Goal: Task Accomplishment & Management: Complete application form

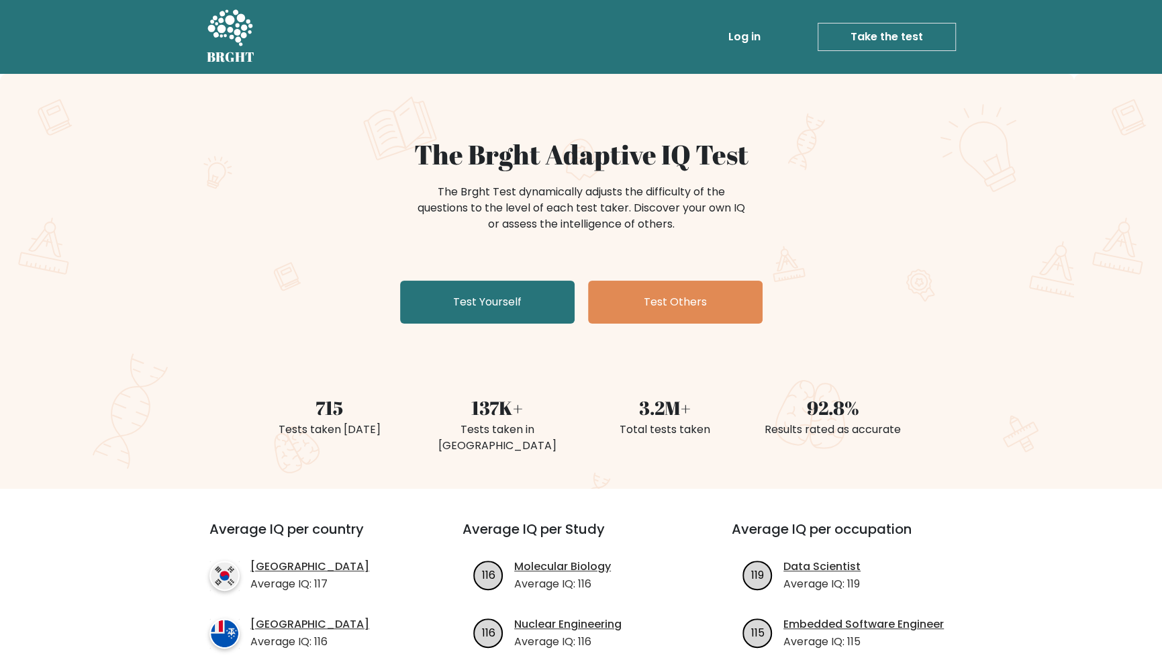
click at [511, 309] on link "Test Yourself" at bounding box center [487, 302] width 175 height 43
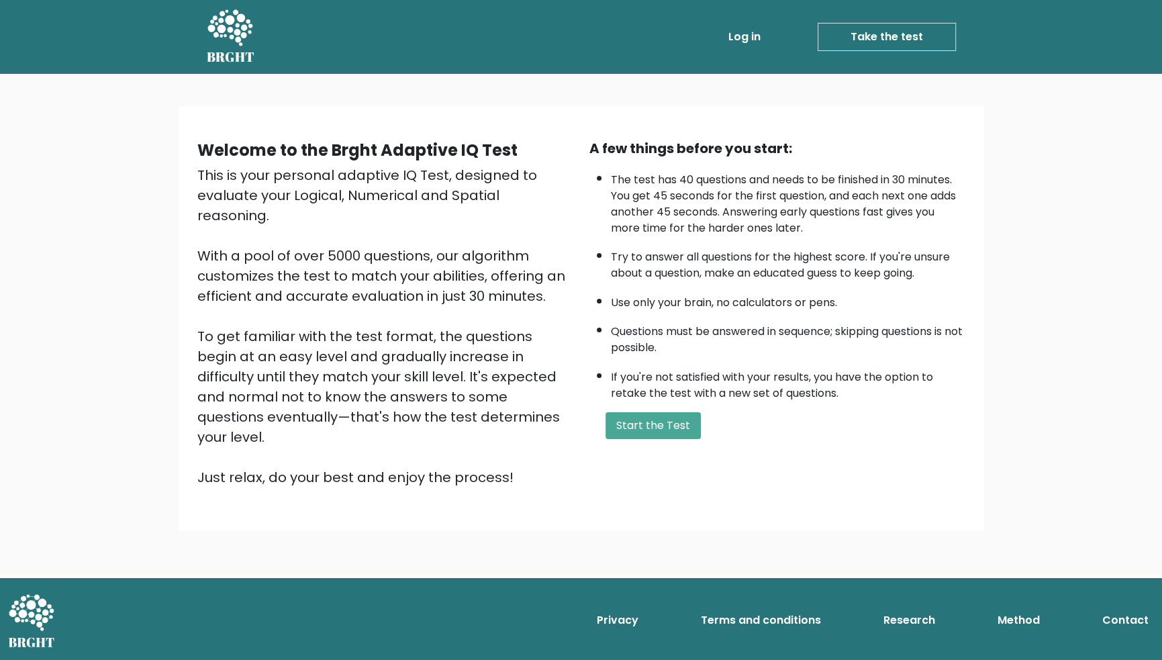
click at [665, 427] on button "Start the Test" at bounding box center [652, 425] width 95 height 27
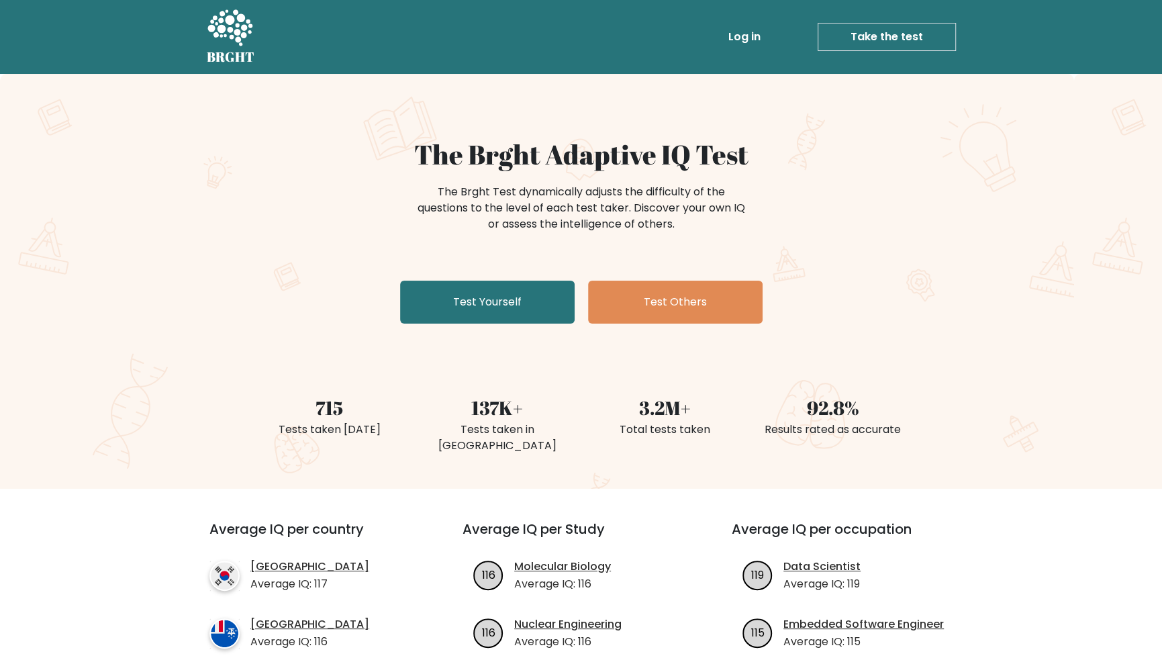
click at [530, 313] on link "Test Yourself" at bounding box center [487, 302] width 175 height 43
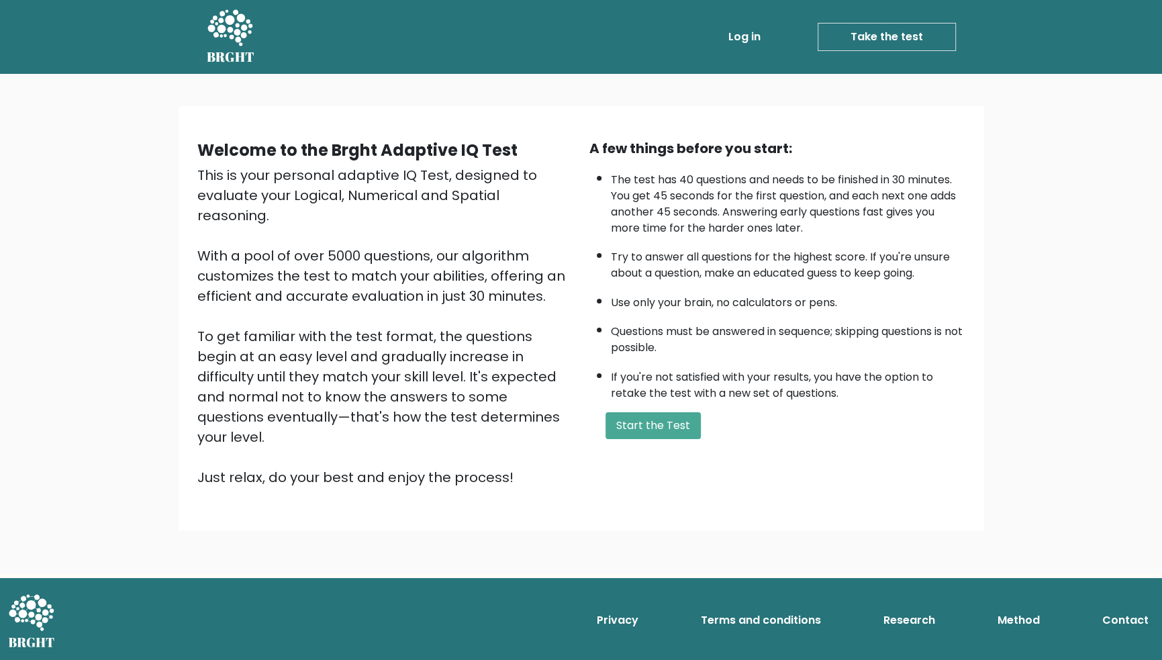
click at [682, 425] on button "Start the Test" at bounding box center [652, 425] width 95 height 27
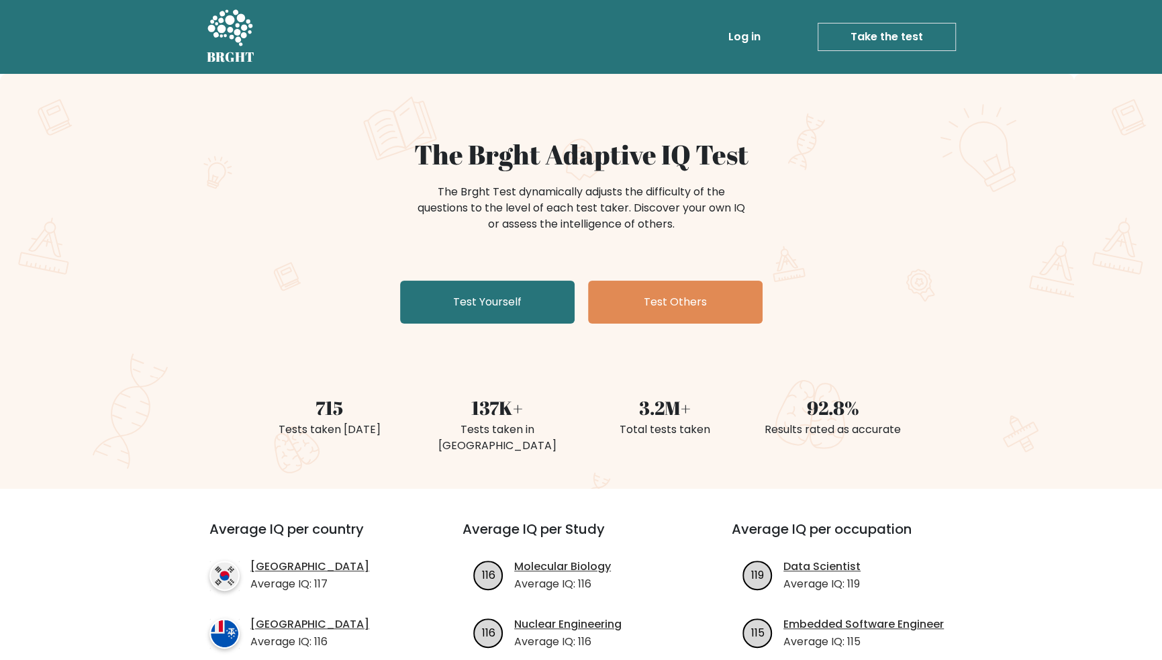
click at [530, 287] on link "Test Yourself" at bounding box center [487, 302] width 175 height 43
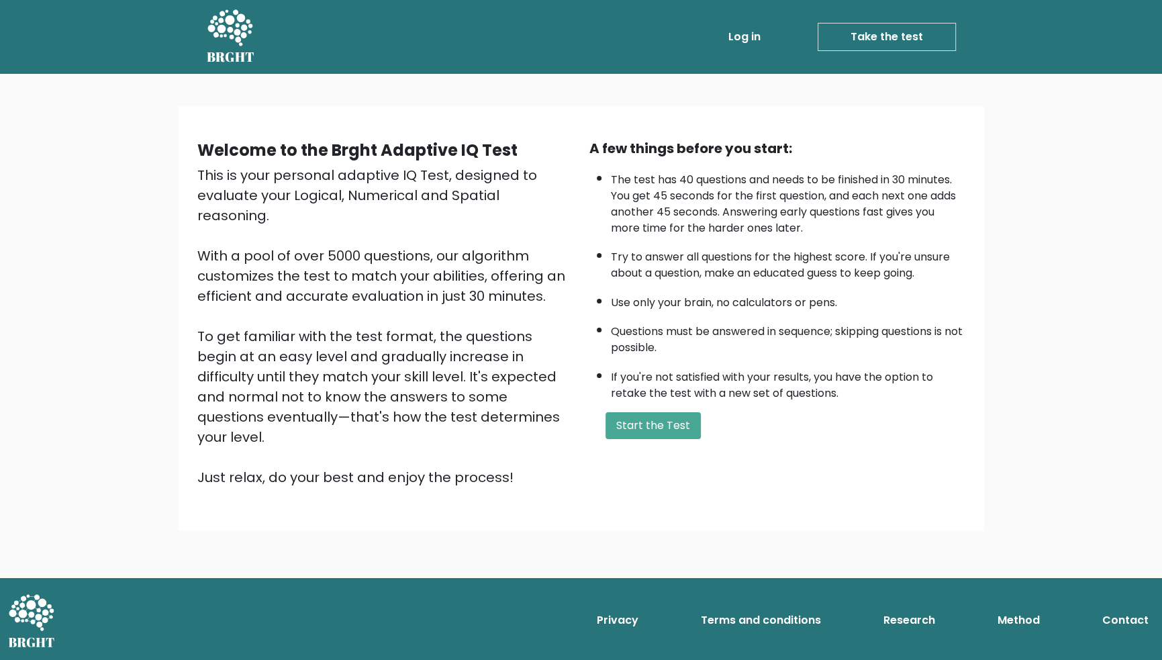
click at [683, 426] on button "Start the Test" at bounding box center [652, 425] width 95 height 27
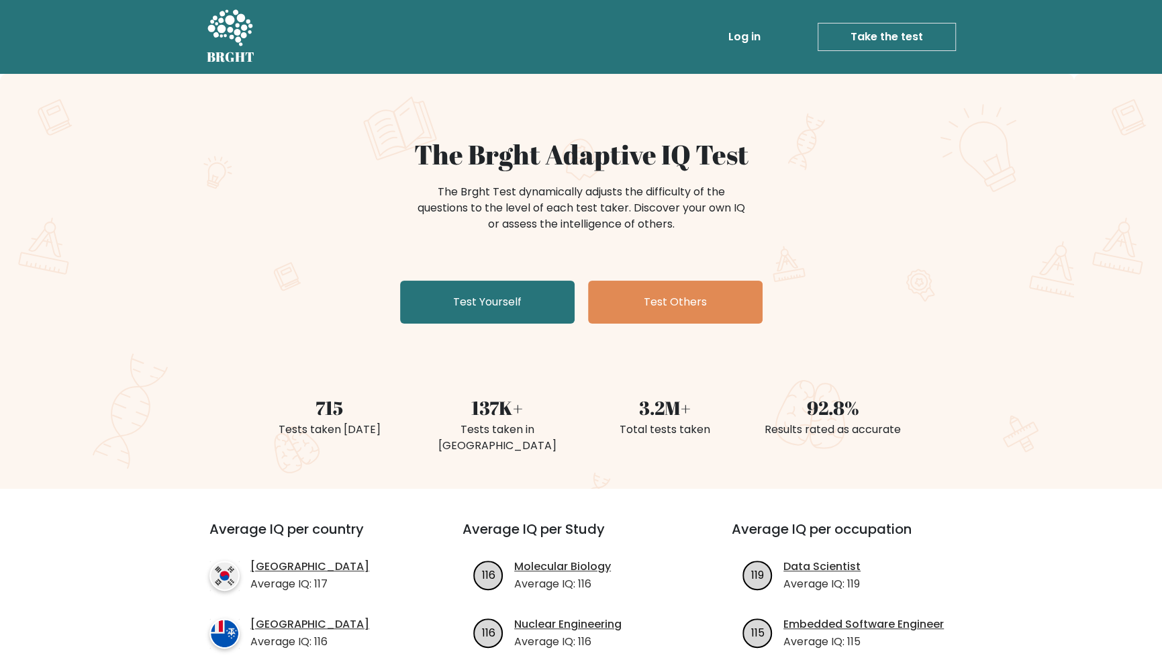
click at [747, 36] on link "Log in" at bounding box center [744, 36] width 43 height 27
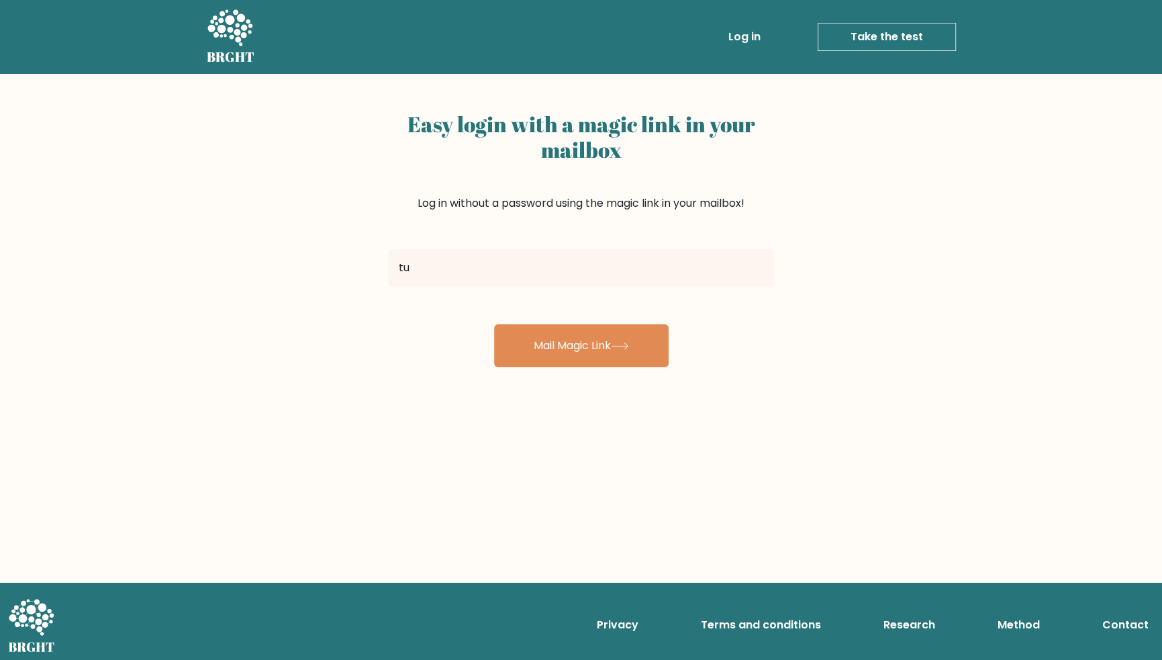
type input "tuazonproducts@gmail.com"
click at [623, 342] on icon at bounding box center [620, 345] width 18 height 7
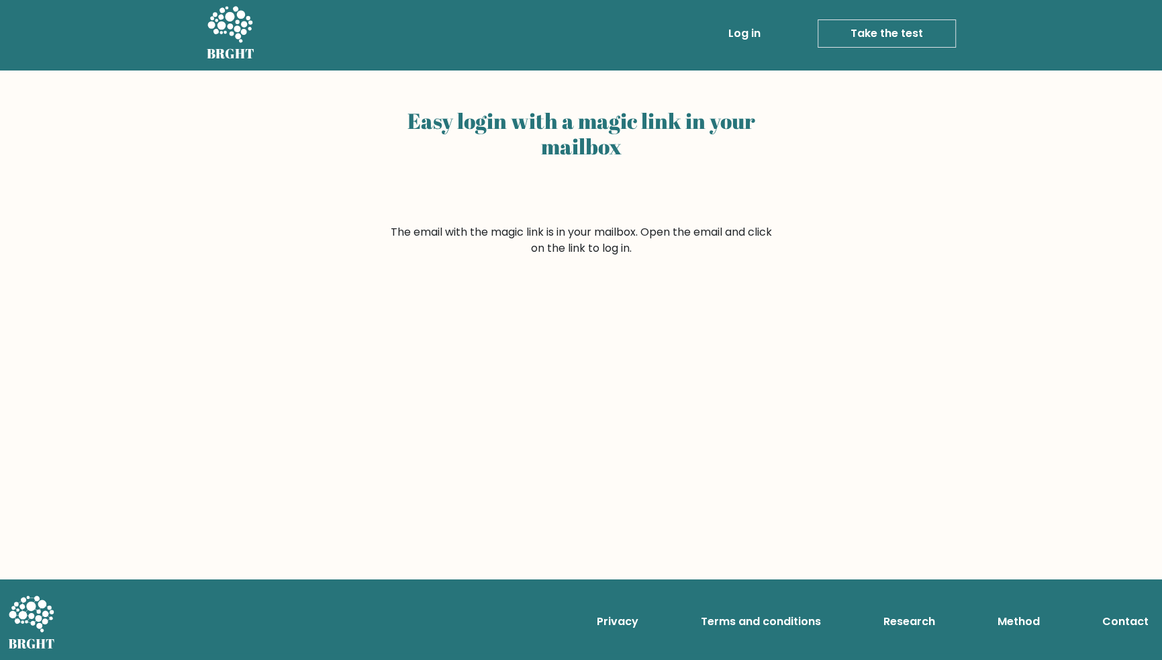
scroll to position [66, 0]
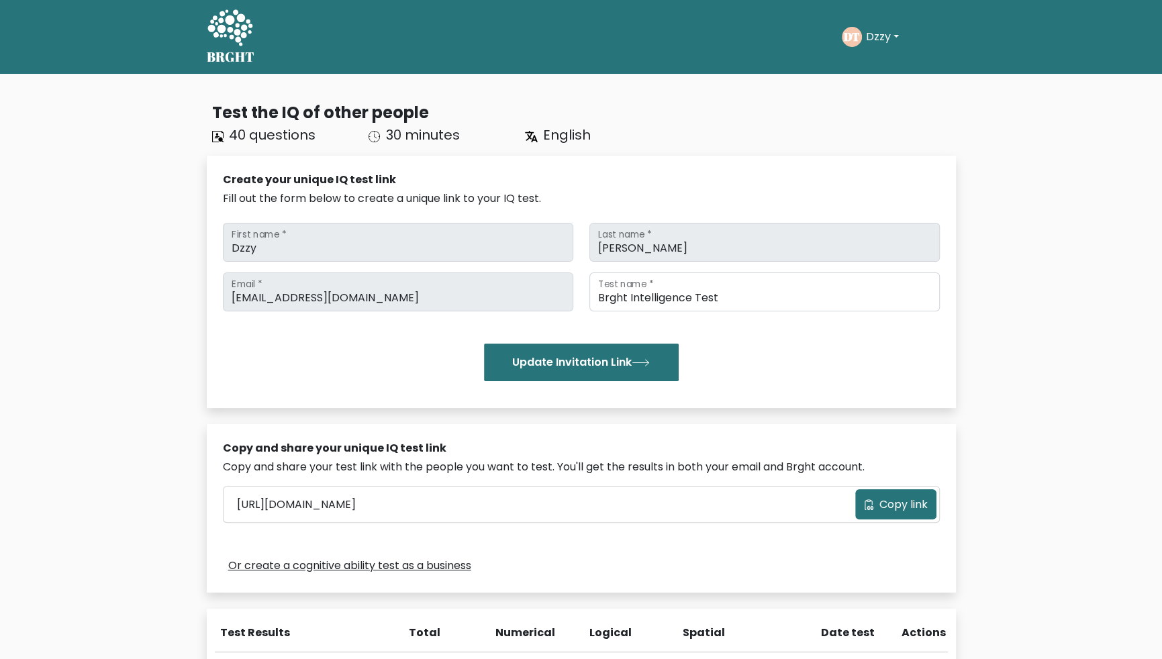
click at [348, 34] on button "Dzzy" at bounding box center [882, 36] width 41 height 17
click at [348, 72] on link "Dashboard" at bounding box center [895, 64] width 106 height 21
click at [886, 34] on button "Dzzy" at bounding box center [882, 36] width 41 height 17
click at [881, 92] on link "Profile" at bounding box center [895, 86] width 106 height 21
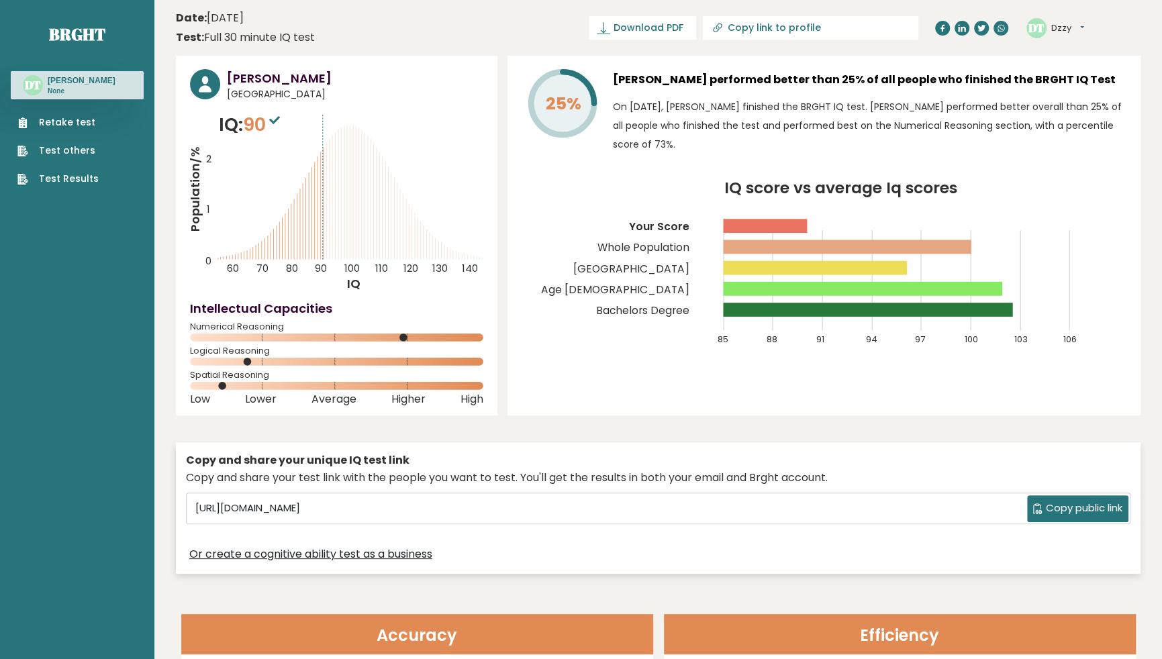
click at [77, 121] on link "Retake test" at bounding box center [57, 122] width 81 height 14
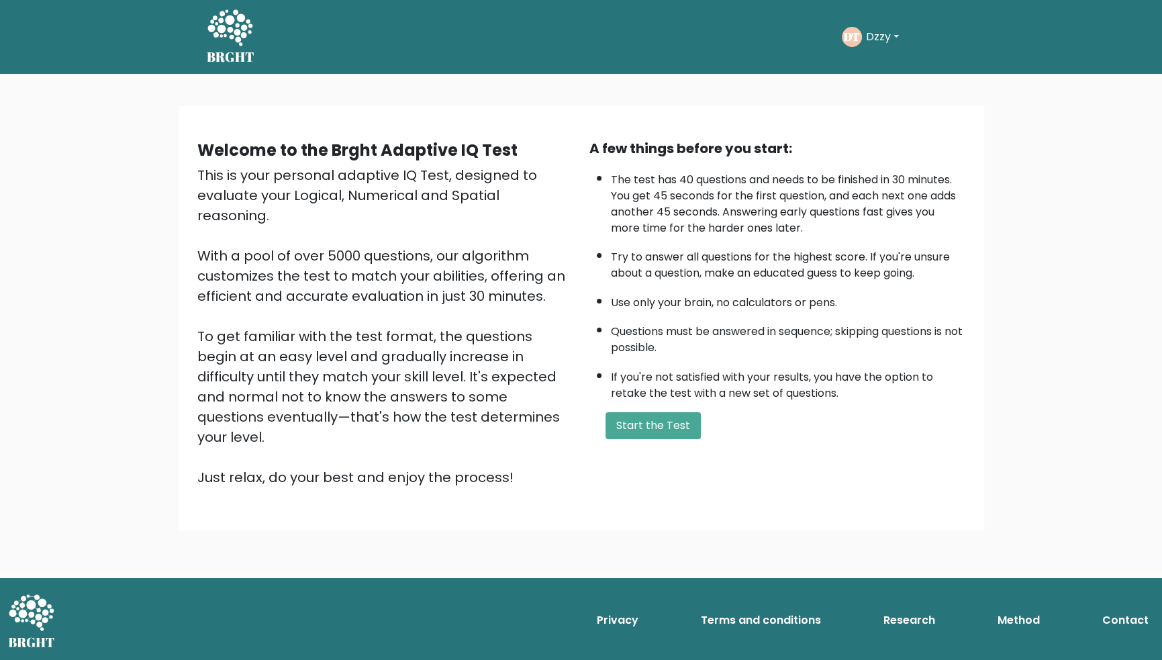
click at [671, 434] on button "Start the Test" at bounding box center [652, 425] width 95 height 27
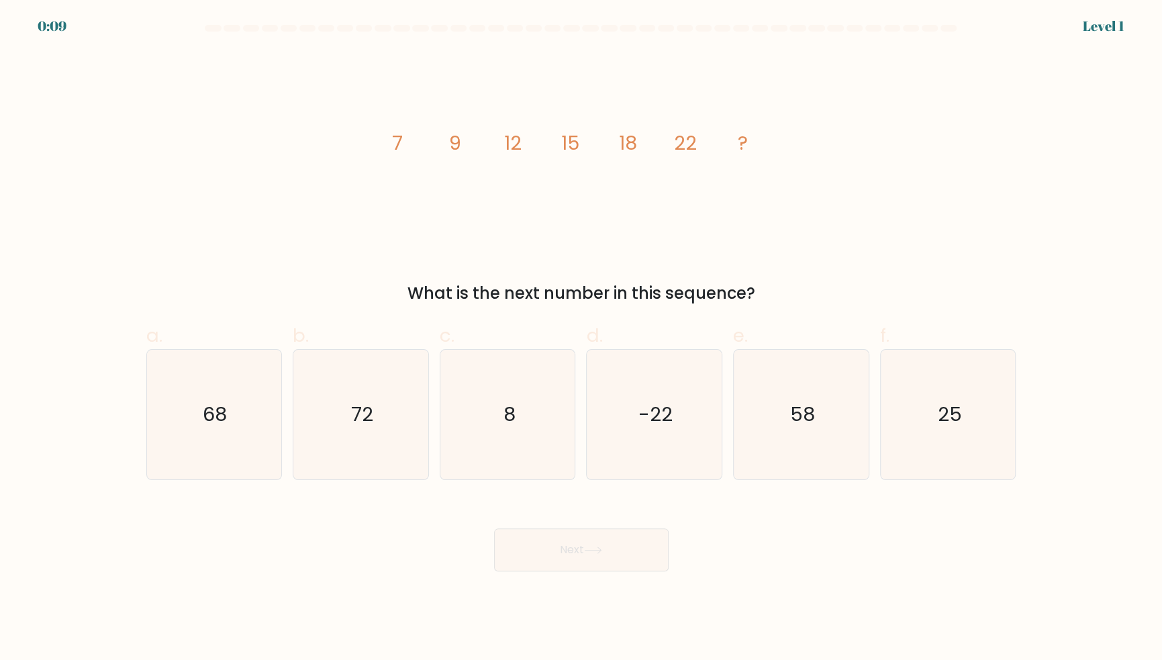
click at [809, 428] on text "58" at bounding box center [802, 414] width 25 height 27
click at [582, 339] on input "e. 58" at bounding box center [581, 334] width 1 height 9
radio input "true"
click at [634, 571] on button "Next" at bounding box center [581, 549] width 175 height 43
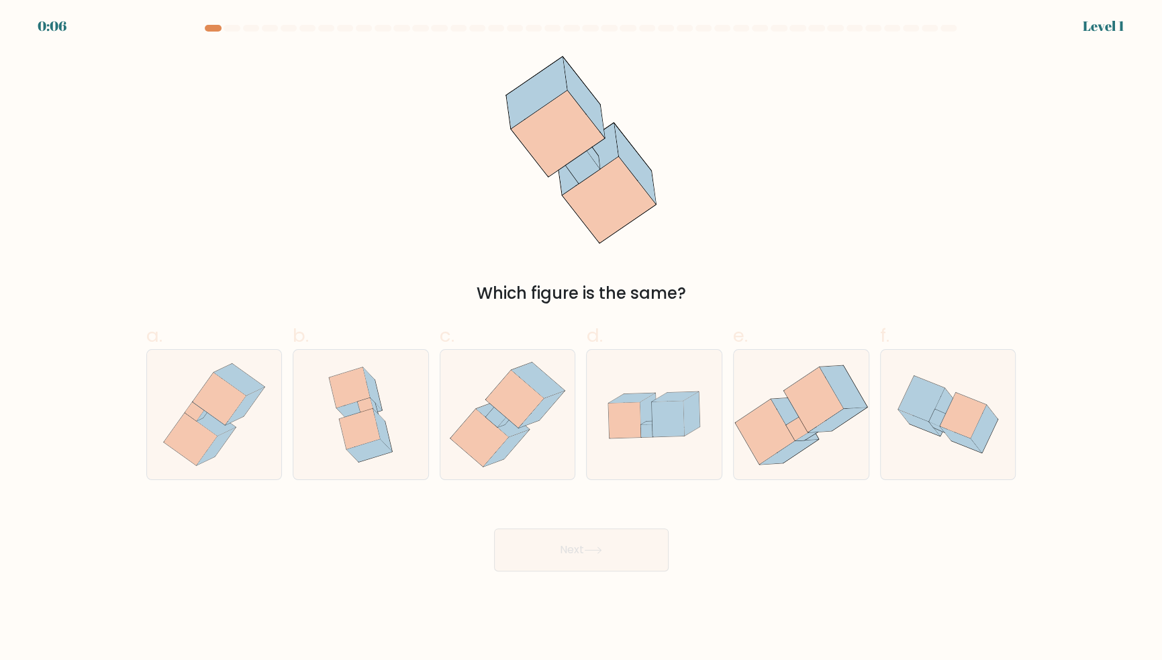
click at [646, 571] on button "Next" at bounding box center [581, 549] width 175 height 43
click at [511, 428] on icon at bounding box center [515, 400] width 58 height 58
click at [581, 339] on input "c." at bounding box center [581, 334] width 1 height 9
radio input "true"
click at [610, 571] on button "Next" at bounding box center [581, 549] width 175 height 43
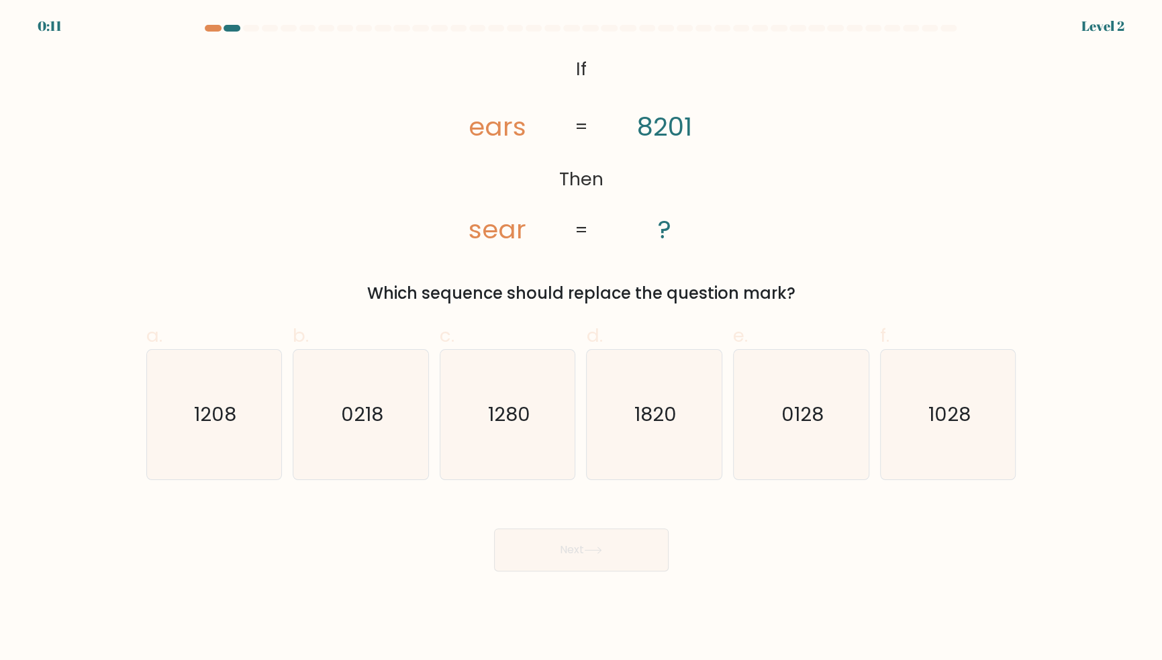
click at [814, 421] on icon "0128" at bounding box center [801, 415] width 130 height 130
click at [582, 339] on input "e. 0128" at bounding box center [581, 334] width 1 height 9
radio input "true"
click at [618, 571] on button "Next" at bounding box center [581, 549] width 175 height 43
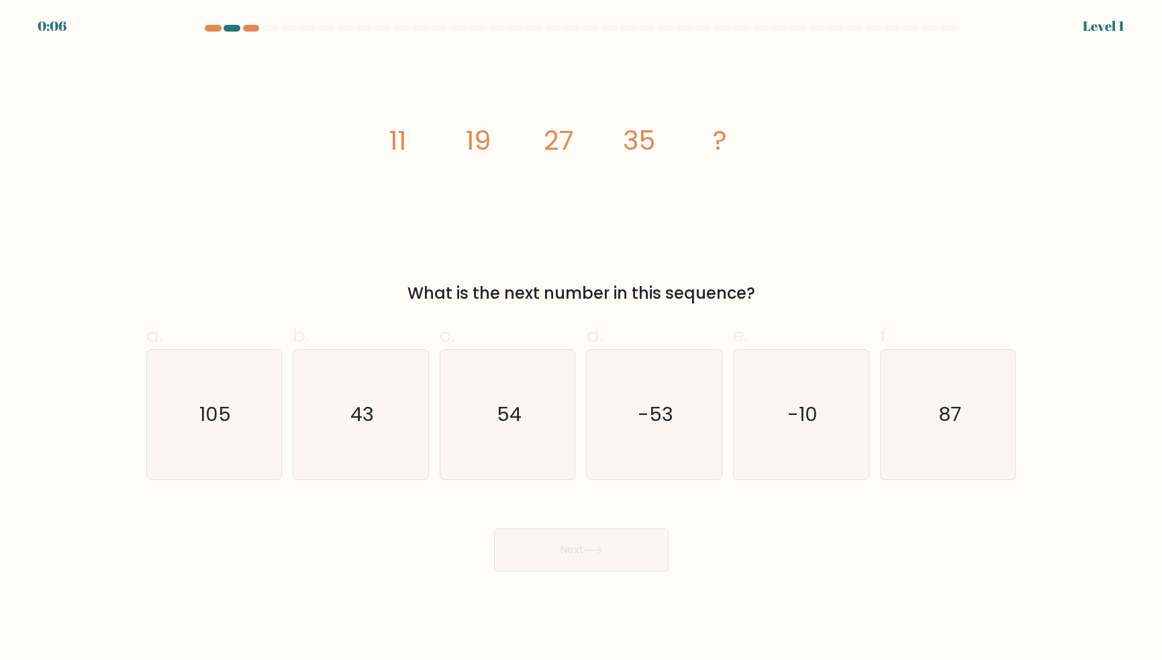
click at [526, 438] on icon "54" at bounding box center [508, 415] width 130 height 130
click at [581, 339] on input "c. 54" at bounding box center [581, 334] width 1 height 9
radio input "true"
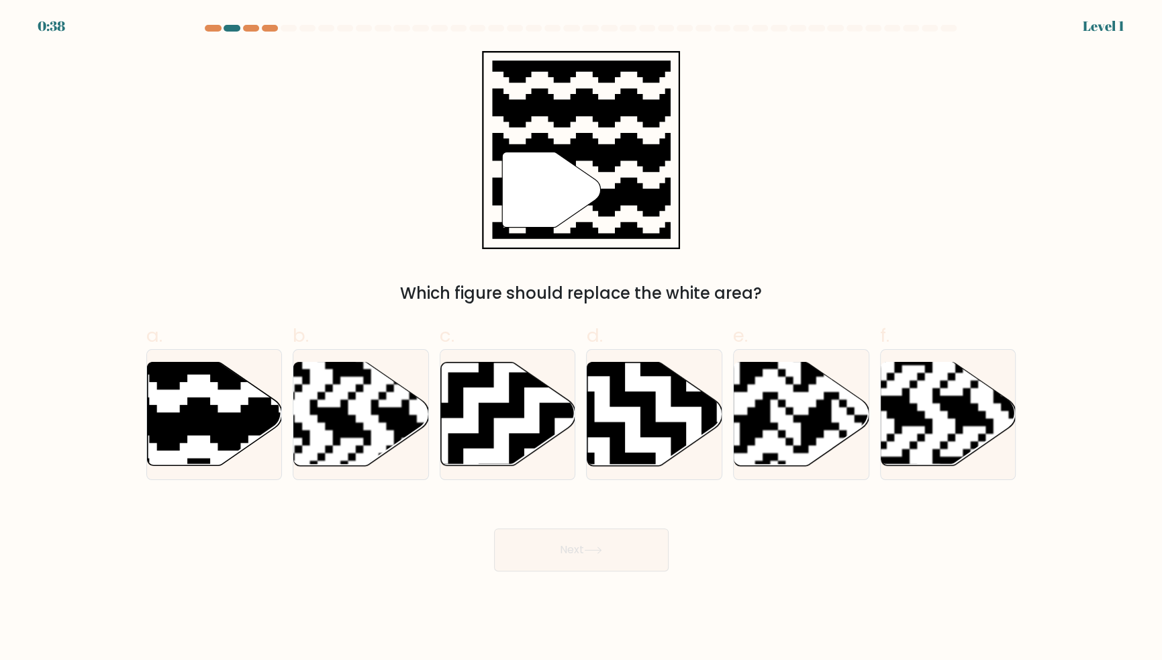
click at [200, 405] on icon at bounding box center [214, 413] width 135 height 103
click at [581, 339] on input "a." at bounding box center [581, 334] width 1 height 9
radio input "true"
click at [607, 571] on button "Next" at bounding box center [581, 549] width 175 height 43
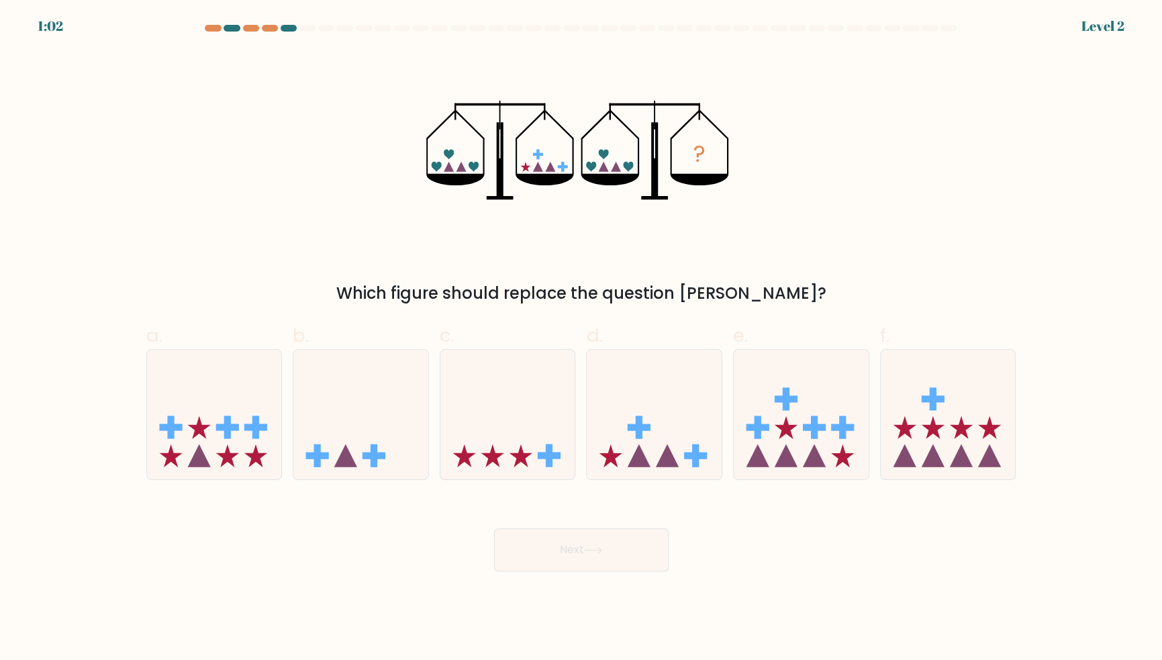
click at [657, 440] on icon at bounding box center [654, 414] width 135 height 111
click at [582, 339] on input "d." at bounding box center [581, 334] width 1 height 9
radio input "true"
click at [627, 571] on button "Next" at bounding box center [581, 549] width 175 height 43
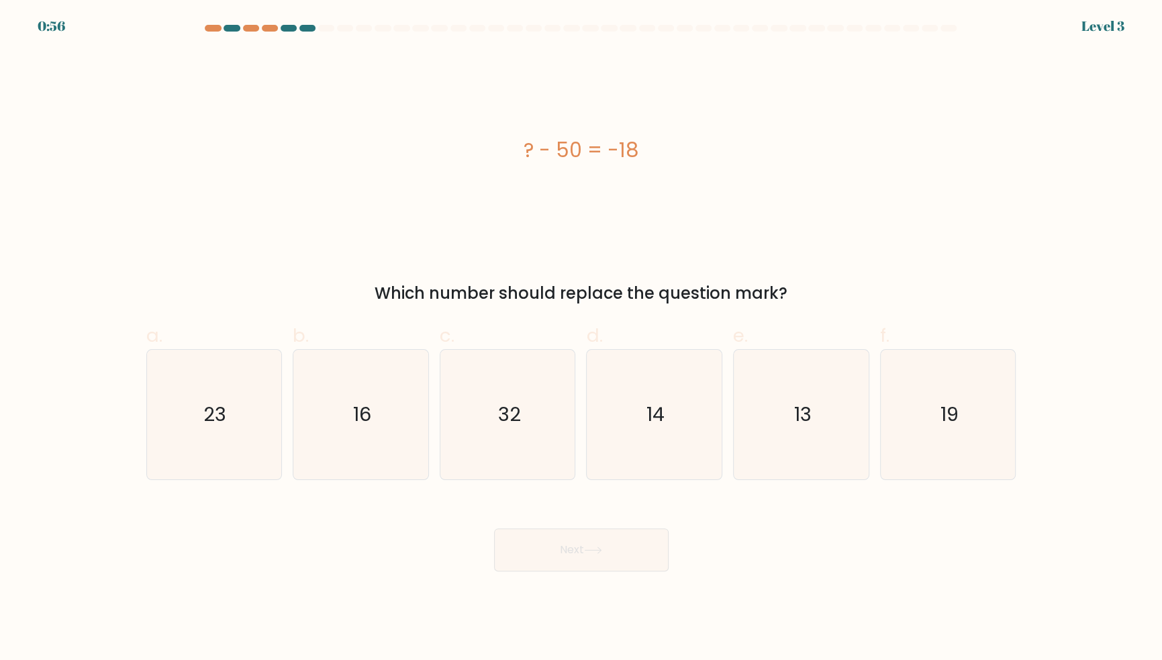
click at [502, 428] on text "32" at bounding box center [508, 414] width 23 height 27
click at [581, 339] on input "c. 32" at bounding box center [581, 334] width 1 height 9
radio input "true"
click at [590, 554] on icon at bounding box center [593, 549] width 18 height 7
click at [630, 571] on button "Next" at bounding box center [581, 549] width 175 height 43
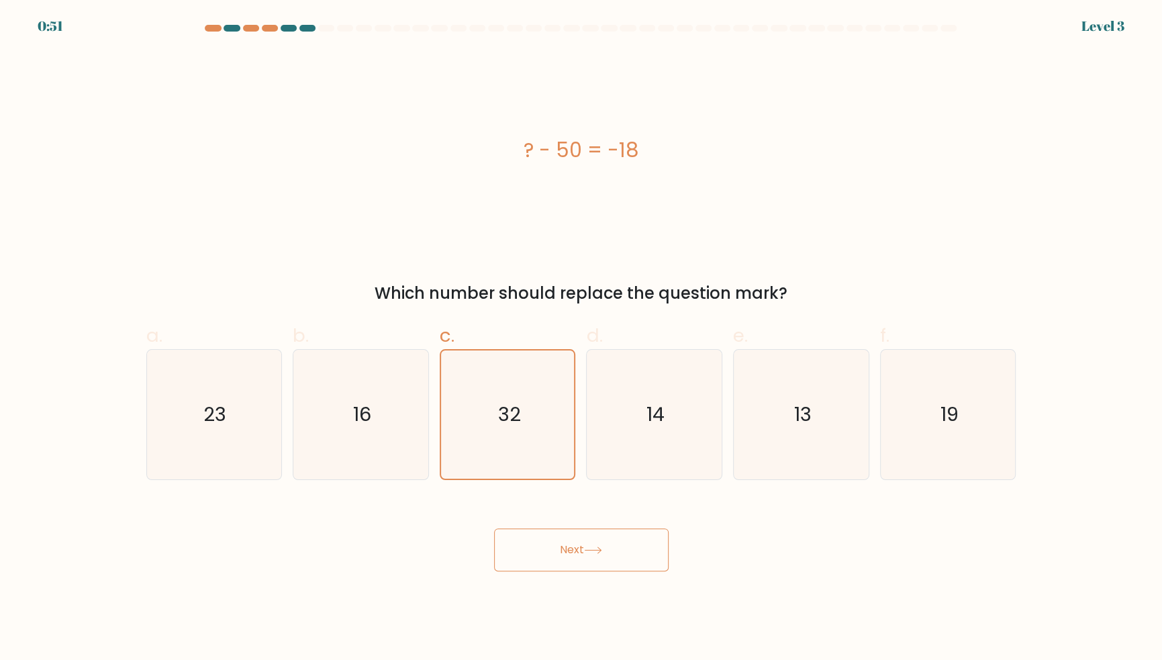
click at [608, 561] on button "Next" at bounding box center [581, 549] width 175 height 43
click at [629, 571] on button "Next" at bounding box center [581, 549] width 175 height 43
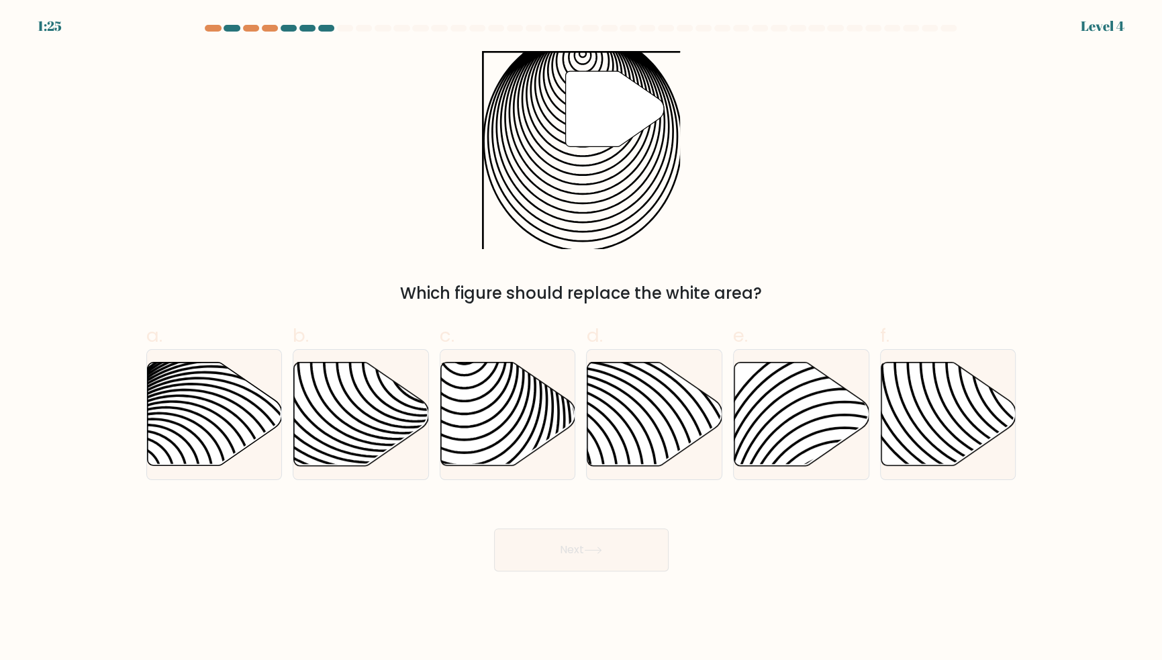
click at [506, 442] on icon at bounding box center [508, 413] width 135 height 103
click at [581, 339] on input "c." at bounding box center [581, 334] width 1 height 9
radio input "true"
click at [601, 553] on icon at bounding box center [593, 550] width 16 height 6
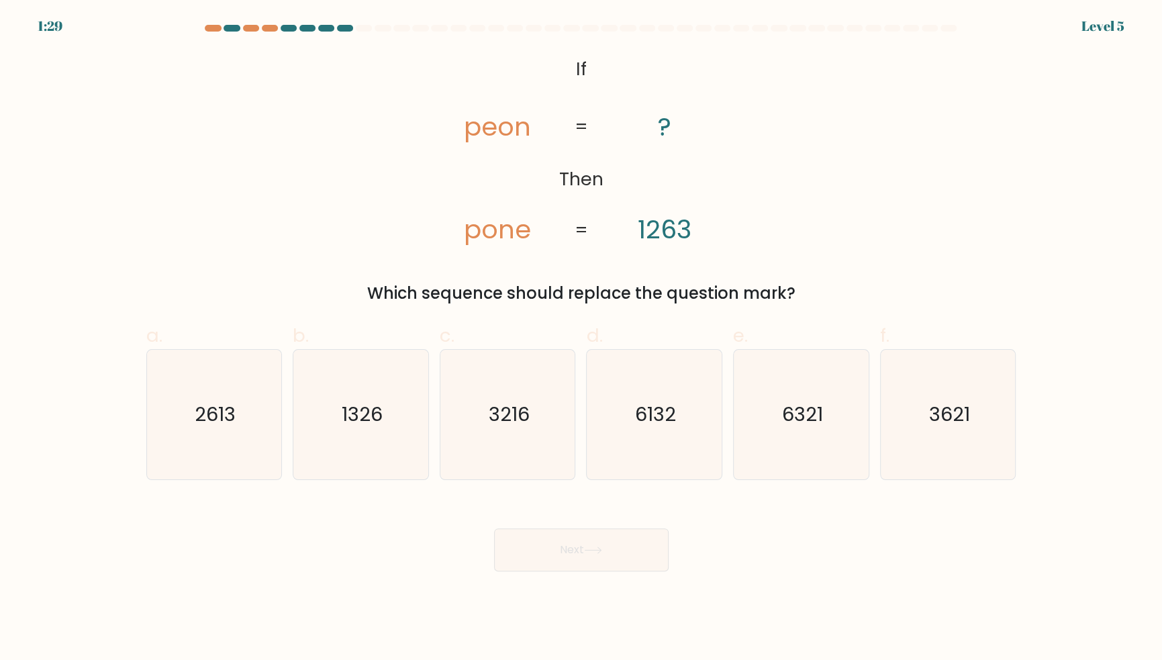
click at [391, 444] on icon "1326" at bounding box center [361, 415] width 130 height 130
click at [581, 339] on input "b. 1326" at bounding box center [581, 334] width 1 height 9
radio input "true"
click at [562, 571] on button "Next" at bounding box center [581, 549] width 175 height 43
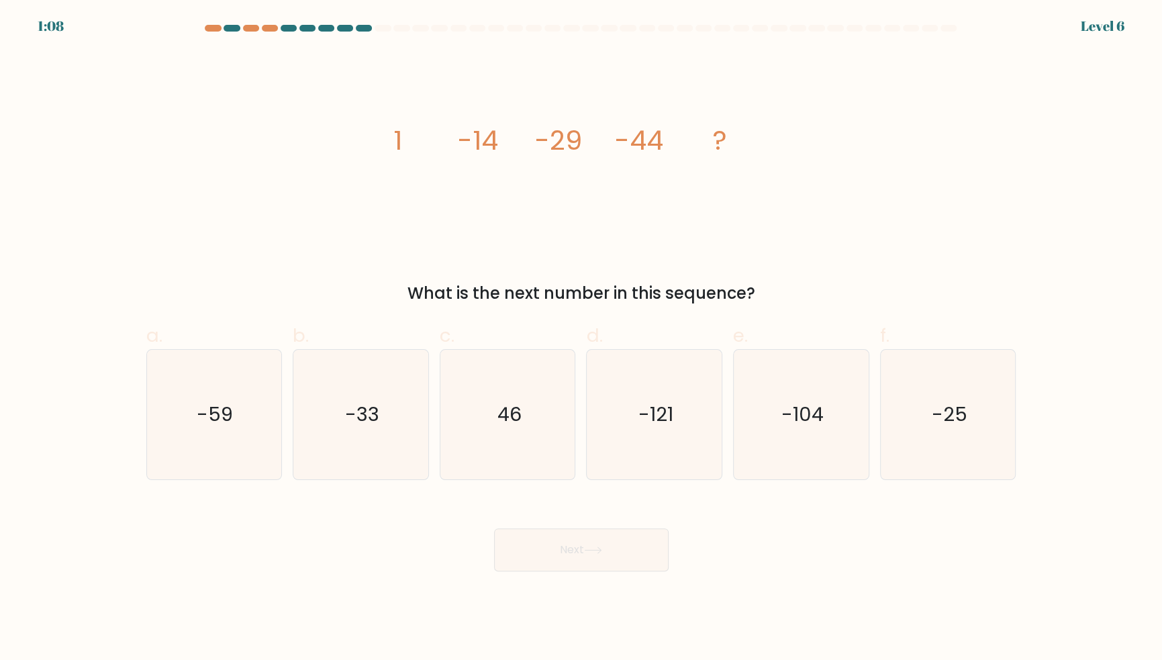
click at [220, 425] on text "-59" at bounding box center [215, 414] width 36 height 27
click at [581, 339] on input "a. -59" at bounding box center [581, 334] width 1 height 9
radio input "true"
click at [623, 571] on button "Next" at bounding box center [581, 549] width 175 height 43
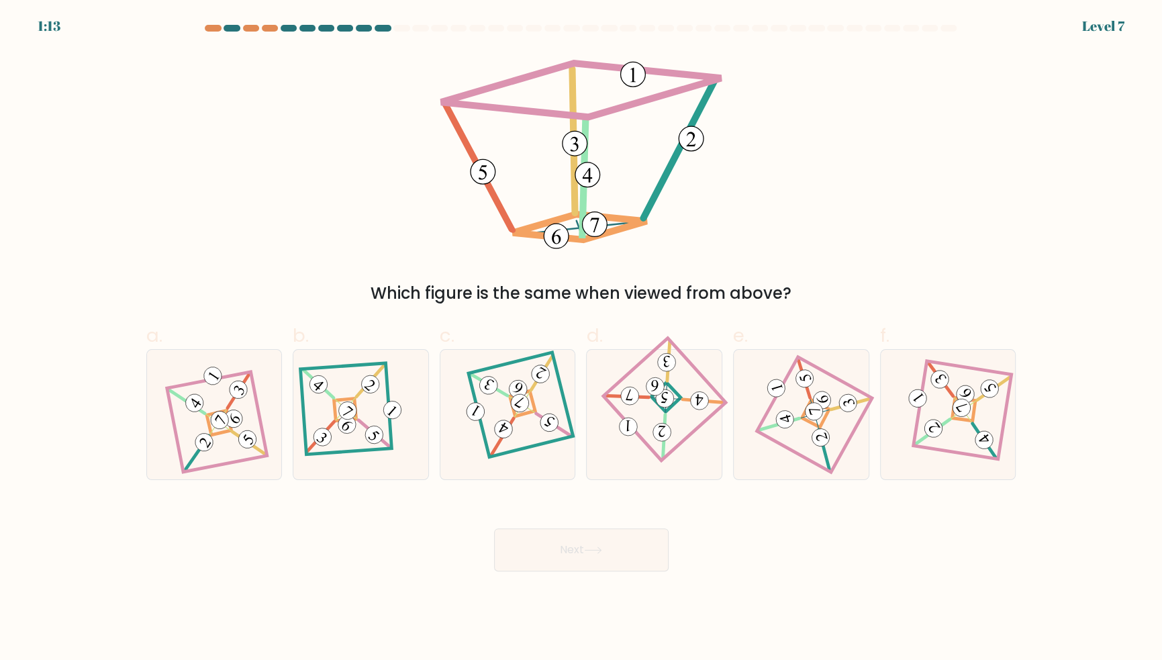
click at [215, 427] on icon at bounding box center [214, 414] width 89 height 103
click at [581, 339] on input "a." at bounding box center [581, 334] width 1 height 9
radio input "true"
click at [616, 570] on button "Next" at bounding box center [581, 549] width 175 height 43
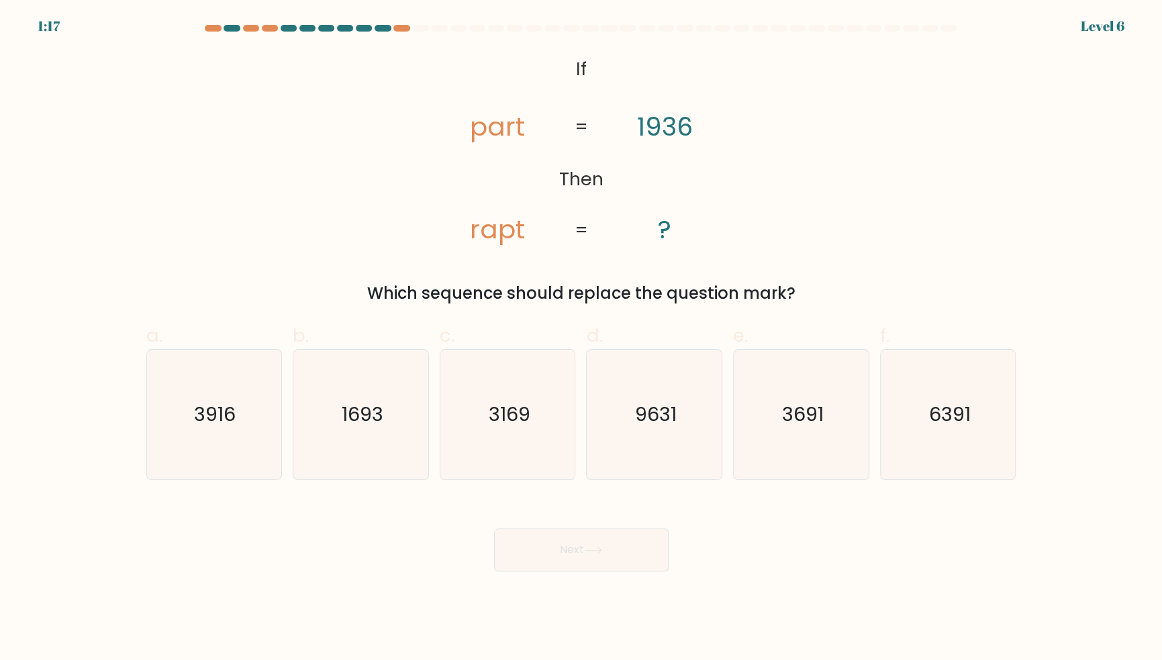
click at [239, 426] on icon "3916" at bounding box center [214, 415] width 130 height 130
click at [581, 339] on input "a. 3916" at bounding box center [581, 334] width 1 height 9
radio input "true"
click at [627, 571] on button "Next" at bounding box center [581, 549] width 175 height 43
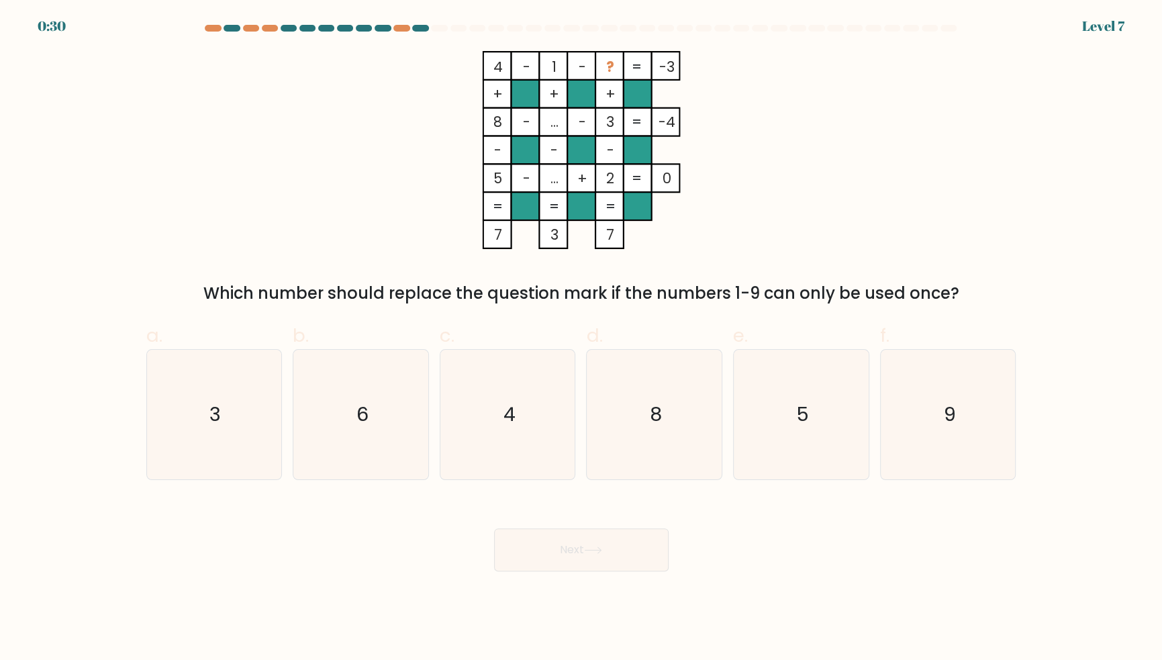
click at [356, 428] on text "6" at bounding box center [362, 414] width 12 height 27
click at [581, 339] on input "b. 6" at bounding box center [581, 334] width 1 height 9
radio input "true"
click at [640, 571] on button "Next" at bounding box center [581, 549] width 175 height 43
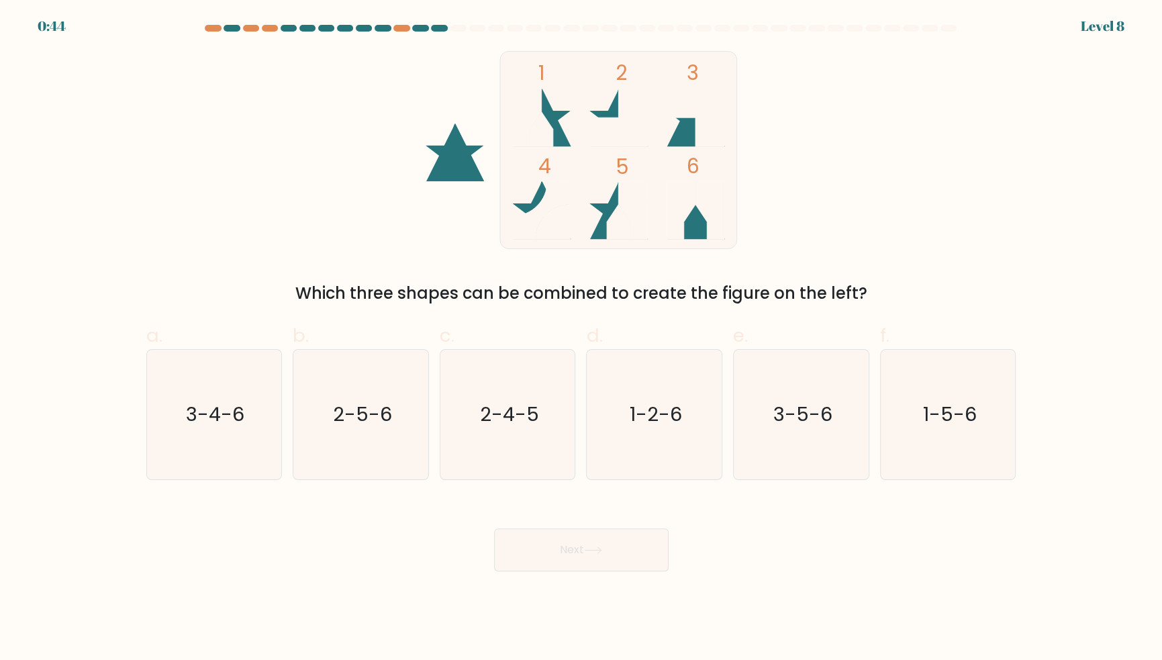
click at [347, 427] on text "2-5-6" at bounding box center [361, 414] width 59 height 27
click at [581, 339] on input "b. 2-5-6" at bounding box center [581, 334] width 1 height 9
radio input "true"
click at [632, 571] on button "Next" at bounding box center [581, 549] width 175 height 43
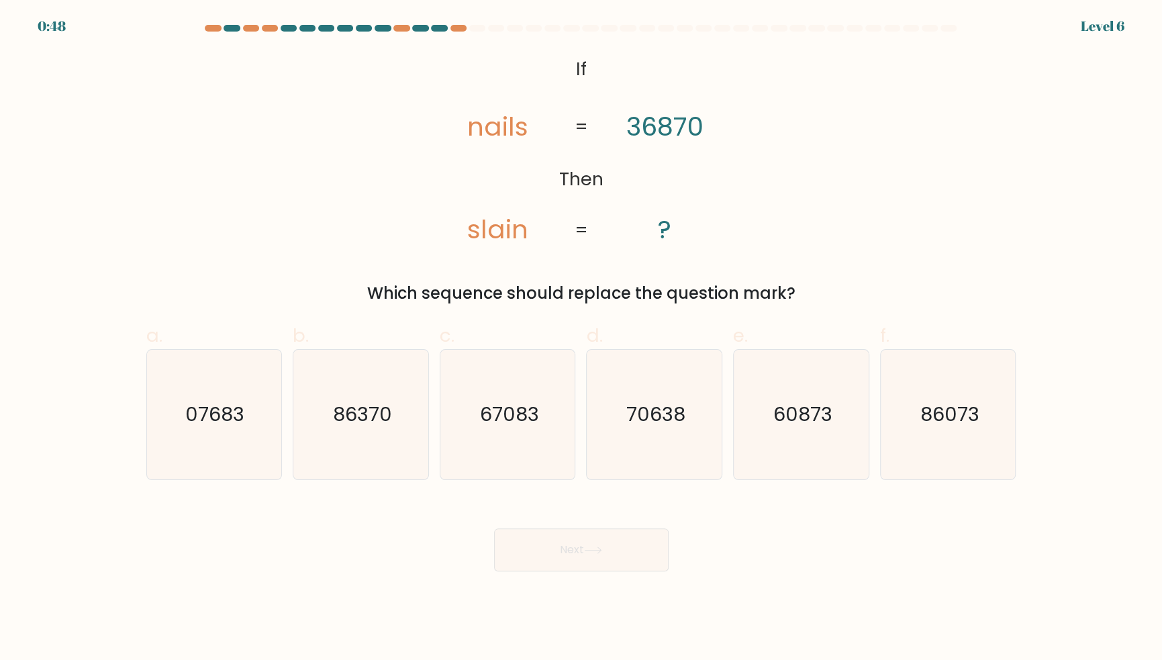
click at [205, 428] on text "07683" at bounding box center [215, 414] width 59 height 27
click at [581, 339] on input "a. 07683" at bounding box center [581, 334] width 1 height 9
radio input "true"
click at [618, 571] on button "Next" at bounding box center [581, 549] width 175 height 43
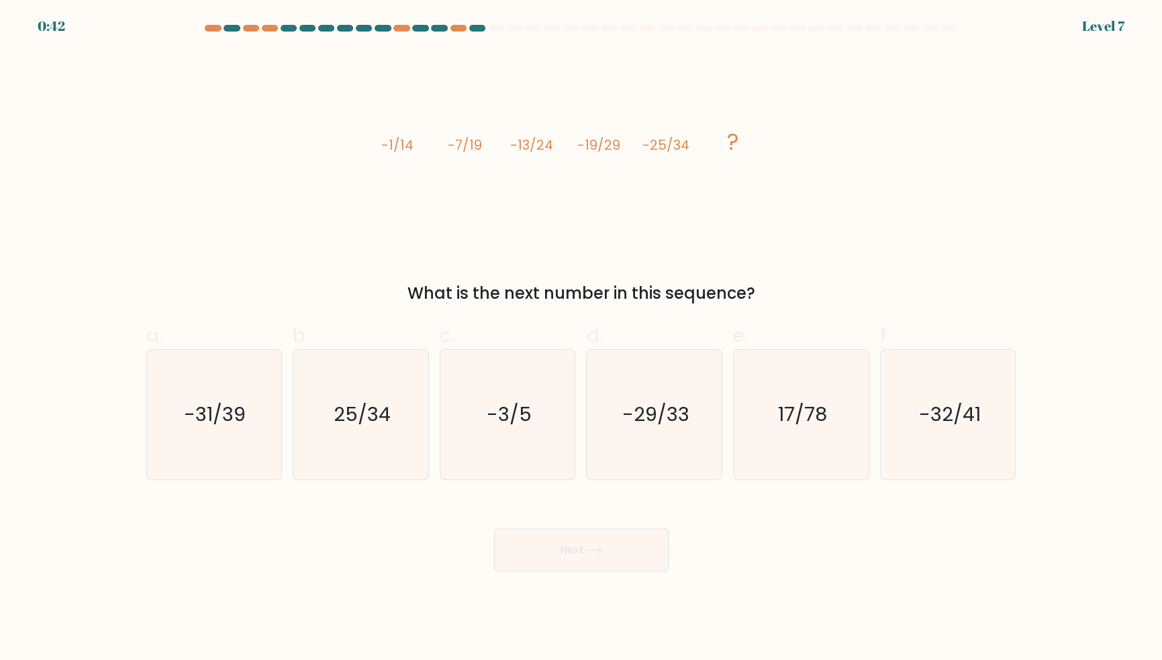
click at [195, 420] on icon "-31/39" at bounding box center [214, 415] width 130 height 130
click at [581, 339] on input "a. -31/39" at bounding box center [581, 334] width 1 height 9
radio input "true"
click at [610, 571] on button "Next" at bounding box center [581, 549] width 175 height 43
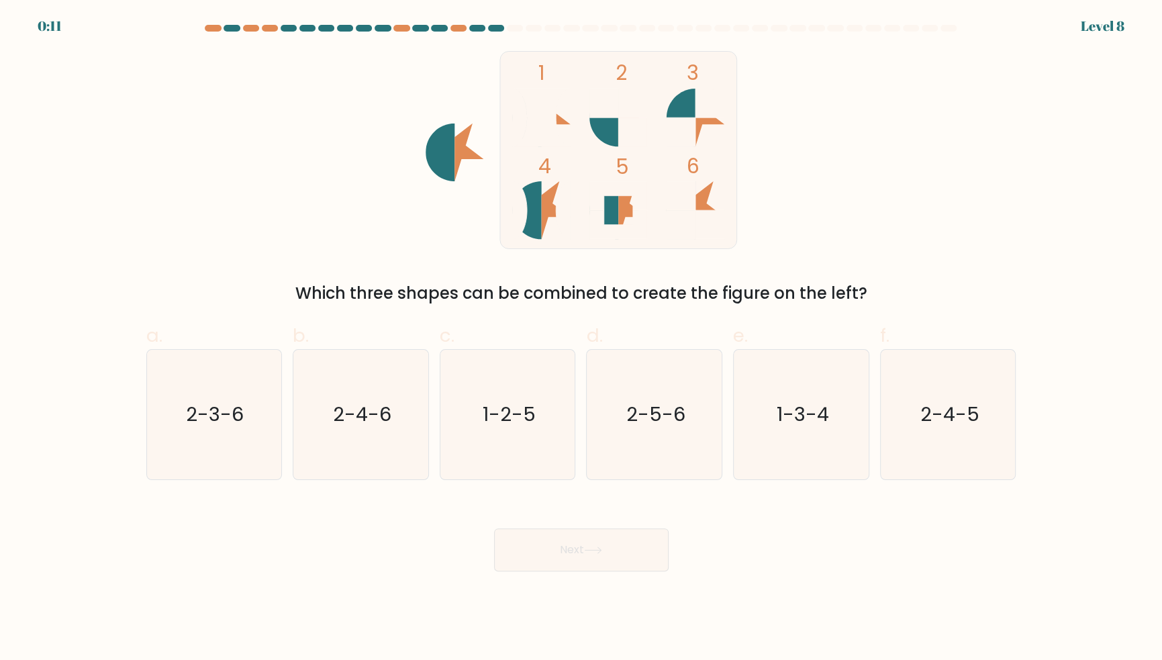
click at [677, 416] on icon "2-5-6" at bounding box center [654, 415] width 130 height 130
click at [582, 339] on input "d. 2-5-6" at bounding box center [581, 334] width 1 height 9
radio input "true"
click at [640, 571] on button "Next" at bounding box center [581, 549] width 175 height 43
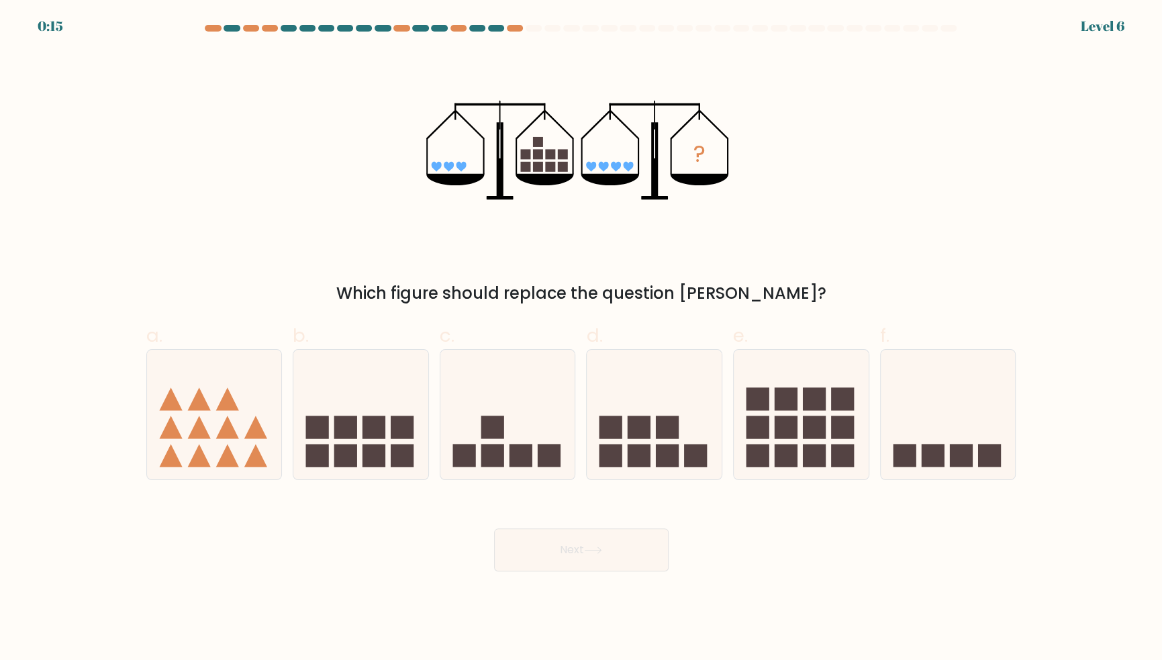
click at [810, 410] on rect at bounding box center [814, 398] width 23 height 23
click at [582, 339] on input "e." at bounding box center [581, 334] width 1 height 9
radio input "true"
click at [624, 565] on button "Next" at bounding box center [581, 549] width 175 height 43
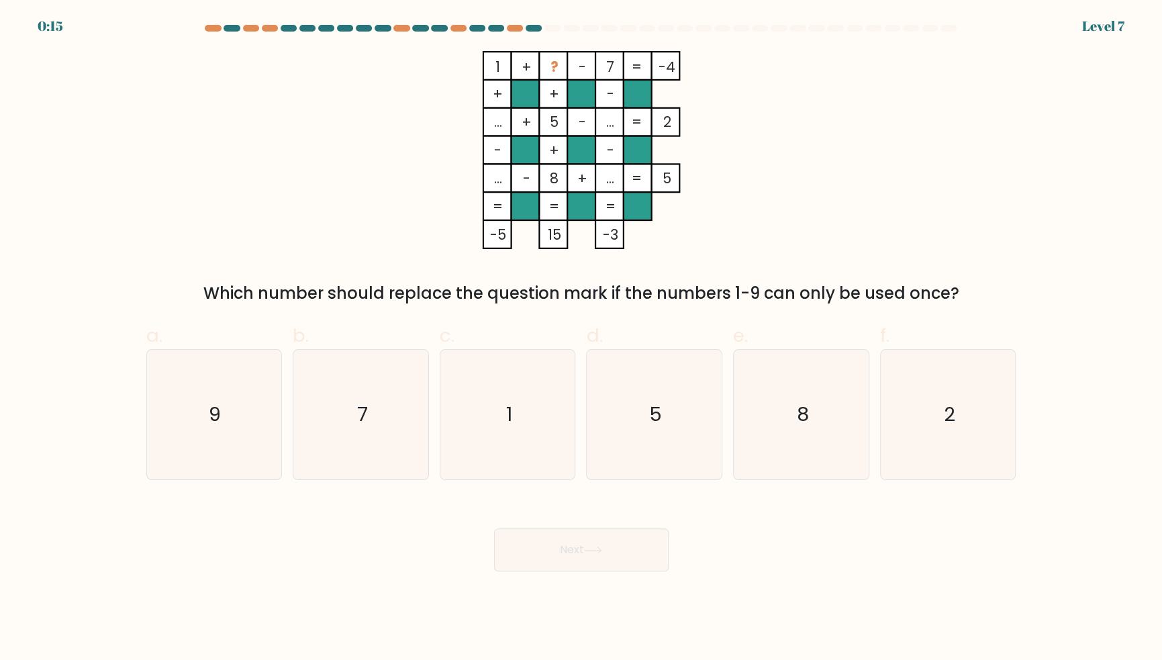
click at [982, 407] on icon "2" at bounding box center [948, 415] width 130 height 130
click at [582, 339] on input "f. 2" at bounding box center [581, 334] width 1 height 9
radio input "true"
click at [620, 571] on button "Next" at bounding box center [581, 549] width 175 height 43
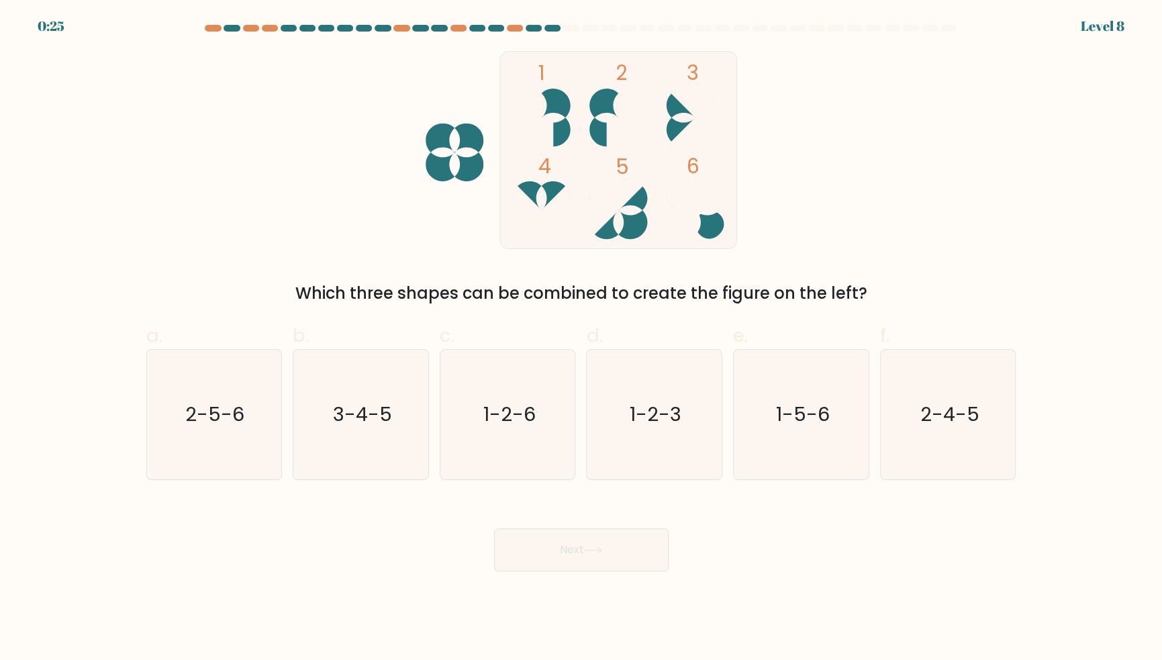
click at [195, 428] on text "2-5-6" at bounding box center [215, 414] width 59 height 27
click at [581, 339] on input "a. 2-5-6" at bounding box center [581, 334] width 1 height 9
radio input "true"
click at [642, 571] on button "Next" at bounding box center [581, 549] width 175 height 43
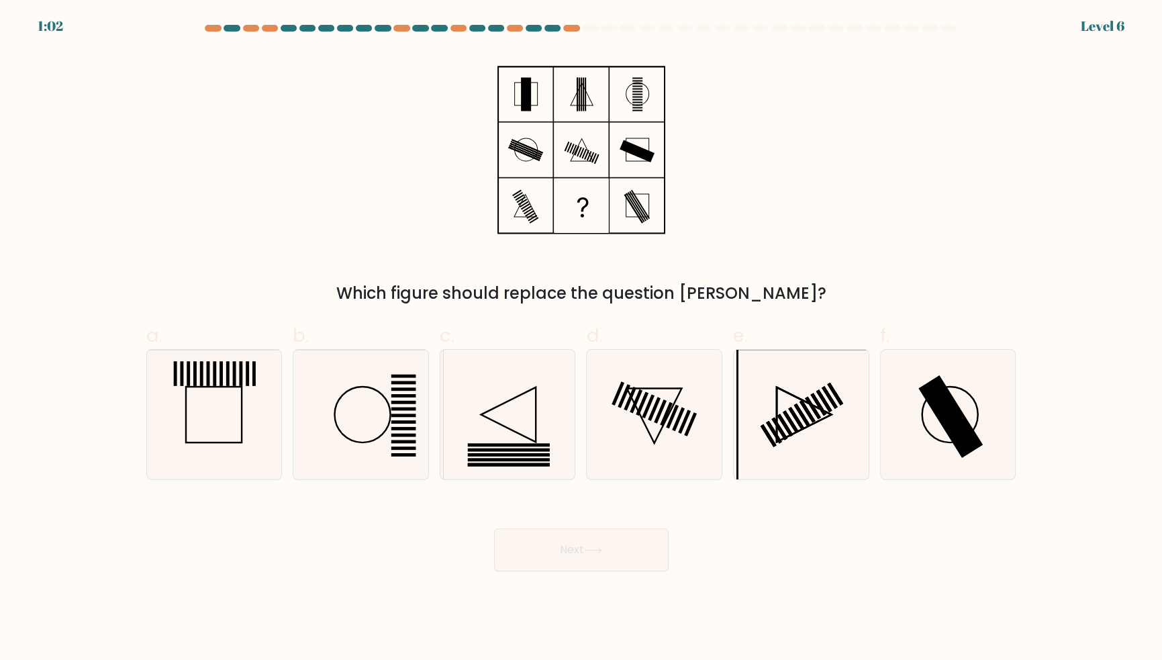
click at [658, 424] on rect at bounding box center [660, 411] width 13 height 24
click at [582, 339] on input "d." at bounding box center [581, 334] width 1 height 9
radio input "true"
click at [962, 437] on rect at bounding box center [950, 416] width 64 height 83
click at [582, 339] on input "f." at bounding box center [581, 334] width 1 height 9
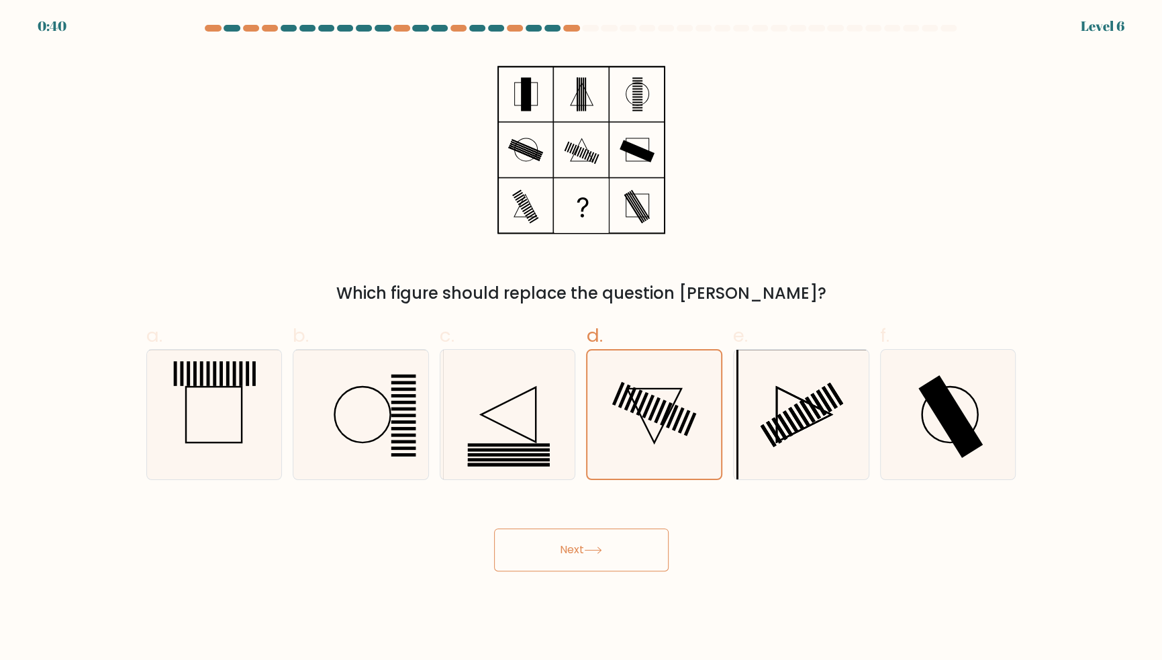
radio input "true"
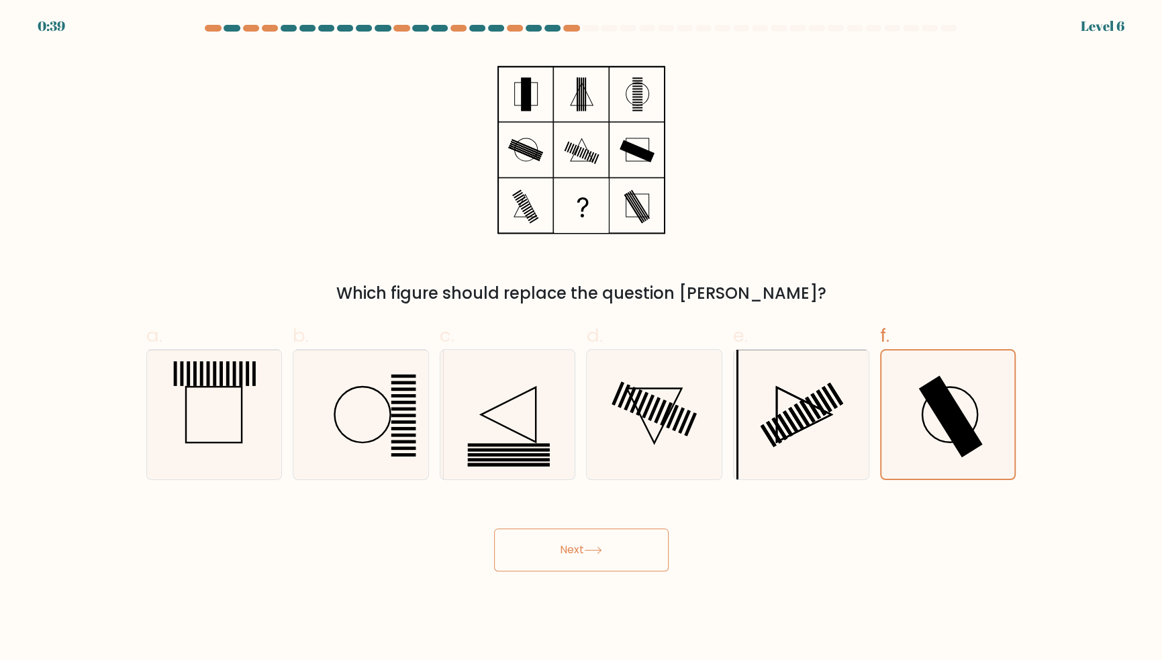
click at [616, 571] on button "Next" at bounding box center [581, 549] width 175 height 43
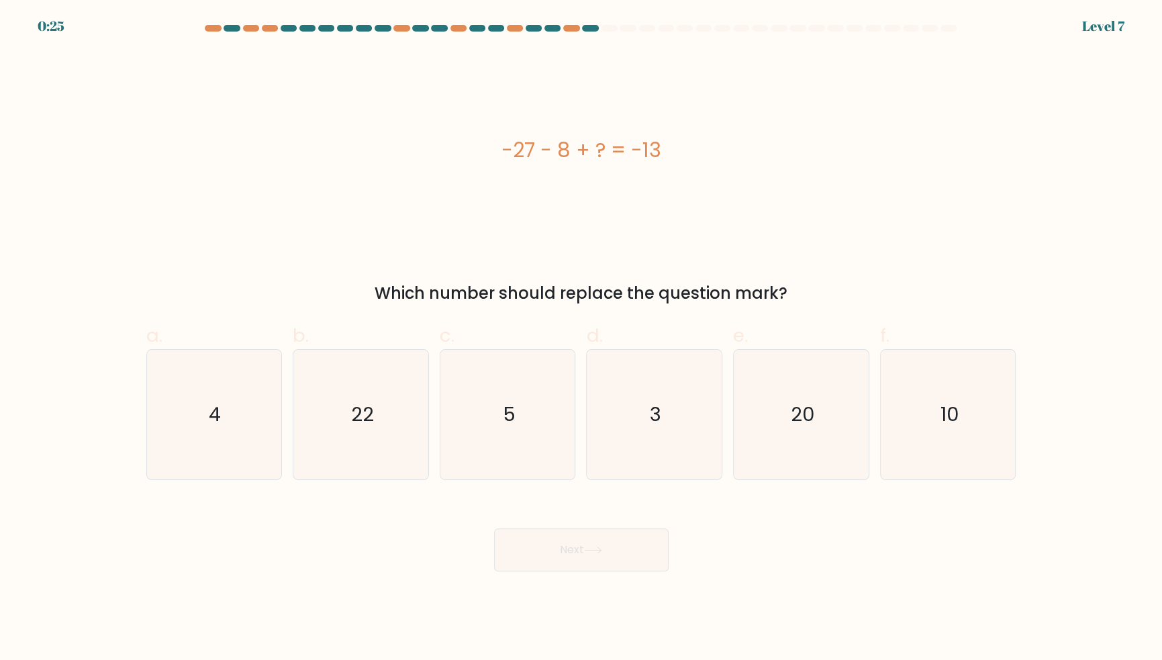
click at [385, 423] on icon "22" at bounding box center [361, 415] width 130 height 130
click at [581, 339] on input "b. 22" at bounding box center [581, 334] width 1 height 9
radio input "true"
click at [642, 563] on button "Next" at bounding box center [581, 549] width 175 height 43
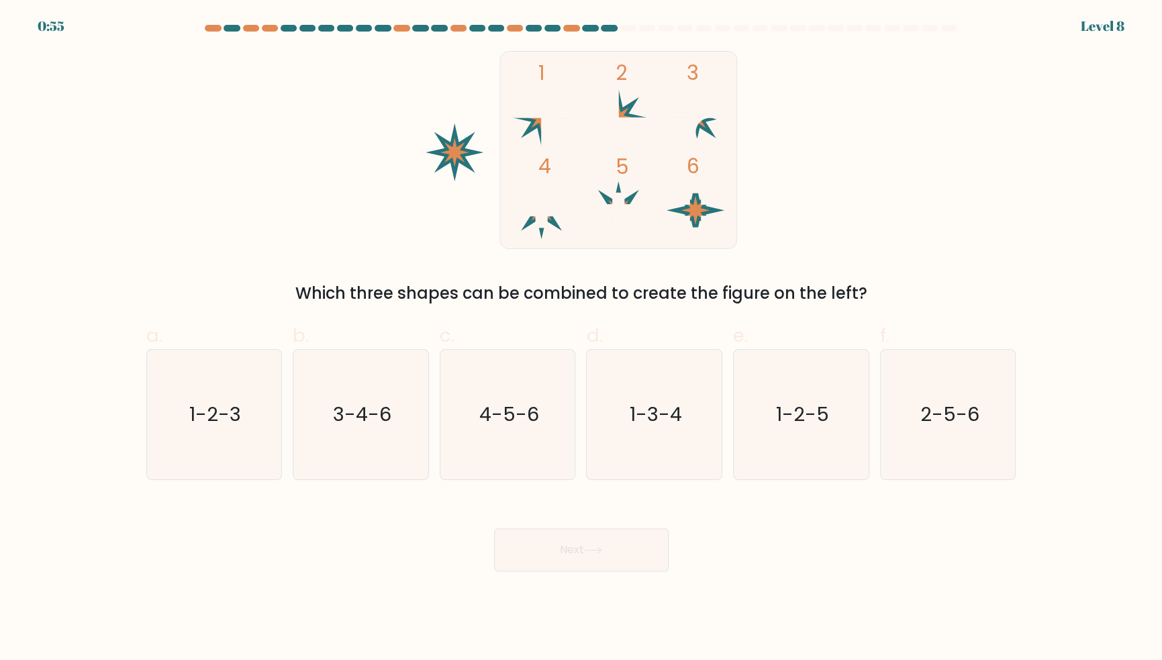
click at [824, 427] on text "1-2-5" at bounding box center [802, 414] width 53 height 27
click at [582, 339] on input "e. 1-2-5" at bounding box center [581, 334] width 1 height 9
radio input "true"
click at [636, 558] on button "Next" at bounding box center [581, 549] width 175 height 43
click at [641, 571] on button "Next" at bounding box center [581, 549] width 175 height 43
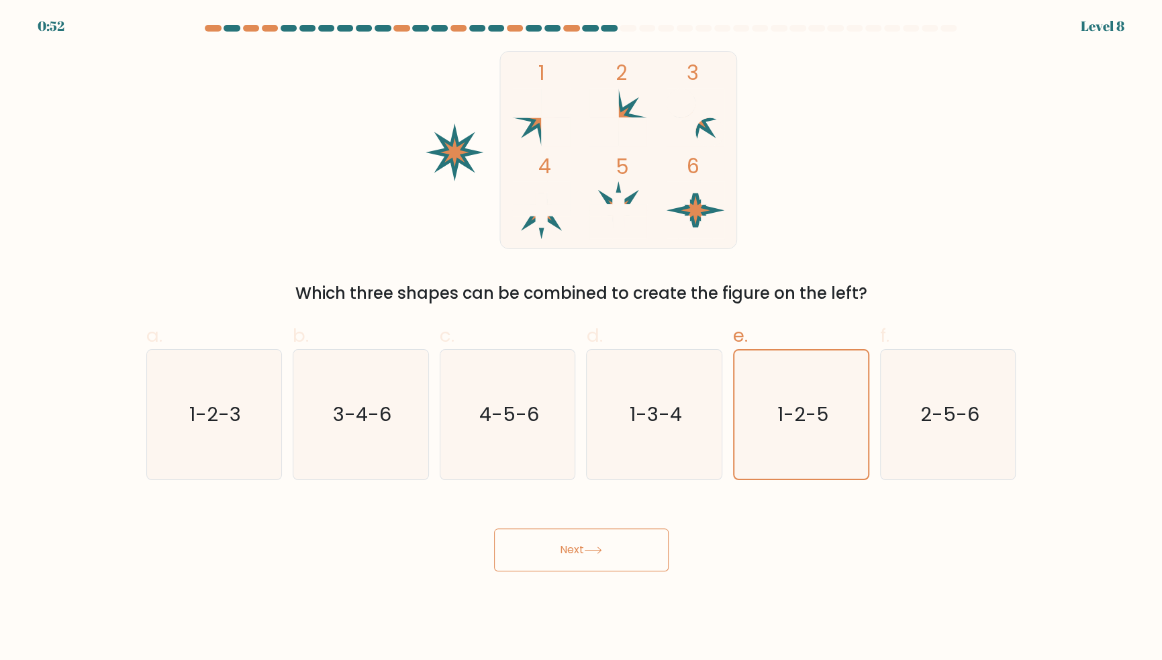
click at [624, 569] on button "Next" at bounding box center [581, 549] width 175 height 43
click at [627, 571] on button "Next" at bounding box center [581, 549] width 175 height 43
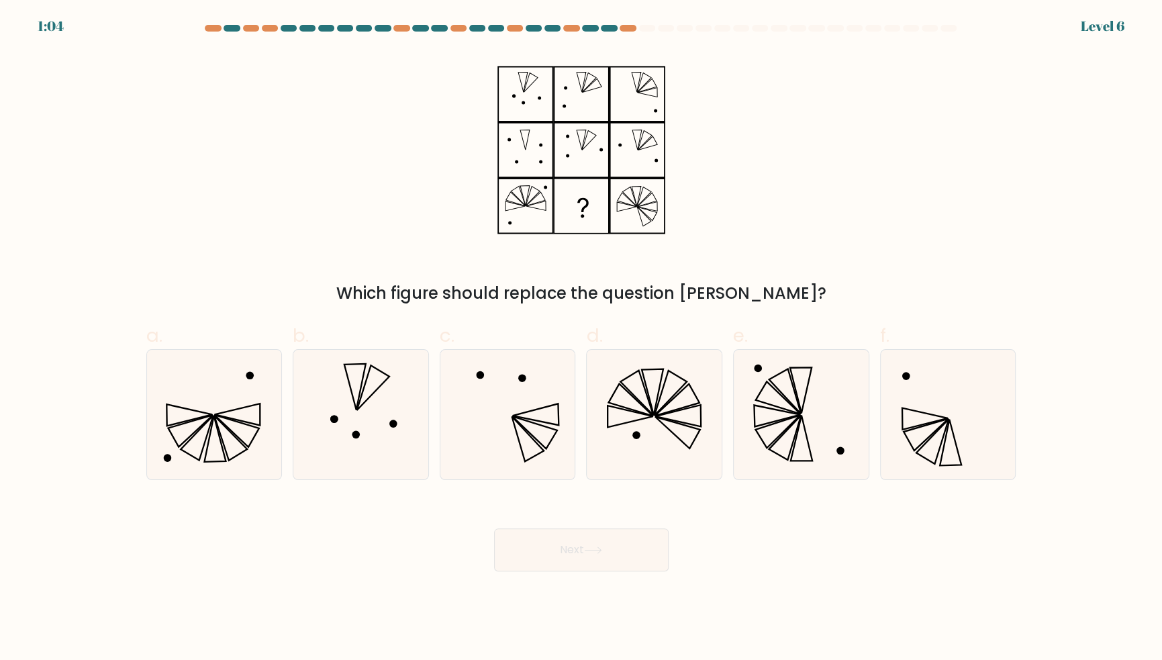
click at [693, 440] on icon at bounding box center [654, 415] width 130 height 130
click at [582, 339] on input "d." at bounding box center [581, 334] width 1 height 9
radio input "true"
click at [648, 569] on button "Next" at bounding box center [581, 549] width 175 height 43
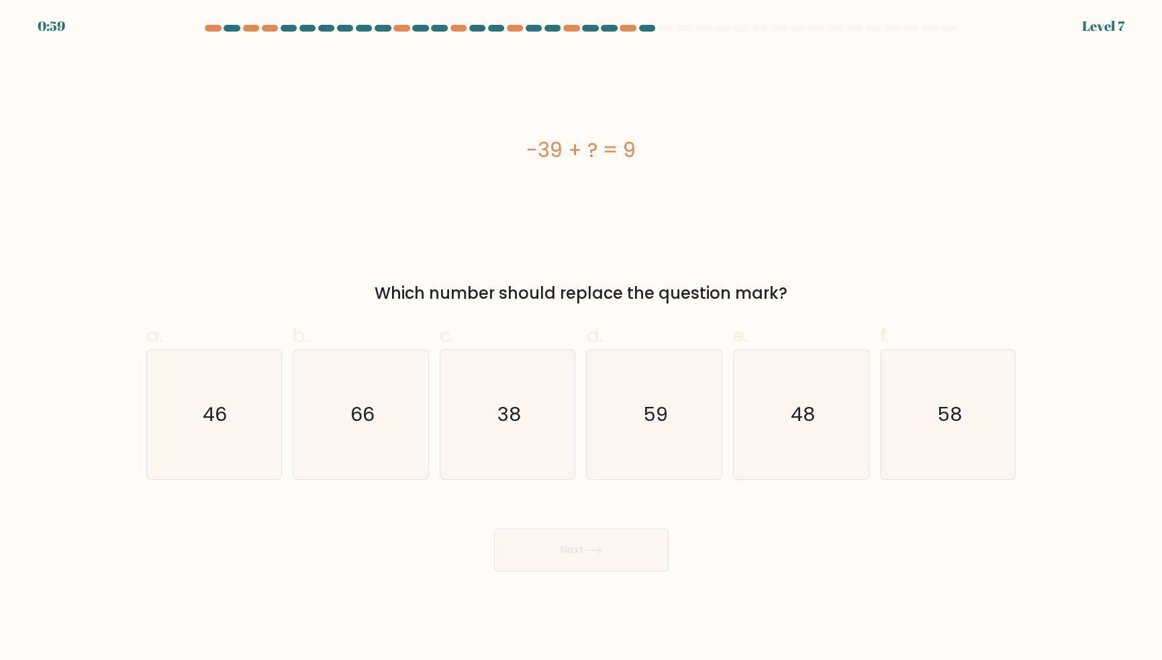
click at [817, 436] on icon "48" at bounding box center [801, 415] width 130 height 130
click at [582, 339] on input "e. 48" at bounding box center [581, 334] width 1 height 9
radio input "true"
click at [609, 571] on button "Next" at bounding box center [581, 549] width 175 height 43
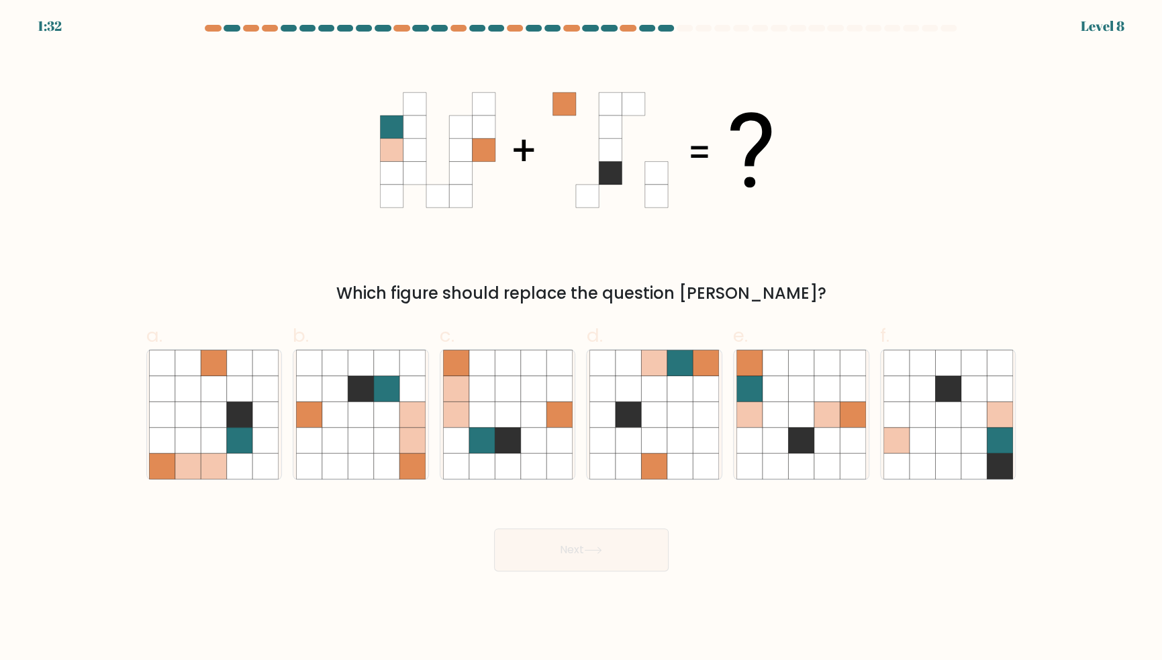
click at [816, 427] on icon at bounding box center [827, 414] width 26 height 26
click at [582, 339] on input "e." at bounding box center [581, 334] width 1 height 9
radio input "true"
click at [625, 571] on button "Next" at bounding box center [581, 549] width 175 height 43
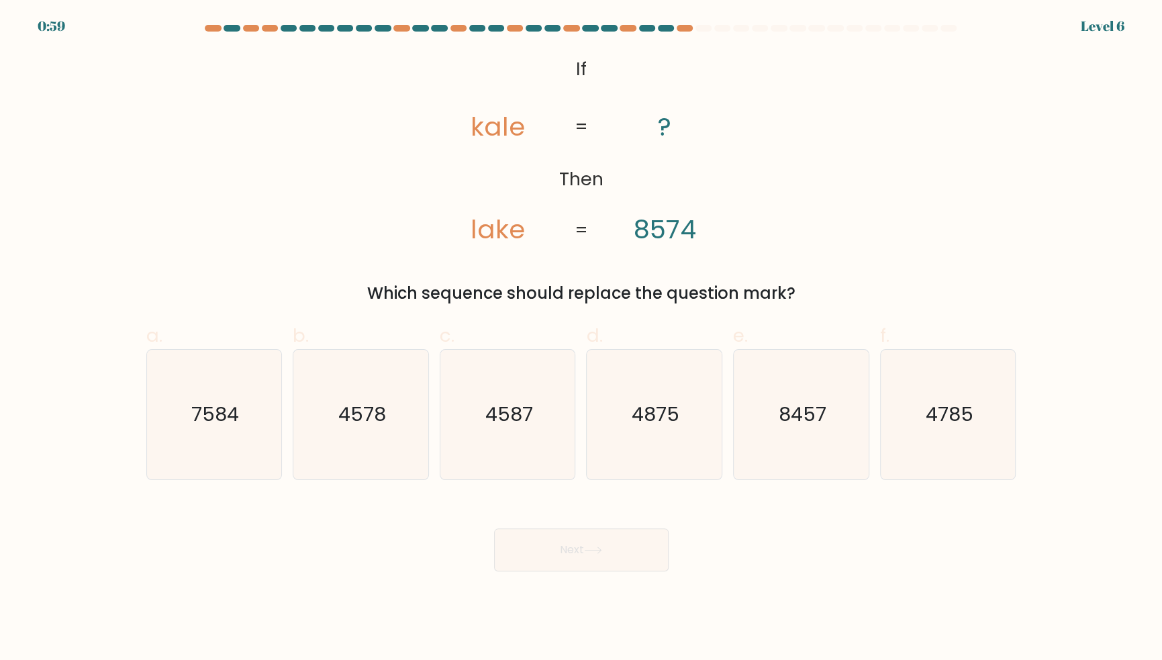
click at [244, 438] on icon "7584" at bounding box center [214, 415] width 130 height 130
click at [581, 339] on input "a. 7584" at bounding box center [581, 334] width 1 height 9
radio input "true"
click at [642, 567] on button "Next" at bounding box center [581, 549] width 175 height 43
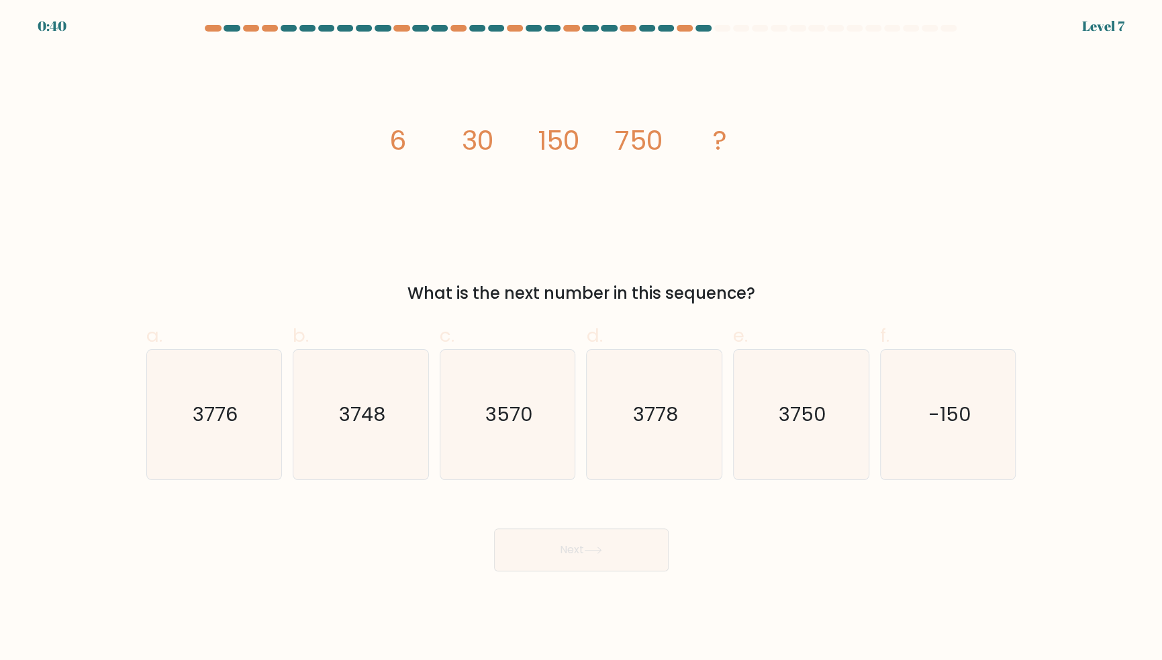
click at [826, 455] on icon "3750" at bounding box center [801, 415] width 130 height 130
click at [582, 339] on input "e. 3750" at bounding box center [581, 334] width 1 height 9
radio input "true"
click at [630, 571] on button "Next" at bounding box center [581, 549] width 175 height 43
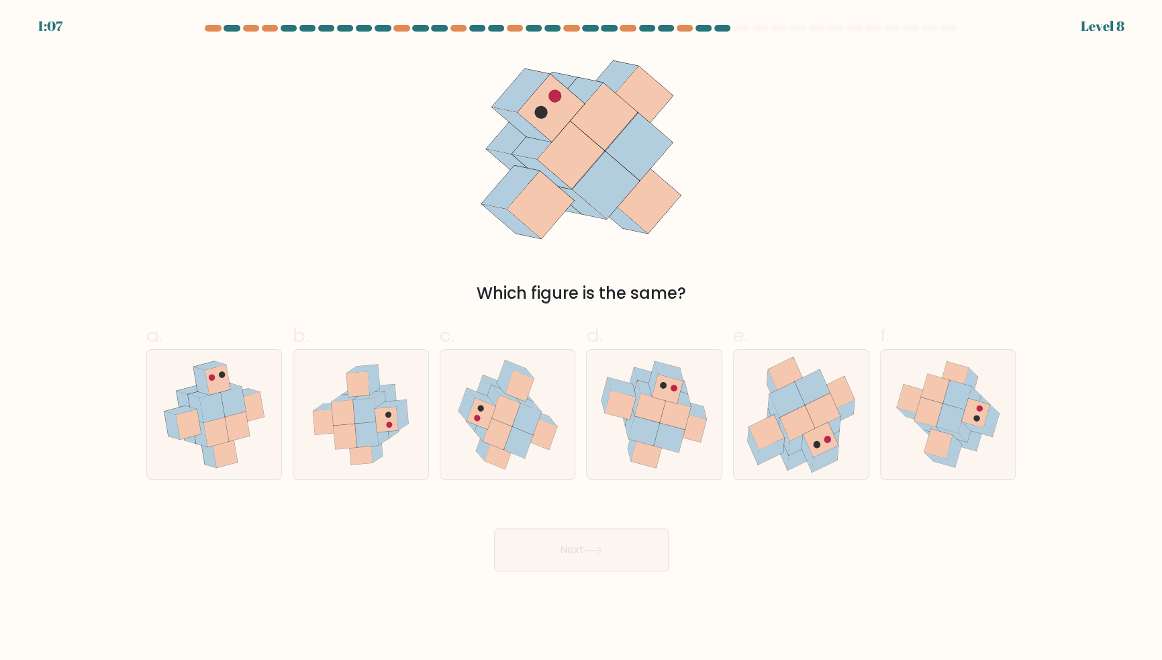
click at [670, 426] on icon at bounding box center [675, 414] width 31 height 29
click at [582, 339] on input "d." at bounding box center [581, 334] width 1 height 9
radio input "true"
click at [624, 571] on button "Next" at bounding box center [581, 549] width 175 height 43
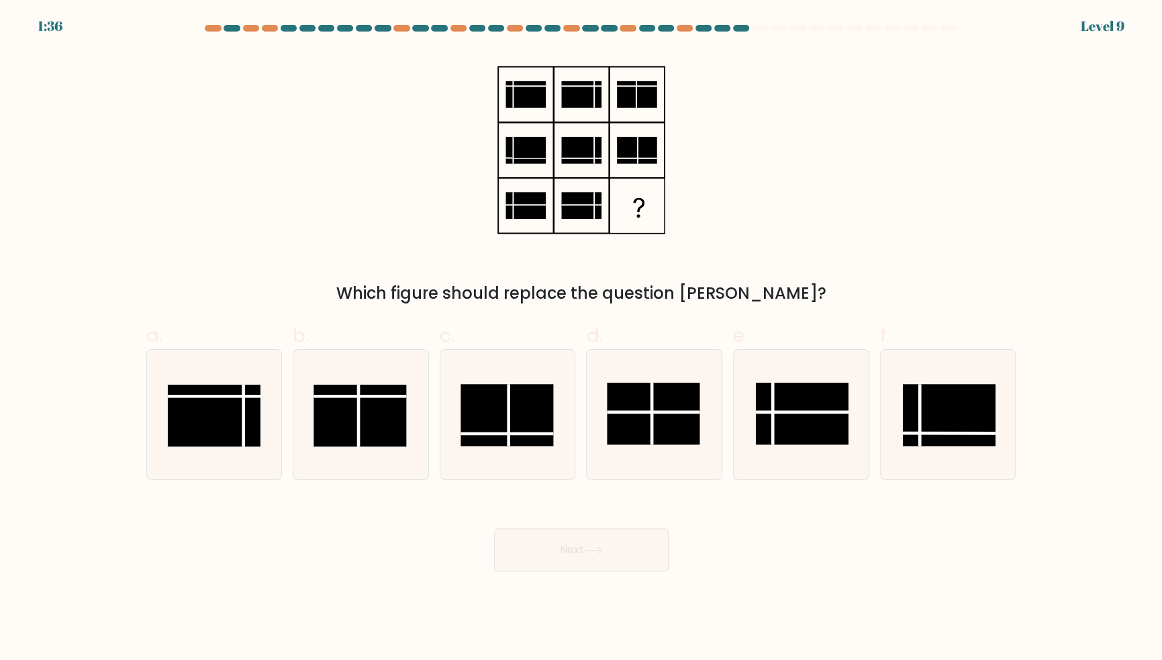
click at [511, 446] on rect at bounding box center [506, 415] width 93 height 62
click at [581, 339] on input "c." at bounding box center [581, 334] width 1 height 9
radio input "true"
click at [624, 564] on button "Next" at bounding box center [581, 549] width 175 height 43
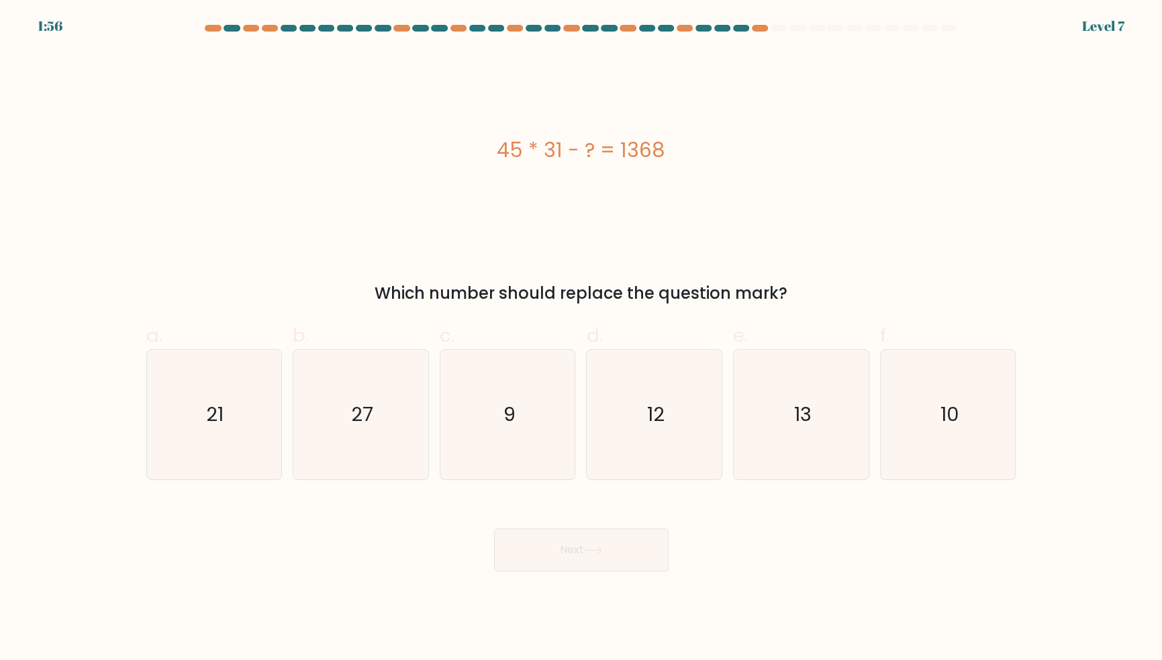
click at [340, 479] on icon "27" at bounding box center [361, 415] width 130 height 130
click at [581, 339] on input "b. 27" at bounding box center [581, 334] width 1 height 9
radio input "true"
click at [620, 571] on button "Next" at bounding box center [581, 549] width 175 height 43
click at [629, 571] on button "Next" at bounding box center [581, 549] width 175 height 43
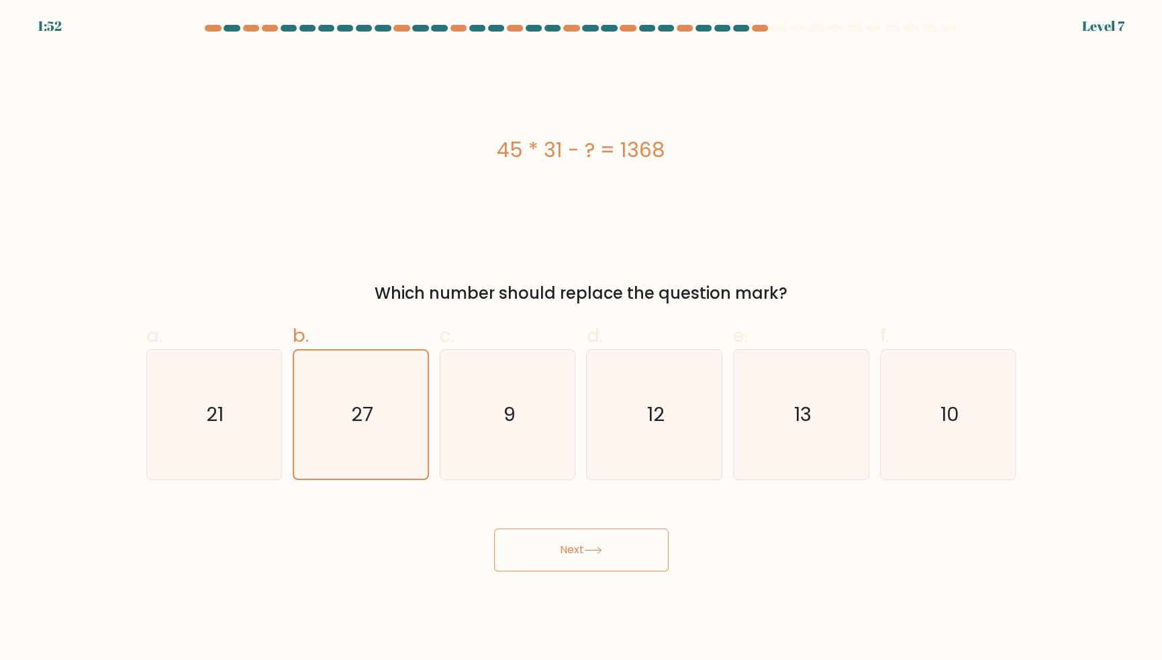
click at [641, 571] on button "Next" at bounding box center [581, 549] width 175 height 43
click at [607, 571] on button "Next" at bounding box center [581, 549] width 175 height 43
click at [617, 571] on button "Next" at bounding box center [581, 549] width 175 height 43
click at [604, 571] on button "Next" at bounding box center [581, 549] width 175 height 43
click at [585, 569] on button "Next" at bounding box center [581, 549] width 175 height 43
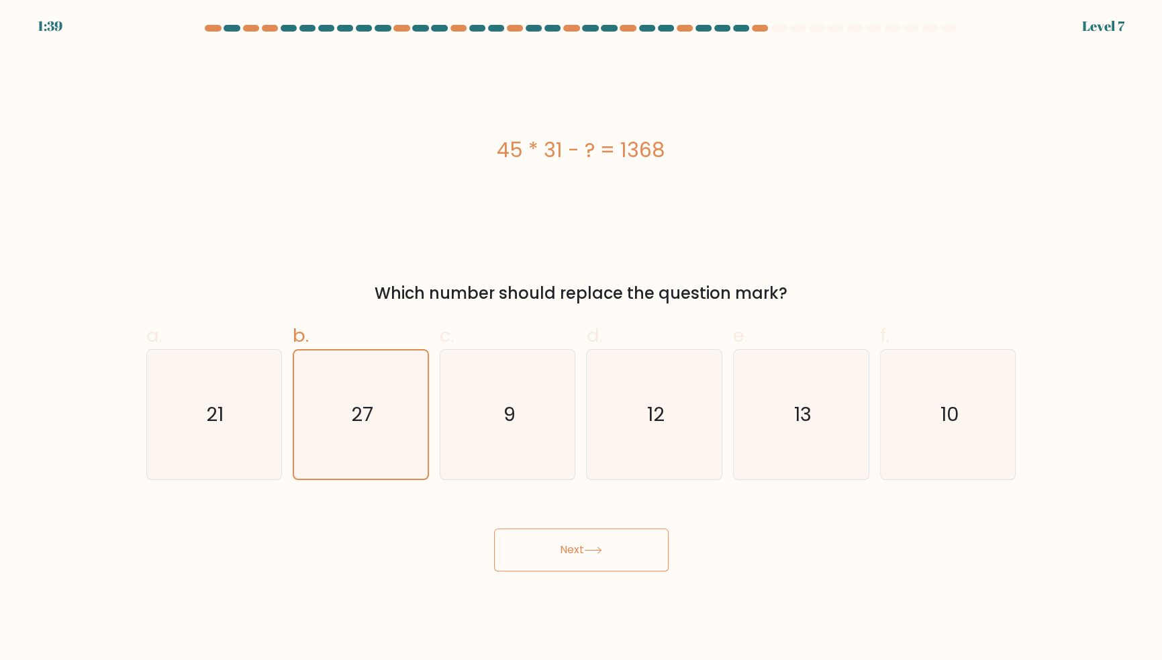
click at [627, 571] on button "Next" at bounding box center [581, 549] width 175 height 43
click at [622, 571] on button "Next" at bounding box center [581, 549] width 175 height 43
click at [641, 563] on button "Next" at bounding box center [581, 549] width 175 height 43
click at [630, 571] on button "Next" at bounding box center [581, 549] width 175 height 43
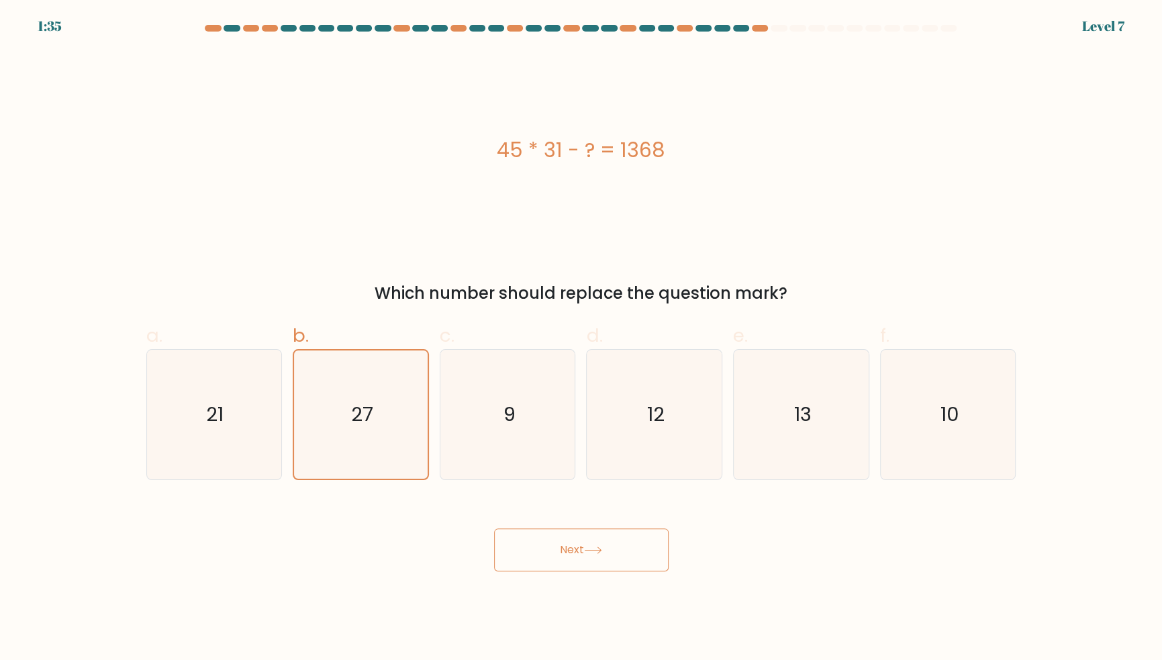
click at [603, 561] on button "Next" at bounding box center [581, 549] width 175 height 43
click at [645, 571] on button "Next" at bounding box center [581, 549] width 175 height 43
click at [654, 571] on button "Next" at bounding box center [581, 549] width 175 height 43
click at [653, 571] on button "Next" at bounding box center [581, 549] width 175 height 43
click at [652, 571] on button "Next" at bounding box center [581, 549] width 175 height 43
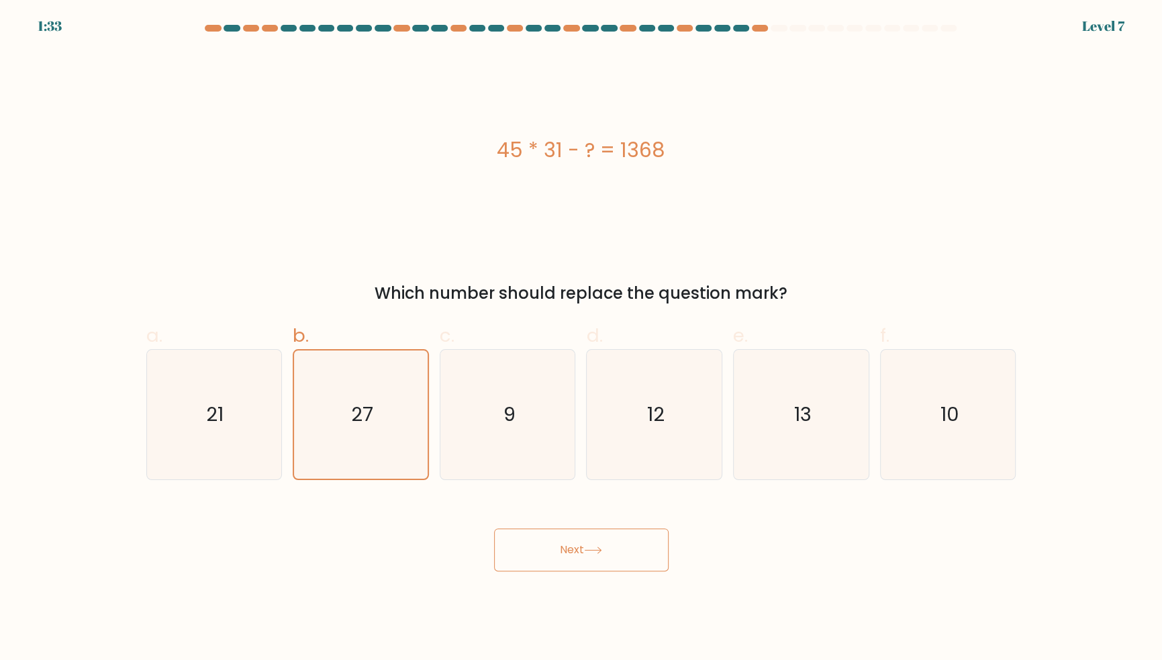
click at [638, 571] on button "Next" at bounding box center [581, 549] width 175 height 43
click at [644, 569] on button "Next" at bounding box center [581, 549] width 175 height 43
click at [534, 571] on button "Next" at bounding box center [581, 549] width 175 height 43
click at [598, 554] on icon at bounding box center [593, 549] width 18 height 7
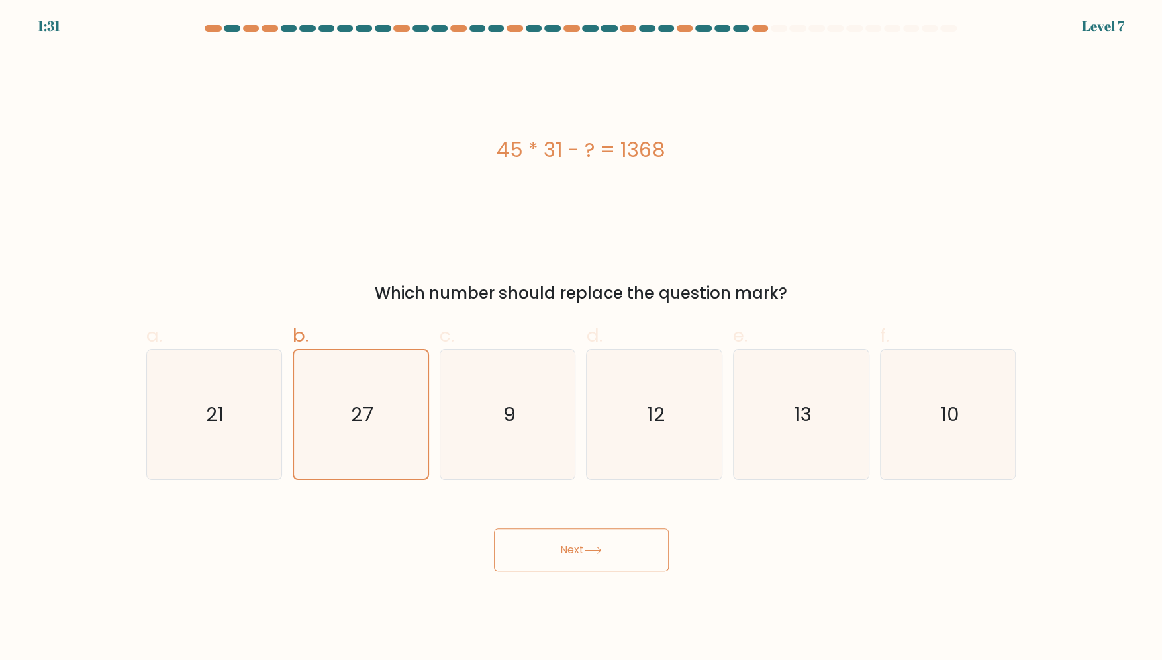
click at [595, 571] on button "Next" at bounding box center [581, 549] width 175 height 43
click at [587, 571] on button "Next" at bounding box center [581, 549] width 175 height 43
click at [595, 554] on icon at bounding box center [593, 549] width 18 height 7
click at [595, 553] on icon at bounding box center [593, 550] width 16 height 6
click at [607, 571] on button "Next" at bounding box center [581, 549] width 175 height 43
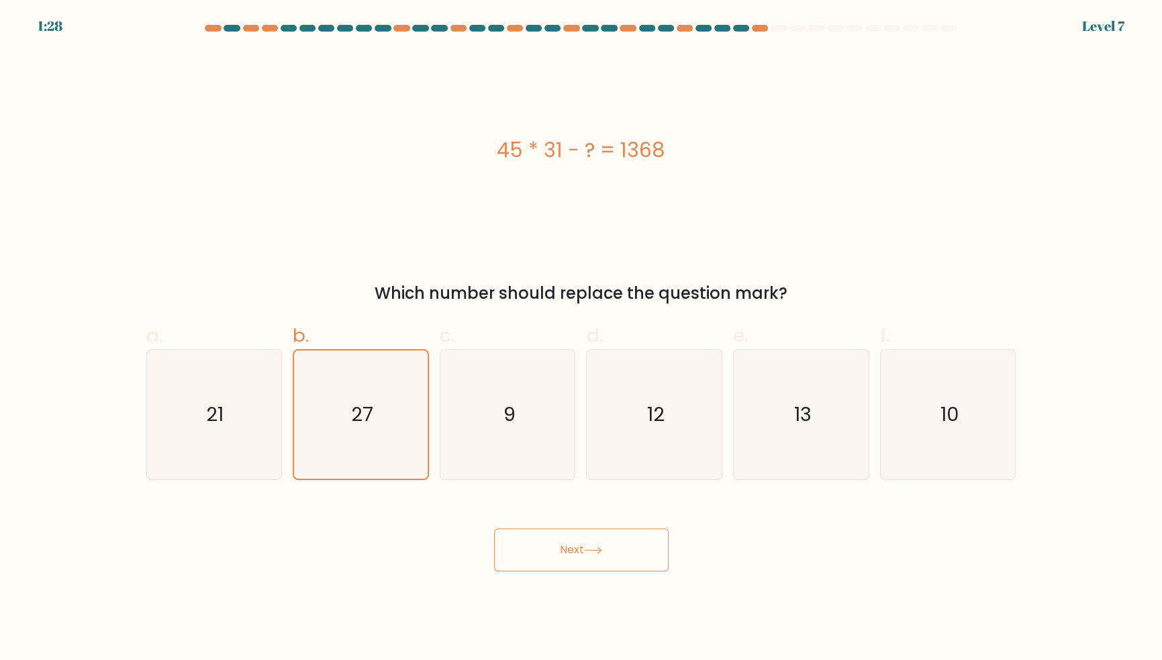
click at [381, 442] on icon "27" at bounding box center [361, 414] width 128 height 128
click at [581, 339] on input "b. 27" at bounding box center [581, 334] width 1 height 9
click at [593, 554] on icon at bounding box center [593, 549] width 18 height 7
click at [377, 432] on icon "27" at bounding box center [361, 414] width 128 height 128
click at [581, 339] on input "b. 27" at bounding box center [581, 334] width 1 height 9
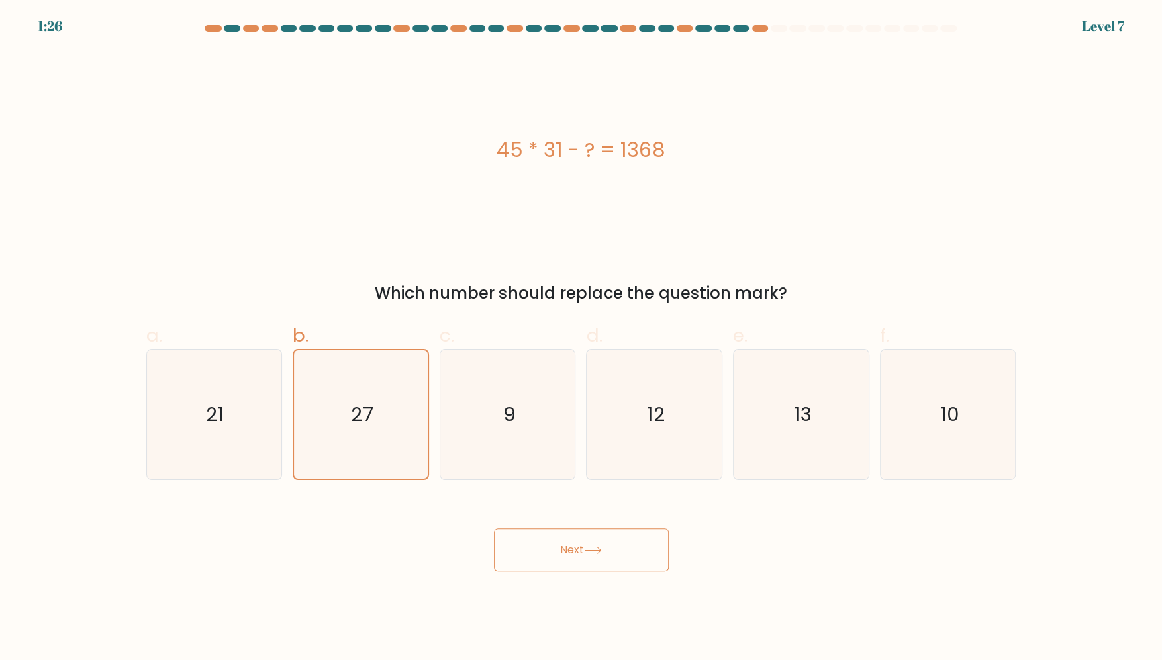
click at [573, 569] on button "Next" at bounding box center [581, 549] width 175 height 43
click at [543, 449] on icon "9" at bounding box center [508, 415] width 130 height 130
click at [581, 339] on input "c. 9" at bounding box center [581, 334] width 1 height 9
radio input "true"
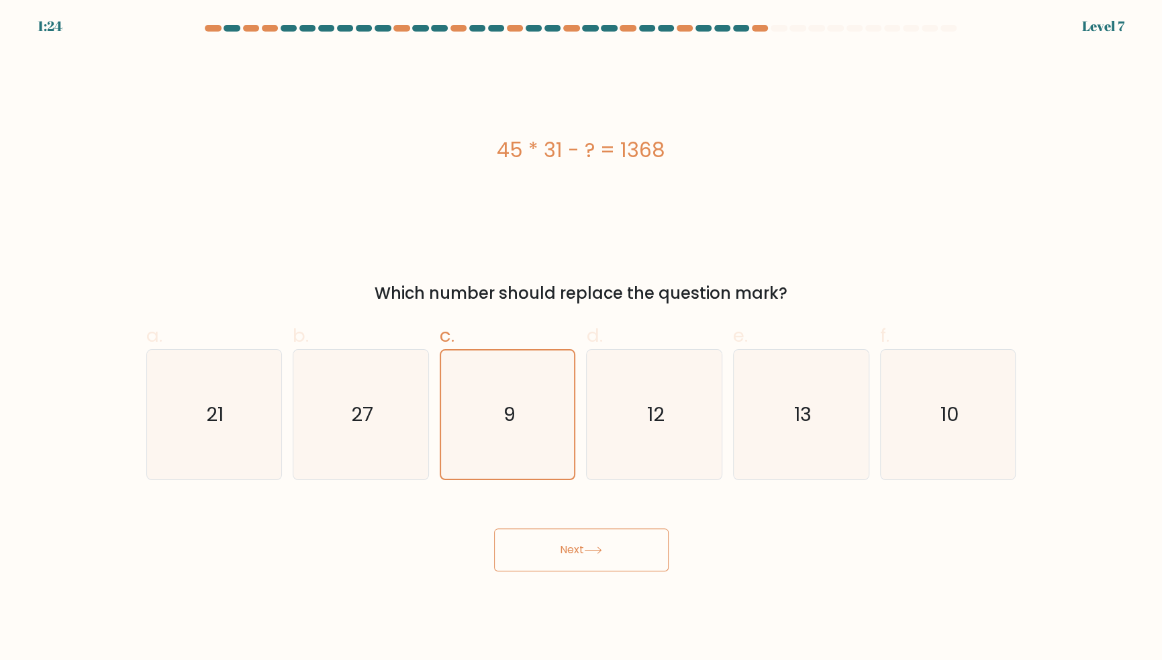
click at [401, 470] on icon "27" at bounding box center [361, 415] width 130 height 130
click at [581, 339] on input "b. 27" at bounding box center [581, 334] width 1 height 9
radio input "true"
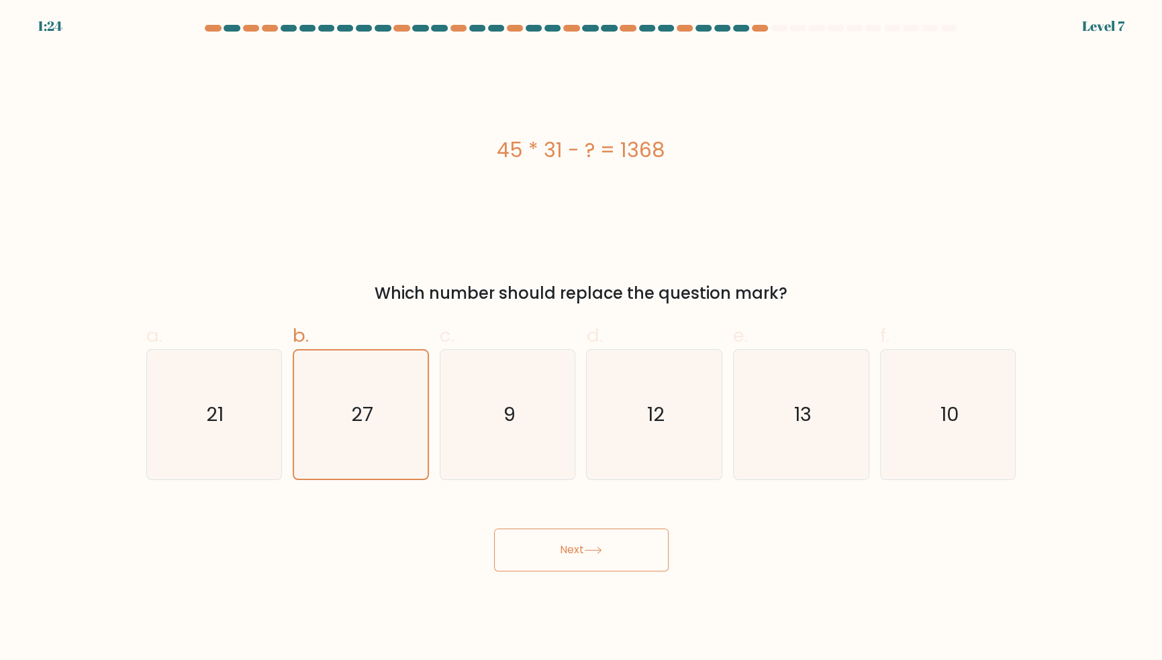
click at [611, 567] on button "Next" at bounding box center [581, 549] width 175 height 43
click at [627, 570] on button "Next" at bounding box center [581, 549] width 175 height 43
click at [634, 571] on button "Next" at bounding box center [581, 549] width 175 height 43
click at [553, 557] on button "Next" at bounding box center [581, 549] width 175 height 43
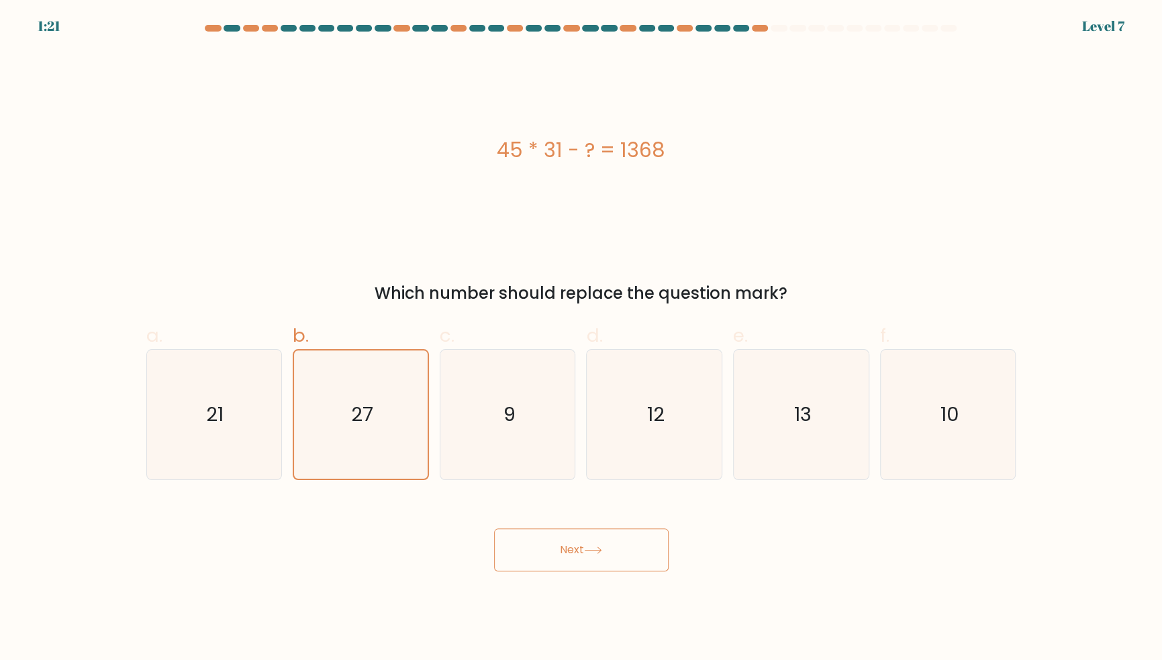
click at [579, 571] on button "Next" at bounding box center [581, 549] width 175 height 43
click at [571, 571] on button "Next" at bounding box center [581, 549] width 175 height 43
click at [496, 559] on button "Next" at bounding box center [581, 549] width 175 height 43
click at [627, 571] on button "Next" at bounding box center [581, 549] width 175 height 43
click at [649, 603] on body "1:19 Level 7 a." at bounding box center [581, 330] width 1162 height 660
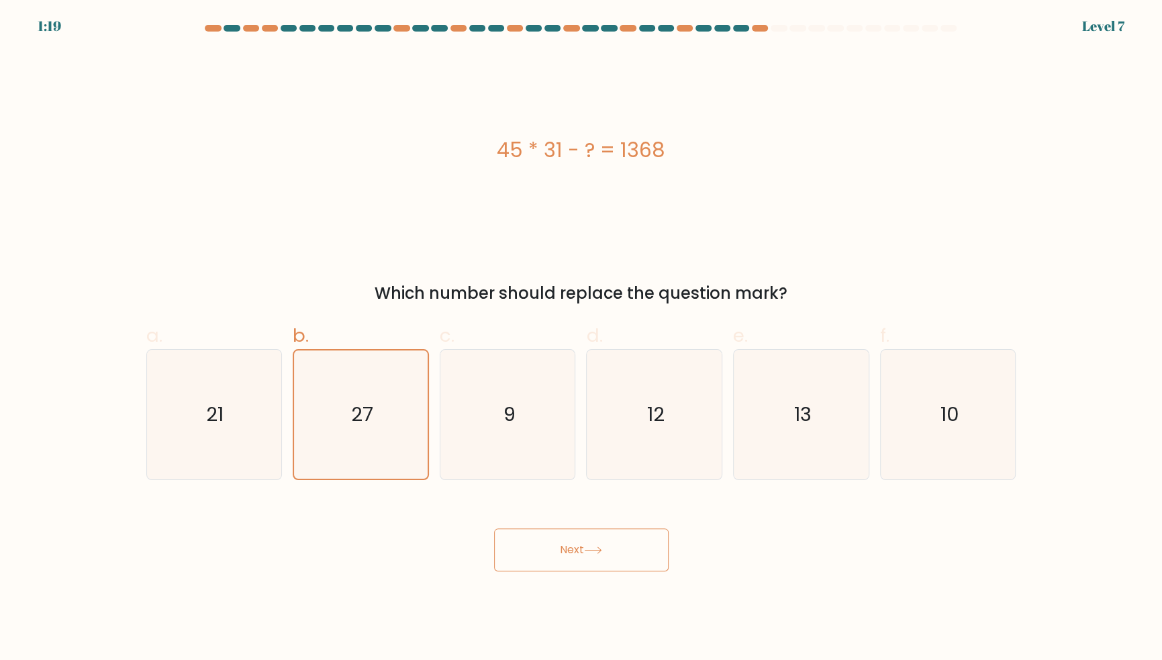
click at [648, 603] on body "1:19 Level 7 a." at bounding box center [581, 330] width 1162 height 660
click at [604, 597] on body "1:19 Level 7 a." at bounding box center [581, 330] width 1162 height 660
click at [561, 560] on button "Next" at bounding box center [581, 549] width 175 height 43
click at [555, 567] on button "Next" at bounding box center [581, 549] width 175 height 43
click at [561, 561] on button "Next" at bounding box center [581, 549] width 175 height 43
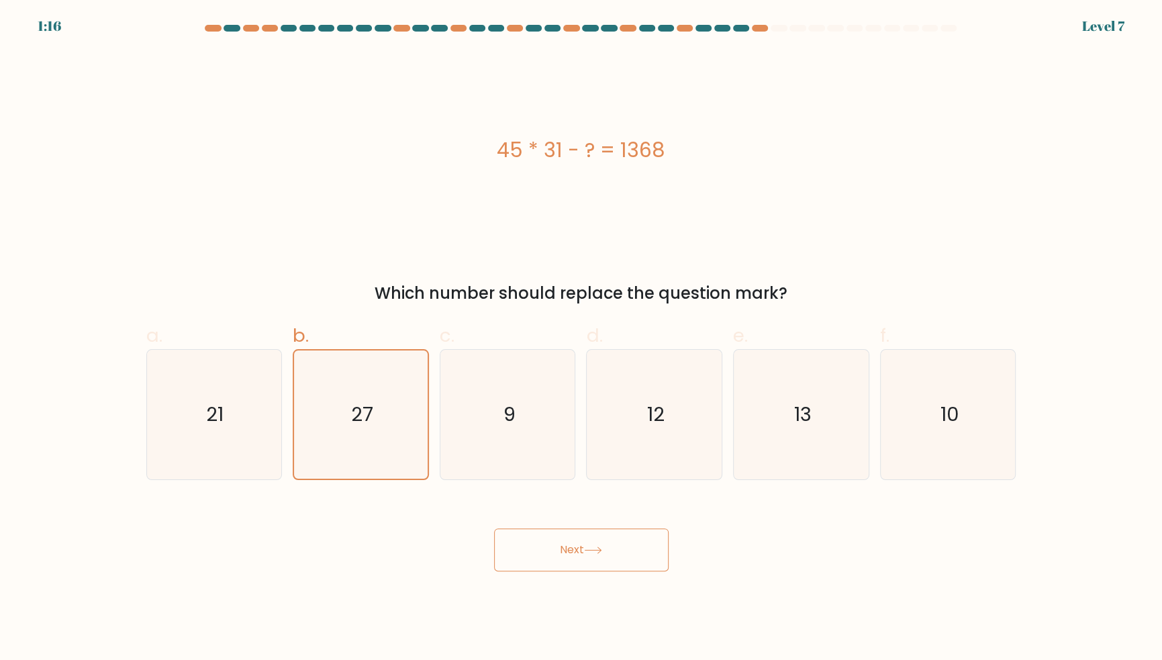
click at [395, 463] on icon "27" at bounding box center [361, 414] width 128 height 128
click at [581, 339] on input "b. 27" at bounding box center [581, 334] width 1 height 9
click at [581, 571] on button "Next" at bounding box center [581, 549] width 175 height 43
click at [595, 571] on button "Next" at bounding box center [581, 549] width 175 height 43
click at [577, 571] on button "Next" at bounding box center [581, 549] width 175 height 43
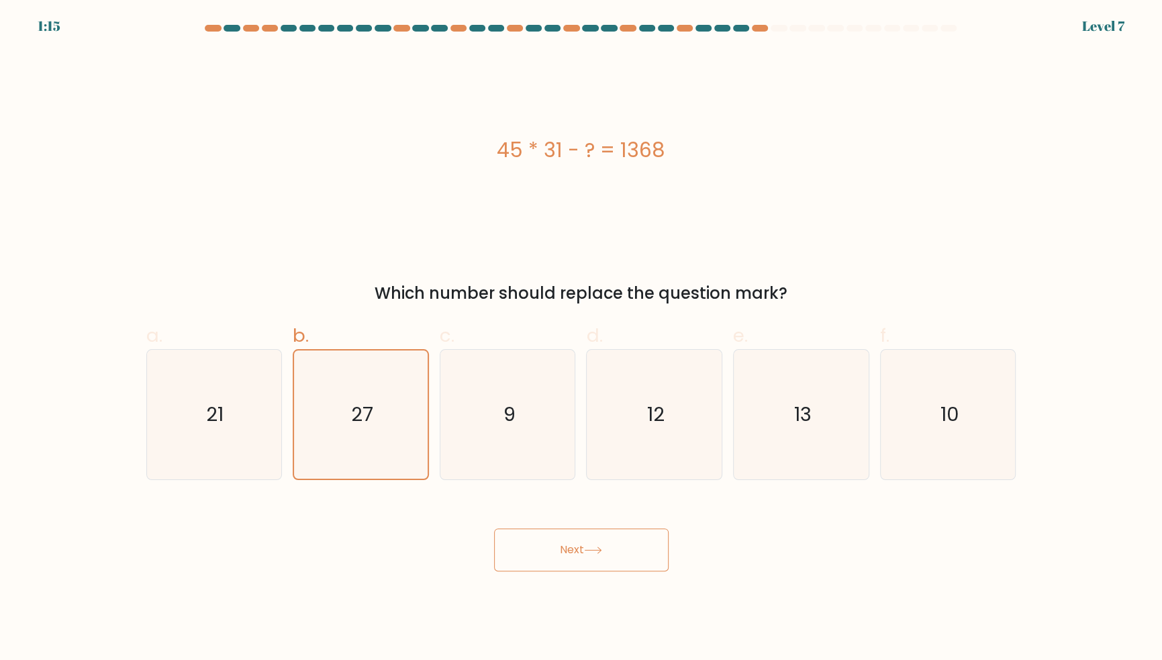
click at [575, 571] on button "Next" at bounding box center [581, 549] width 175 height 43
click at [567, 566] on button "Next" at bounding box center [581, 549] width 175 height 43
click at [559, 569] on button "Next" at bounding box center [581, 549] width 175 height 43
click at [551, 565] on button "Next" at bounding box center [581, 549] width 175 height 43
click at [557, 452] on icon "9" at bounding box center [508, 415] width 130 height 130
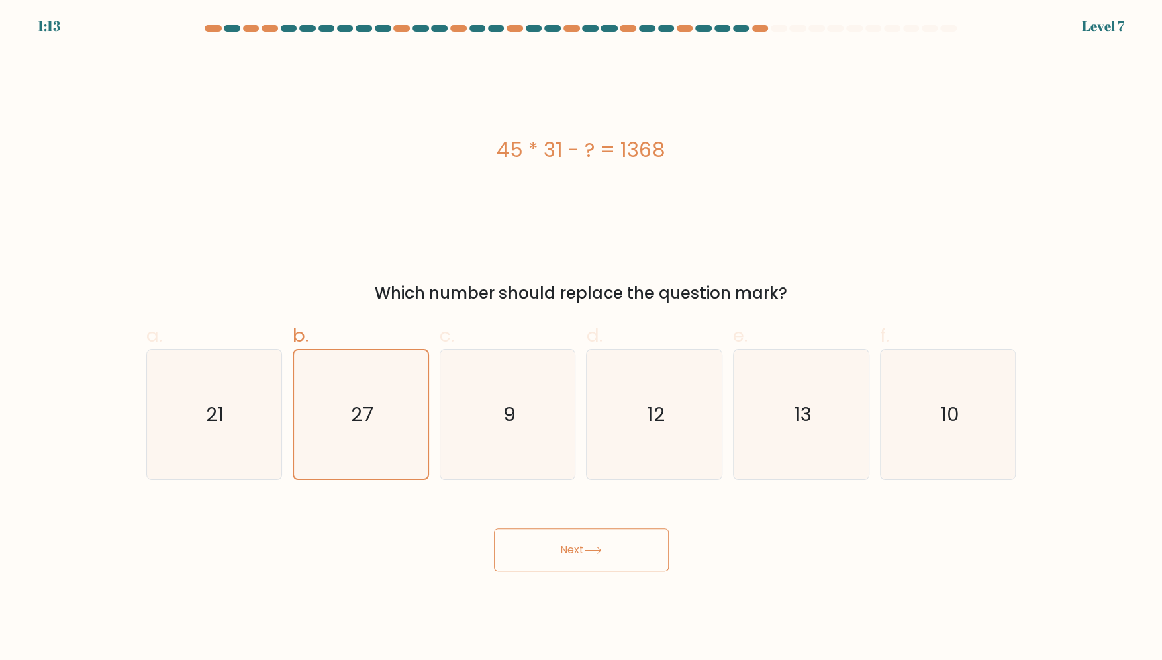
click at [581, 339] on input "c. 9" at bounding box center [581, 334] width 1 height 9
radio input "true"
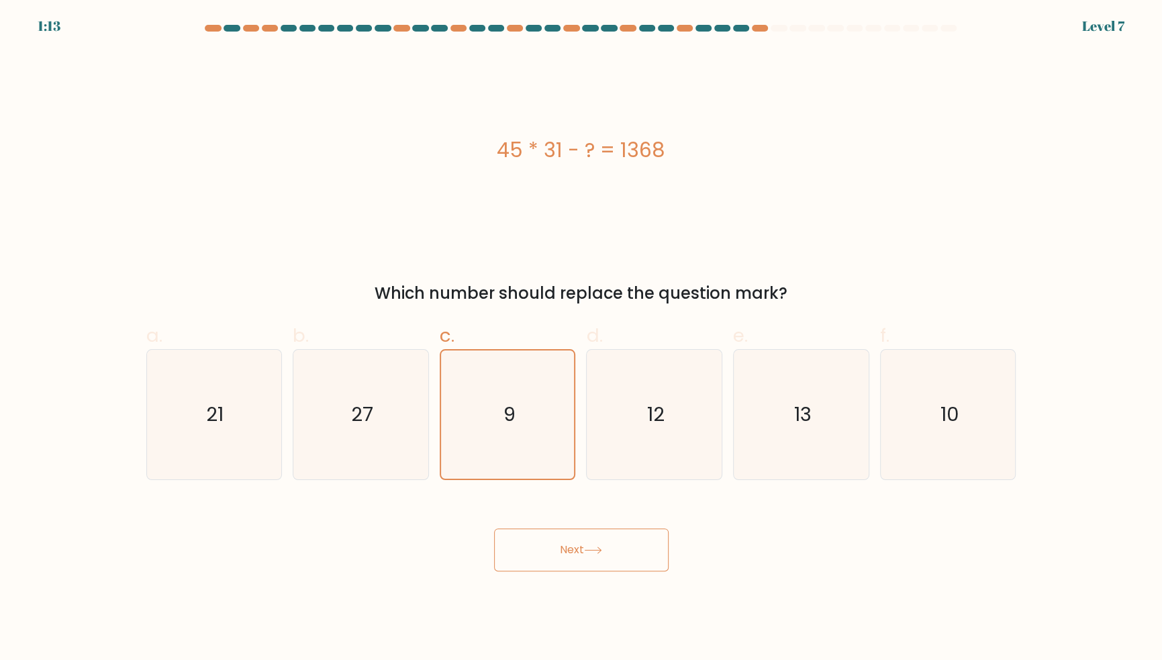
click at [388, 448] on icon "27" at bounding box center [361, 415] width 130 height 130
click at [581, 339] on input "b. 27" at bounding box center [581, 334] width 1 height 9
radio input "true"
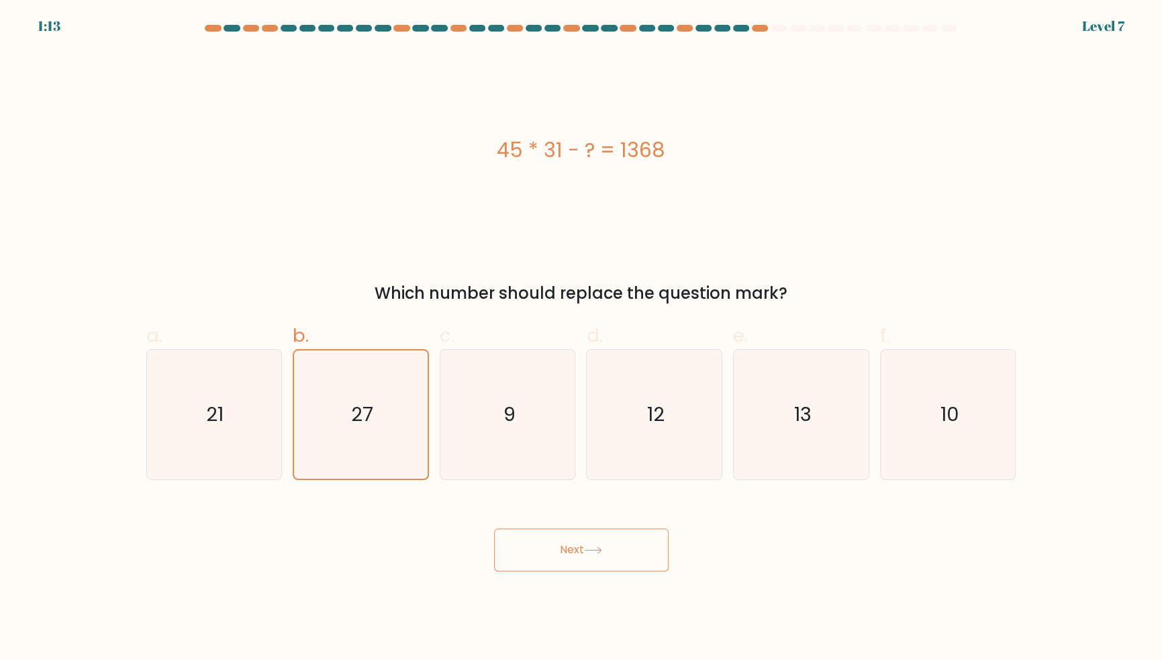
click at [219, 417] on icon "21" at bounding box center [214, 415] width 130 height 130
click at [581, 339] on input "a. 21" at bounding box center [581, 334] width 1 height 9
radio input "true"
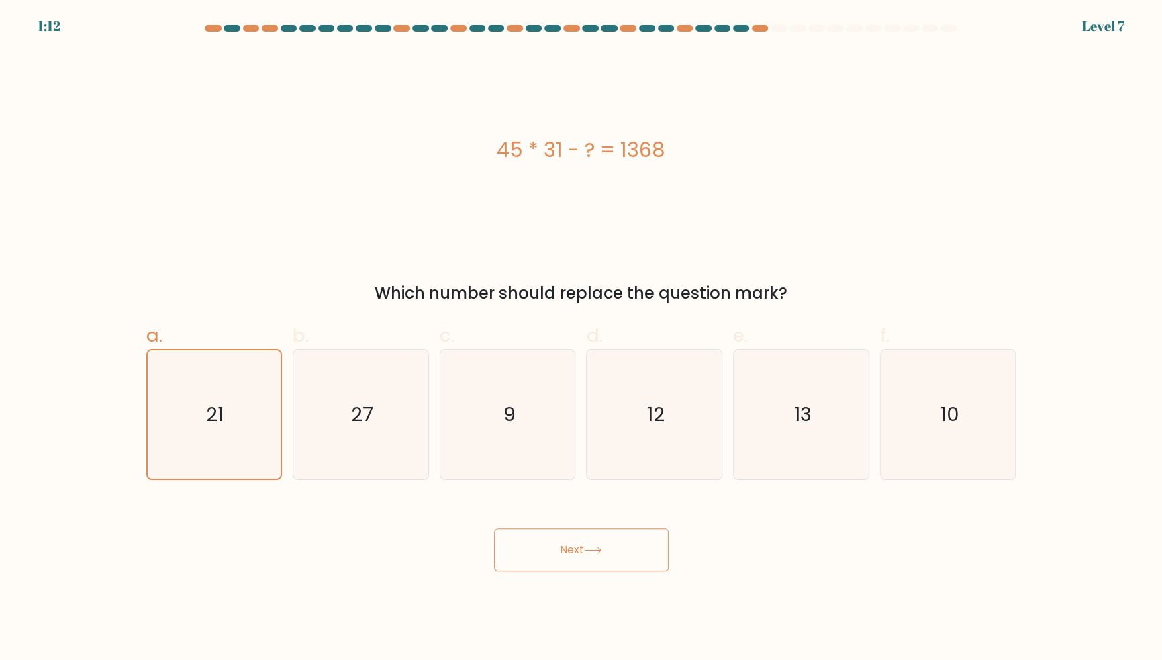
click at [346, 417] on icon "27" at bounding box center [361, 415] width 130 height 130
click at [581, 339] on input "b. 27" at bounding box center [581, 334] width 1 height 9
radio input "true"
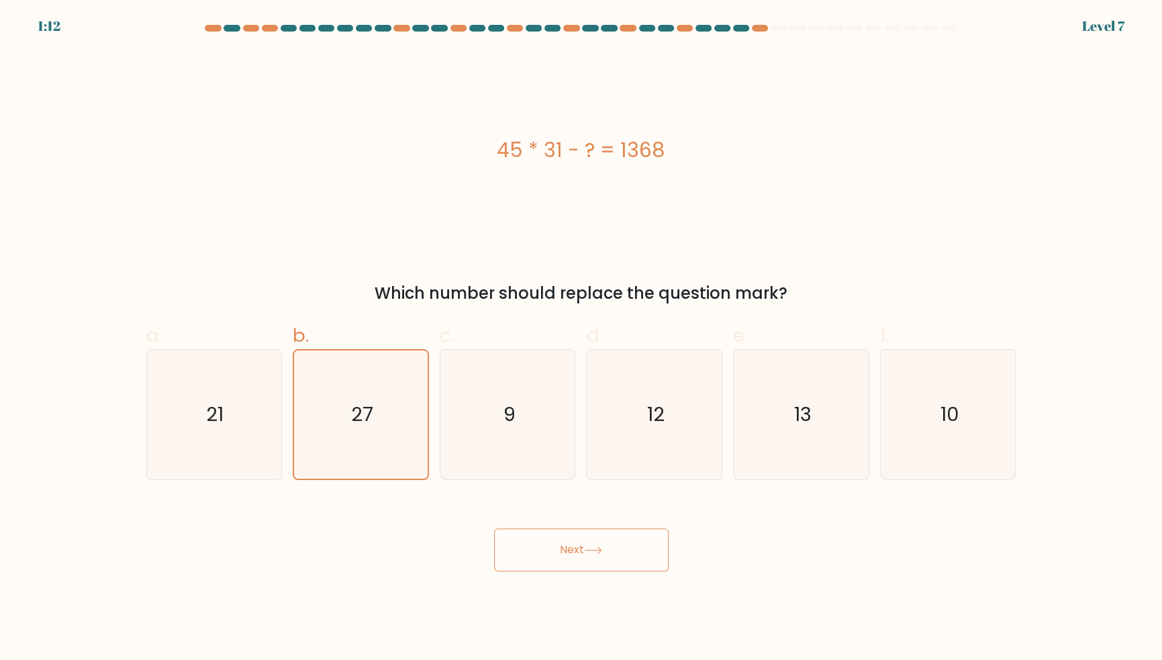
click at [587, 554] on icon at bounding box center [593, 549] width 18 height 7
click at [601, 571] on button "Next" at bounding box center [581, 549] width 175 height 43
click at [610, 564] on button "Next" at bounding box center [581, 549] width 175 height 43
click at [547, 559] on button "Next" at bounding box center [581, 549] width 175 height 43
click at [541, 563] on button "Next" at bounding box center [581, 549] width 175 height 43
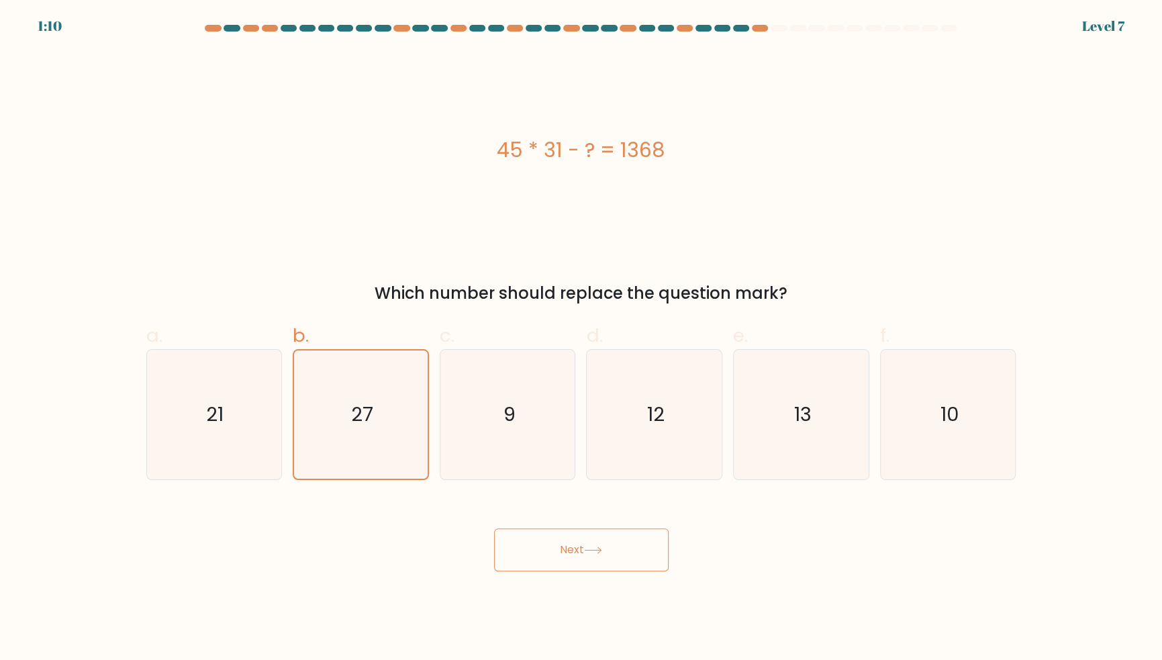
click at [958, 228] on div "45 * 31 - ? = 1368" at bounding box center [581, 150] width 870 height 198
click at [634, 571] on button "Next" at bounding box center [581, 549] width 175 height 43
click at [934, 234] on div "45 * 31 - ? = 1368" at bounding box center [581, 150] width 870 height 198
click at [642, 571] on button "Next" at bounding box center [581, 549] width 175 height 43
click at [807, 571] on div "Next" at bounding box center [581, 533] width 886 height 75
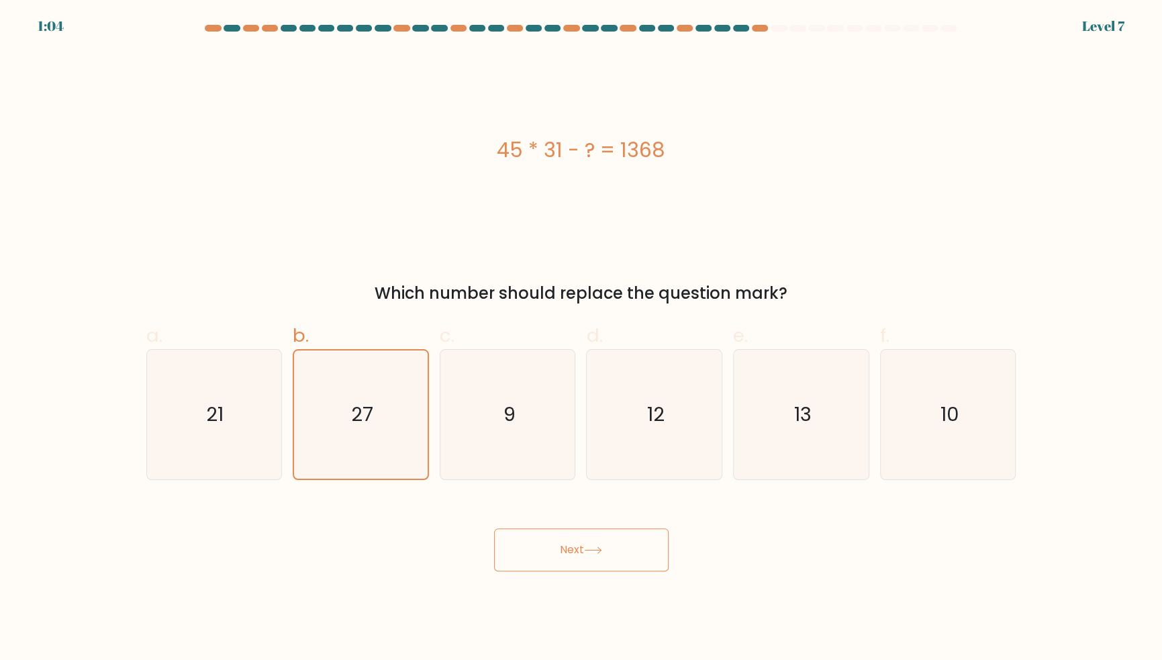
click at [810, 571] on div "Next" at bounding box center [581, 533] width 886 height 75
click at [609, 571] on button "Next" at bounding box center [581, 549] width 175 height 43
click at [624, 571] on button "Next" at bounding box center [581, 549] width 175 height 43
click at [634, 571] on button "Next" at bounding box center [581, 549] width 175 height 43
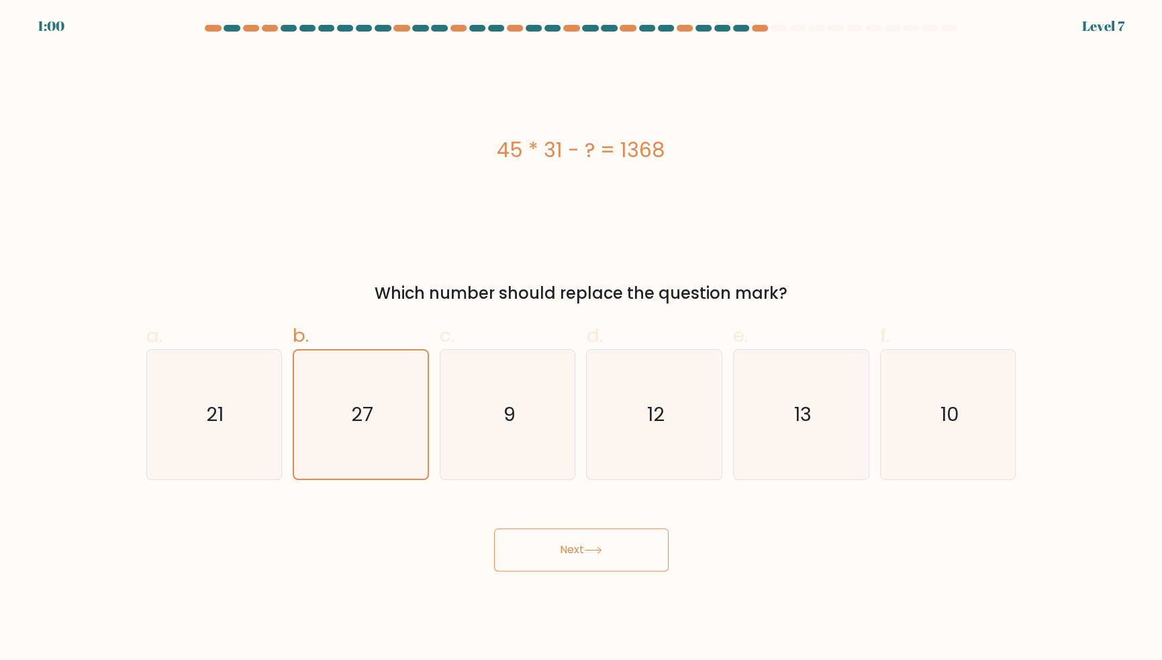
click at [634, 571] on button "Next" at bounding box center [581, 549] width 175 height 43
click at [563, 571] on button "Next" at bounding box center [581, 549] width 175 height 43
click at [568, 561] on button "Next" at bounding box center [581, 549] width 175 height 43
click at [577, 570] on button "Next" at bounding box center [581, 549] width 175 height 43
click at [585, 571] on button "Next" at bounding box center [581, 549] width 175 height 43
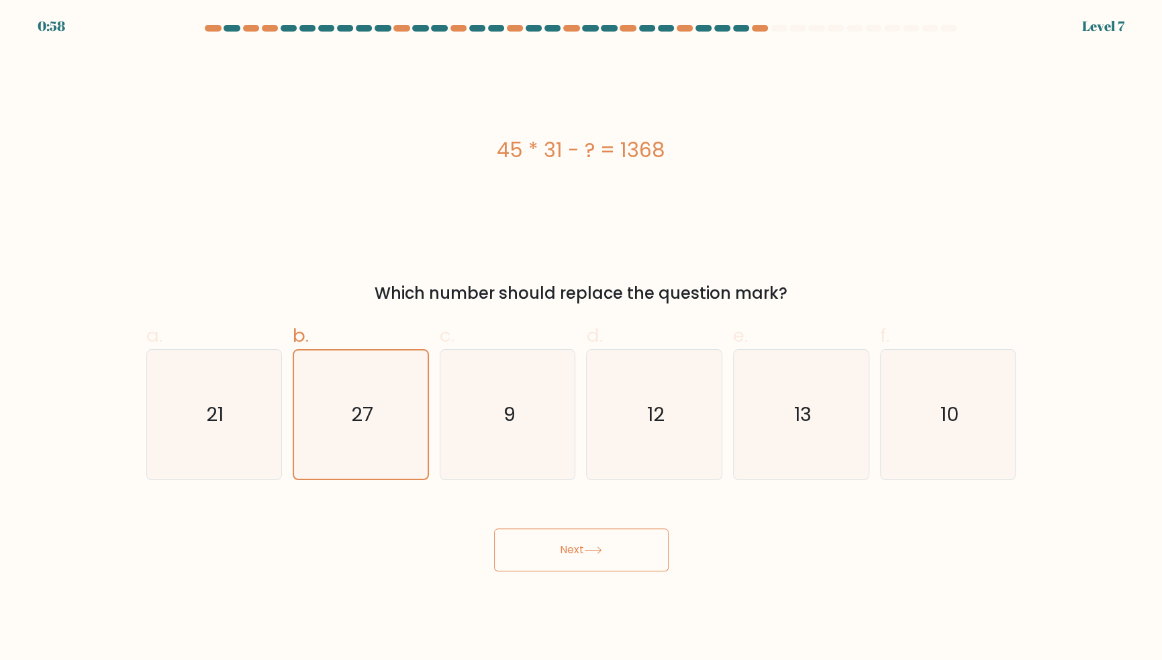
click at [579, 567] on button "Next" at bounding box center [581, 549] width 175 height 43
click at [583, 561] on button "Next" at bounding box center [581, 549] width 175 height 43
click at [584, 561] on button "Next" at bounding box center [581, 549] width 175 height 43
click at [584, 562] on button "Next" at bounding box center [581, 549] width 175 height 43
click at [585, 562] on button "Next" at bounding box center [581, 549] width 175 height 43
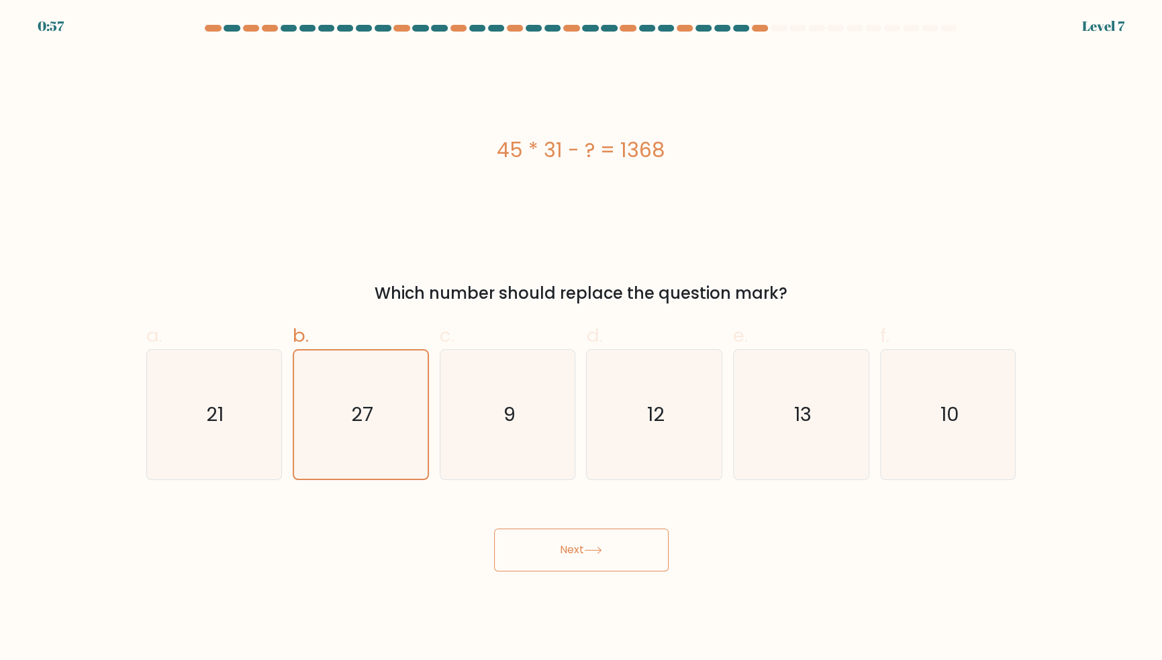
click at [585, 563] on button "Next" at bounding box center [581, 549] width 175 height 43
click at [564, 571] on button "Next" at bounding box center [581, 549] width 175 height 43
click at [620, 571] on button "Next" at bounding box center [581, 549] width 175 height 43
click at [609, 552] on button "Next" at bounding box center [581, 549] width 175 height 43
click at [602, 560] on button "Next" at bounding box center [581, 549] width 175 height 43
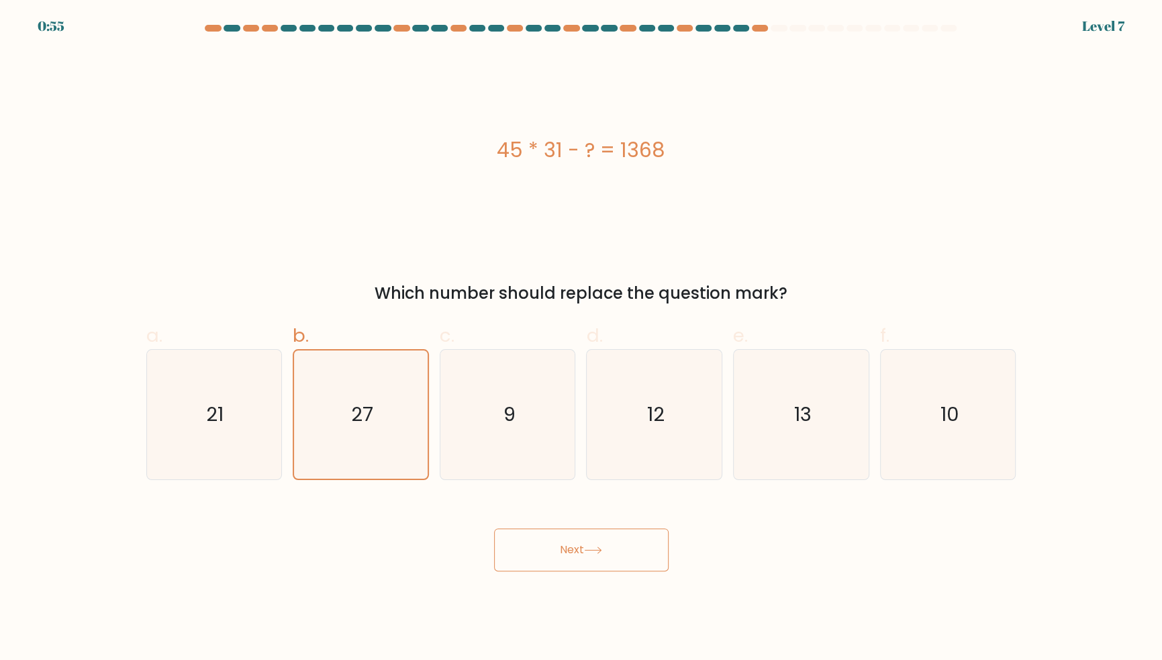
click at [392, 422] on icon "27" at bounding box center [361, 414] width 128 height 128
click at [581, 339] on input "b. 27" at bounding box center [581, 334] width 1 height 9
click at [389, 434] on icon "27" at bounding box center [361, 414] width 128 height 128
click at [581, 339] on input "b. 27" at bounding box center [581, 334] width 1 height 9
click at [389, 434] on icon "27" at bounding box center [361, 414] width 128 height 128
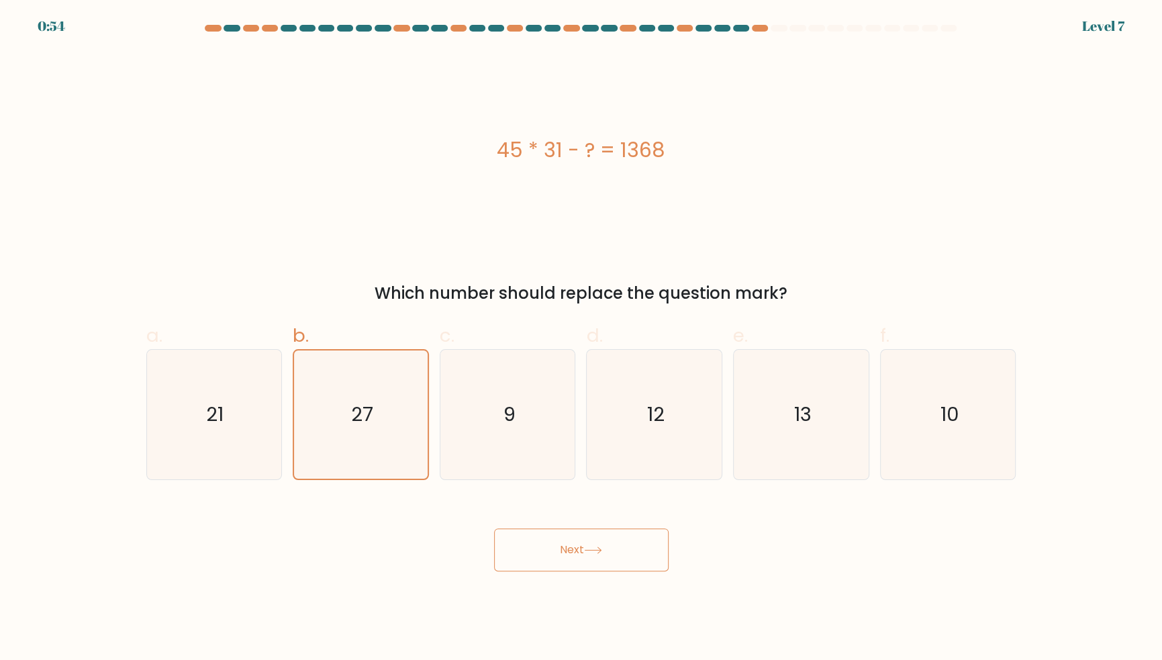
click at [581, 339] on input "b. 27" at bounding box center [581, 334] width 1 height 9
click at [594, 571] on button "Next" at bounding box center [581, 549] width 175 height 43
click at [609, 571] on button "Next" at bounding box center [581, 549] width 175 height 43
click at [516, 425] on icon "9" at bounding box center [508, 415] width 130 height 130
click at [581, 339] on input "c. 9" at bounding box center [581, 334] width 1 height 9
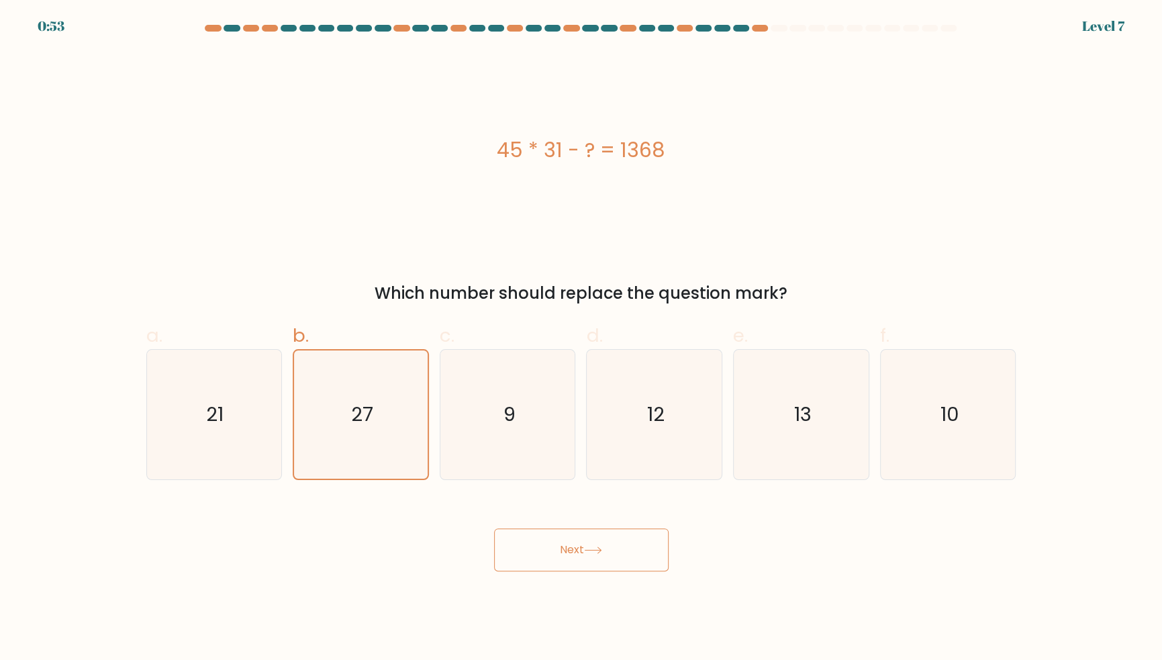
radio input "true"
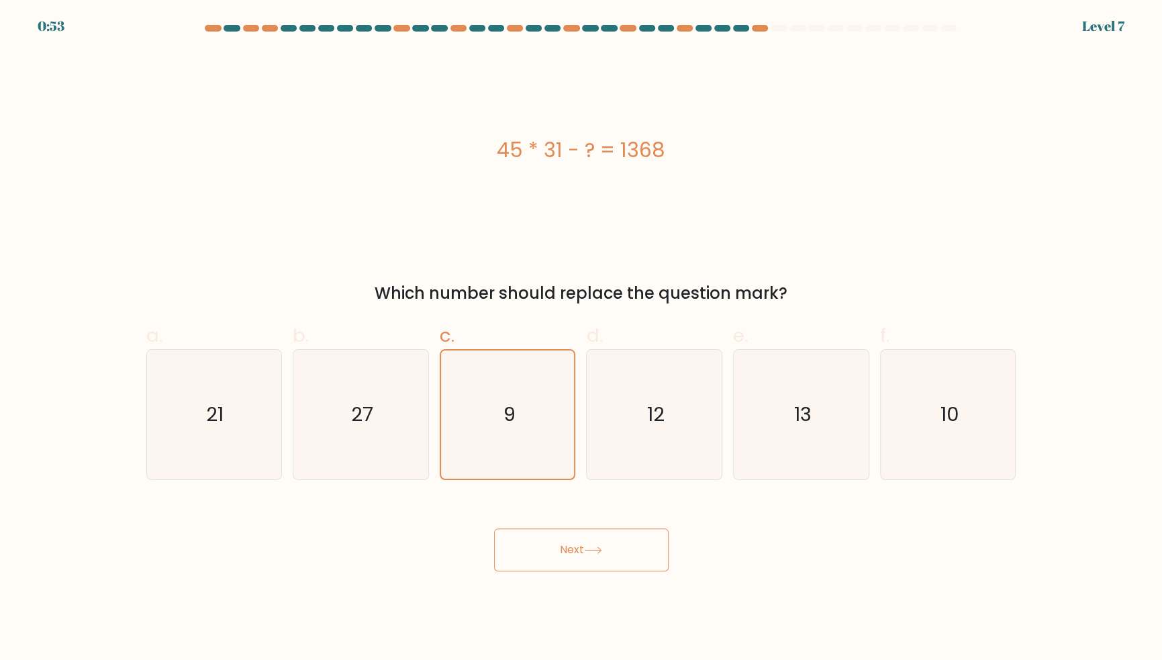
click at [397, 436] on icon "27" at bounding box center [361, 415] width 130 height 130
click at [581, 339] on input "b. 27" at bounding box center [581, 334] width 1 height 9
radio input "true"
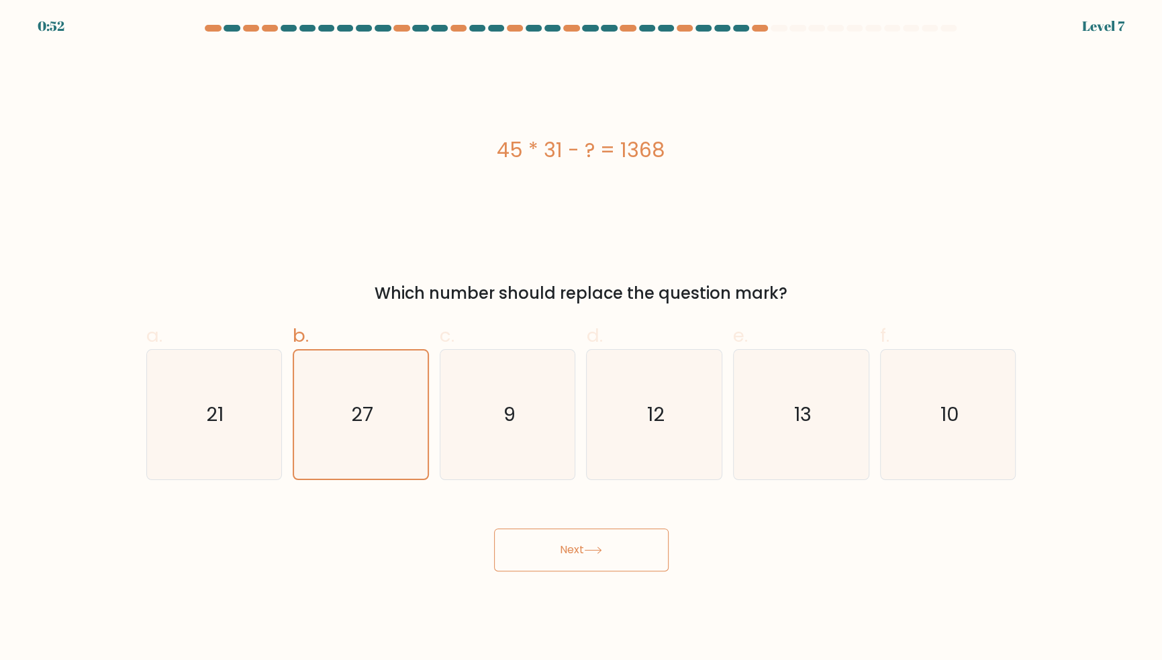
click at [578, 561] on button "Next" at bounding box center [581, 549] width 175 height 43
click at [605, 565] on button "Next" at bounding box center [581, 549] width 175 height 43
click at [614, 571] on button "Next" at bounding box center [581, 549] width 175 height 43
click at [615, 571] on button "Next" at bounding box center [581, 549] width 175 height 43
click at [611, 571] on button "Next" at bounding box center [581, 549] width 175 height 43
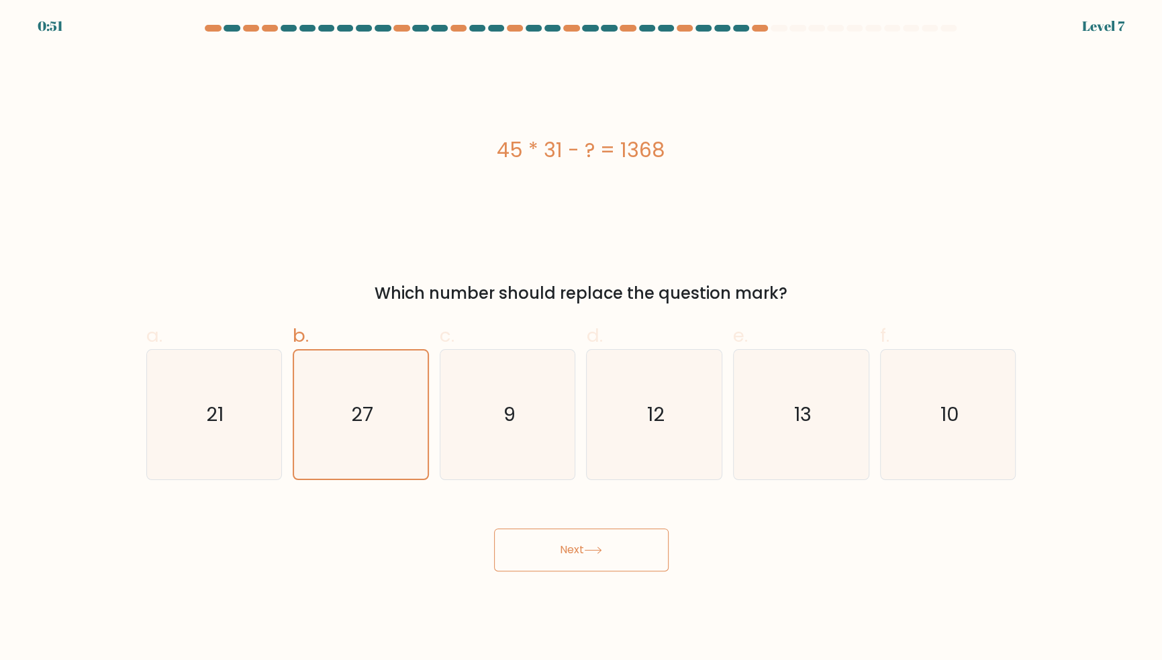
click at [369, 477] on icon "27" at bounding box center [361, 414] width 128 height 128
click at [581, 339] on input "b. 27" at bounding box center [581, 334] width 1 height 9
click at [569, 571] on button "Next" at bounding box center [581, 549] width 175 height 43
click at [579, 571] on button "Next" at bounding box center [581, 549] width 175 height 43
click at [588, 554] on icon at bounding box center [593, 549] width 18 height 7
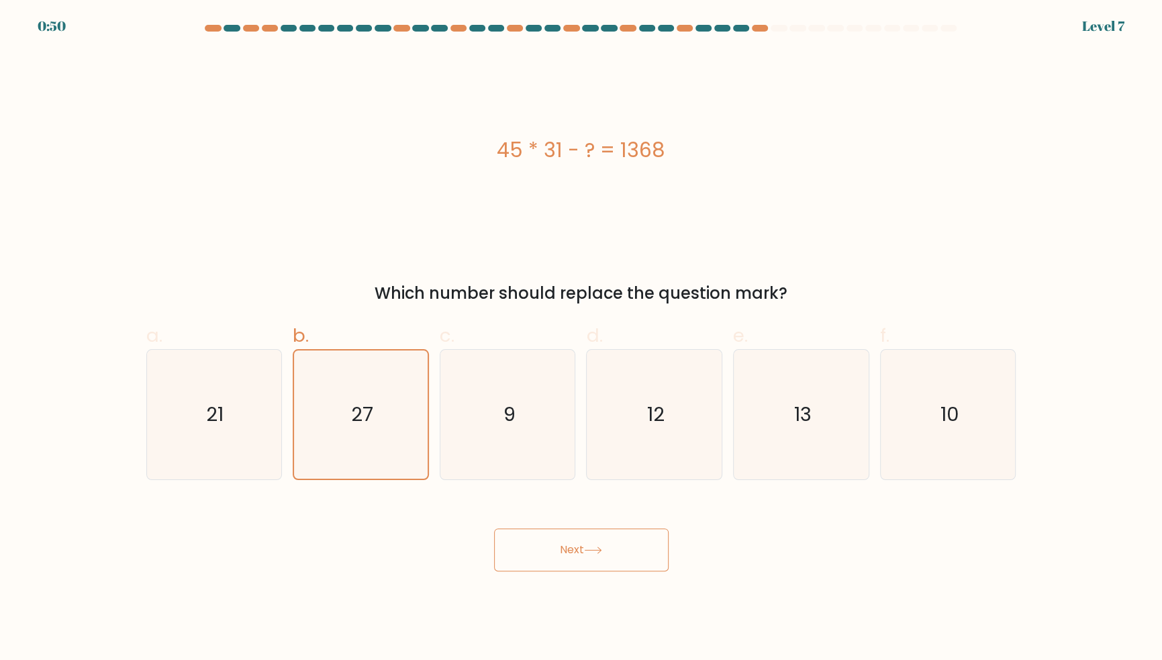
click at [376, 426] on icon "27" at bounding box center [361, 414] width 128 height 128
click at [581, 339] on input "b. 27" at bounding box center [581, 334] width 1 height 9
click at [591, 554] on icon at bounding box center [593, 549] width 18 height 7
click at [609, 571] on button "Next" at bounding box center [581, 549] width 175 height 43
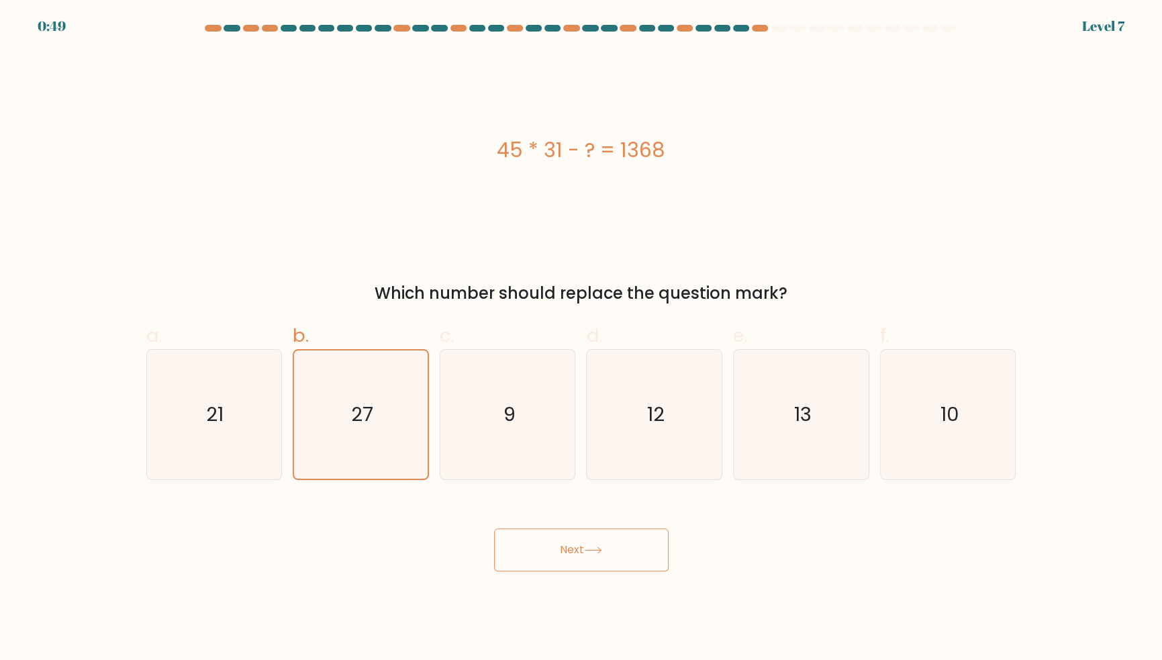
click at [519, 442] on form "a. 9" at bounding box center [581, 298] width 1162 height 546
click at [554, 431] on icon "9" at bounding box center [508, 415] width 130 height 130
click at [581, 339] on input "c. 9" at bounding box center [581, 334] width 1 height 9
radio input "true"
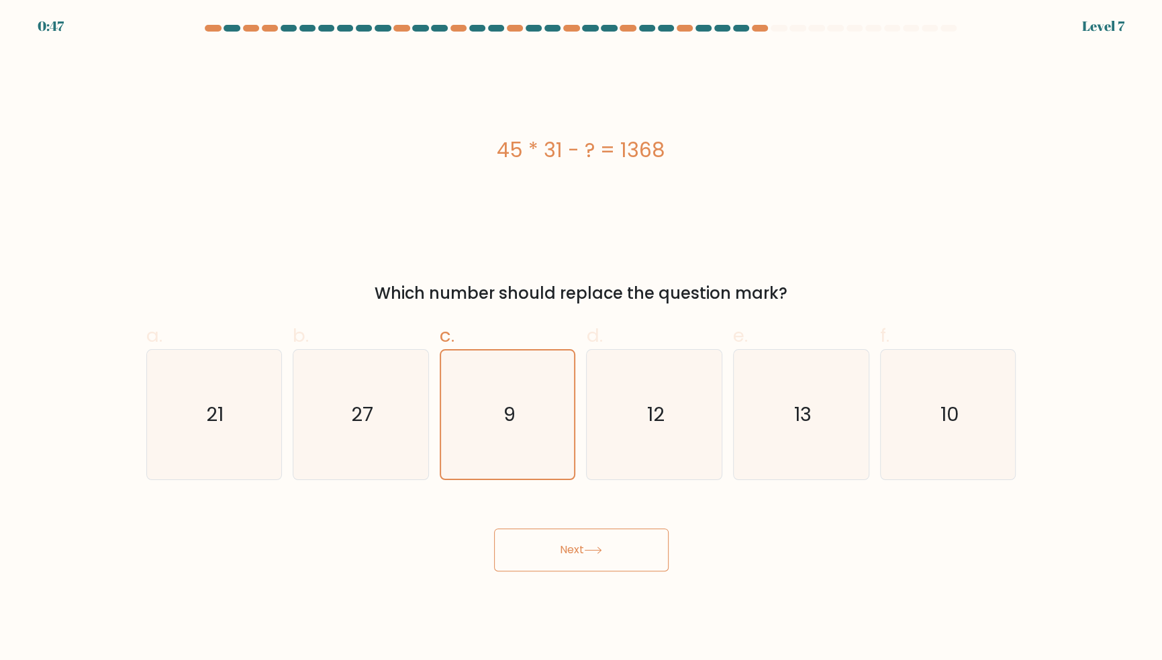
click at [387, 453] on icon "27" at bounding box center [361, 415] width 130 height 130
click at [581, 339] on input "b. 27" at bounding box center [581, 334] width 1 height 9
radio input "true"
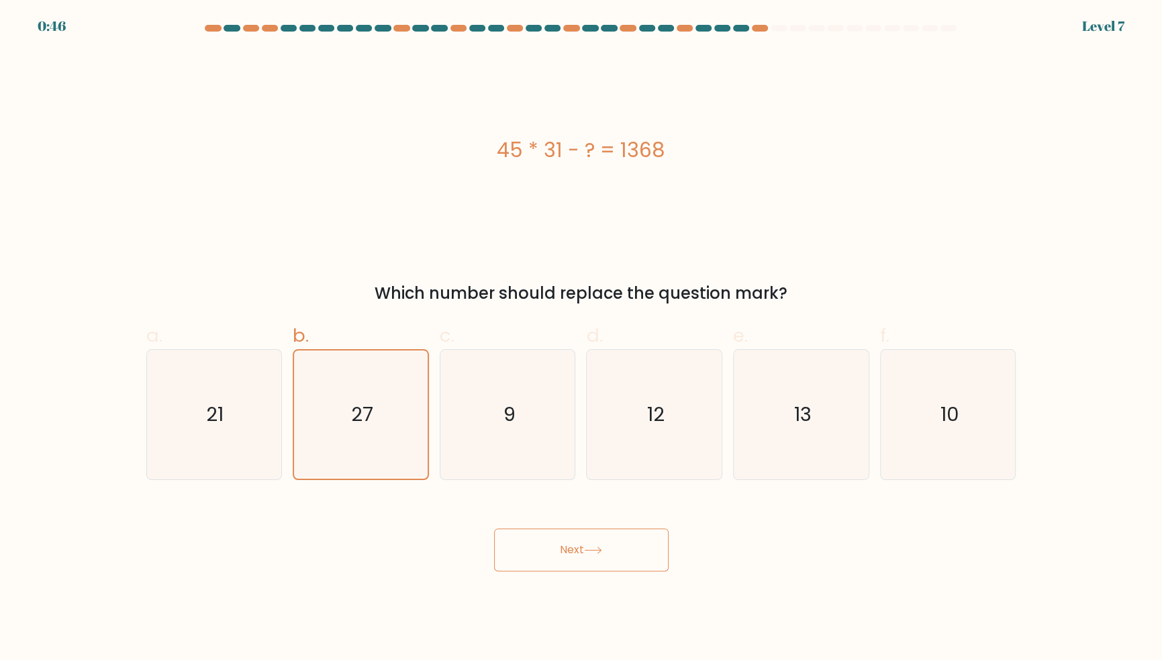
click at [593, 556] on button "Next" at bounding box center [581, 549] width 175 height 43
click at [601, 553] on icon at bounding box center [593, 550] width 16 height 6
click at [618, 569] on button "Next" at bounding box center [581, 549] width 175 height 43
click at [634, 569] on button "Next" at bounding box center [581, 549] width 175 height 43
click at [632, 558] on button "Next" at bounding box center [581, 549] width 175 height 43
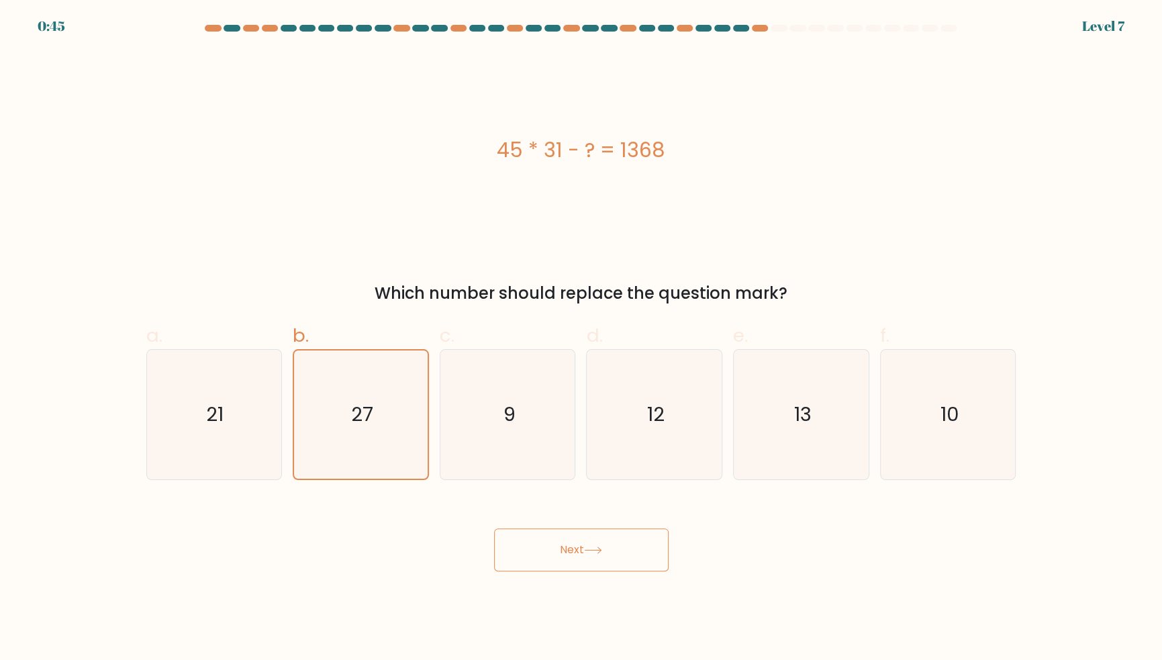
click at [633, 567] on button "Next" at bounding box center [581, 549] width 175 height 43
click at [630, 571] on button "Next" at bounding box center [581, 549] width 175 height 43
click at [604, 571] on button "Next" at bounding box center [581, 549] width 175 height 43
click at [565, 571] on button "Next" at bounding box center [581, 549] width 175 height 43
click at [522, 566] on button "Next" at bounding box center [581, 549] width 175 height 43
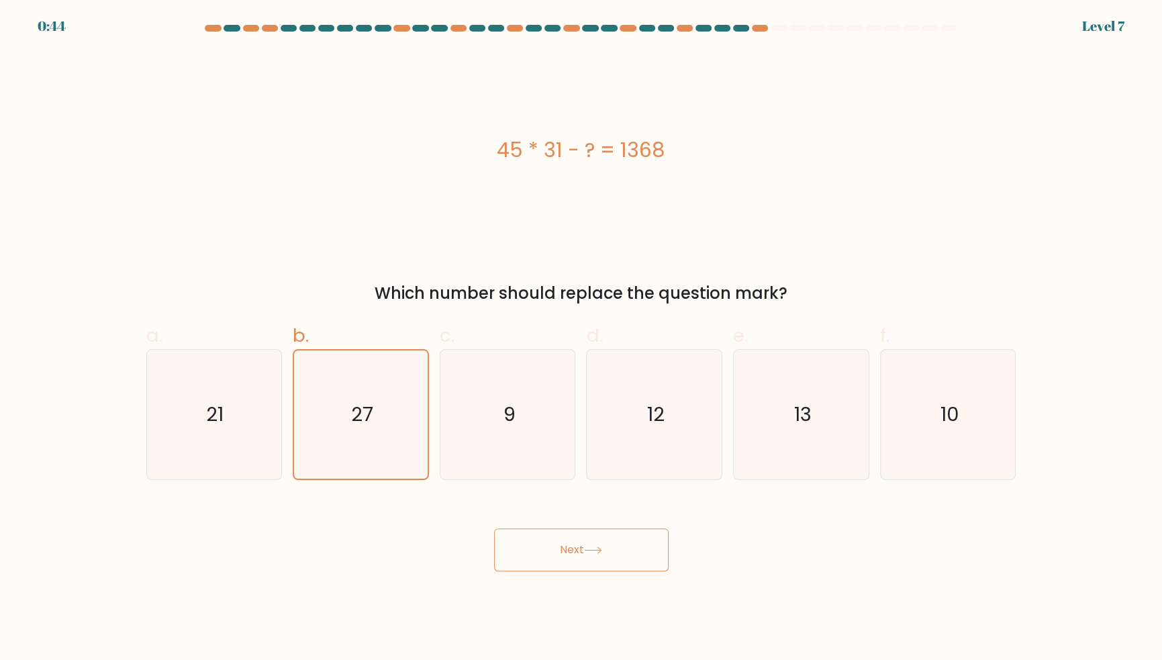
click at [503, 571] on button "Next" at bounding box center [581, 549] width 175 height 43
click at [638, 571] on button "Next" at bounding box center [581, 549] width 175 height 43
click at [626, 571] on button "Next" at bounding box center [581, 549] width 175 height 43
click at [634, 569] on button "Next" at bounding box center [581, 549] width 175 height 43
click at [626, 570] on button "Next" at bounding box center [581, 549] width 175 height 43
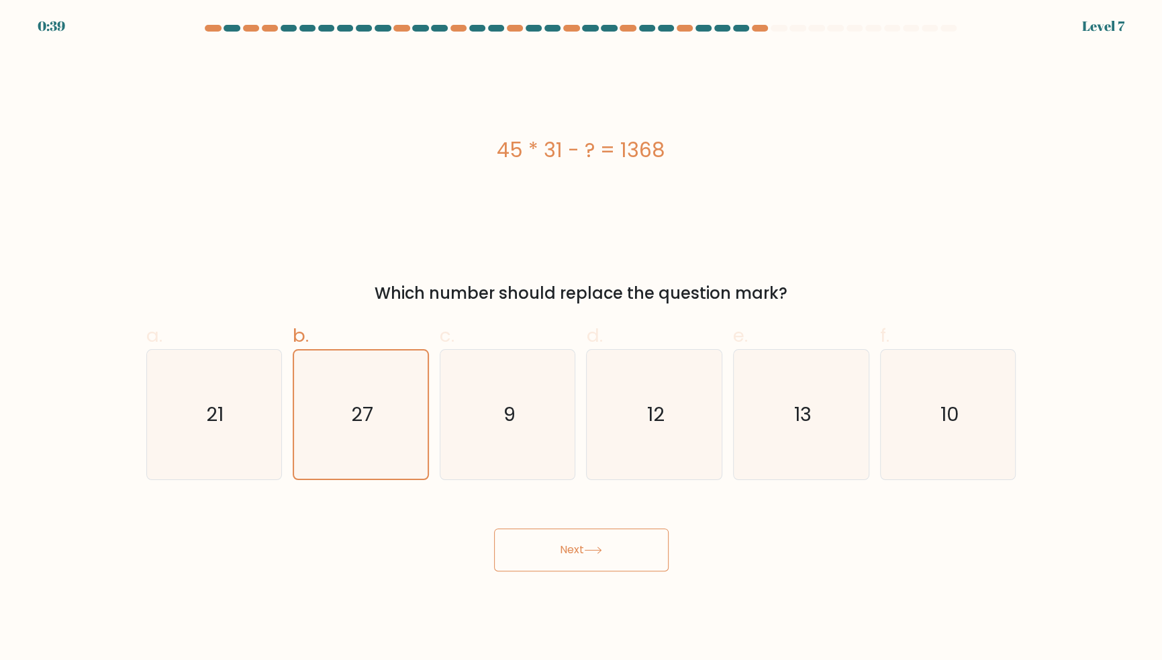
click at [1012, 571] on div "Next" at bounding box center [581, 533] width 886 height 75
click at [370, 399] on icon "27" at bounding box center [361, 414] width 128 height 128
click at [581, 339] on input "b. 27" at bounding box center [581, 334] width 1 height 9
click at [370, 400] on icon "27" at bounding box center [361, 414] width 128 height 128
click at [581, 339] on input "b. 27" at bounding box center [581, 334] width 1 height 9
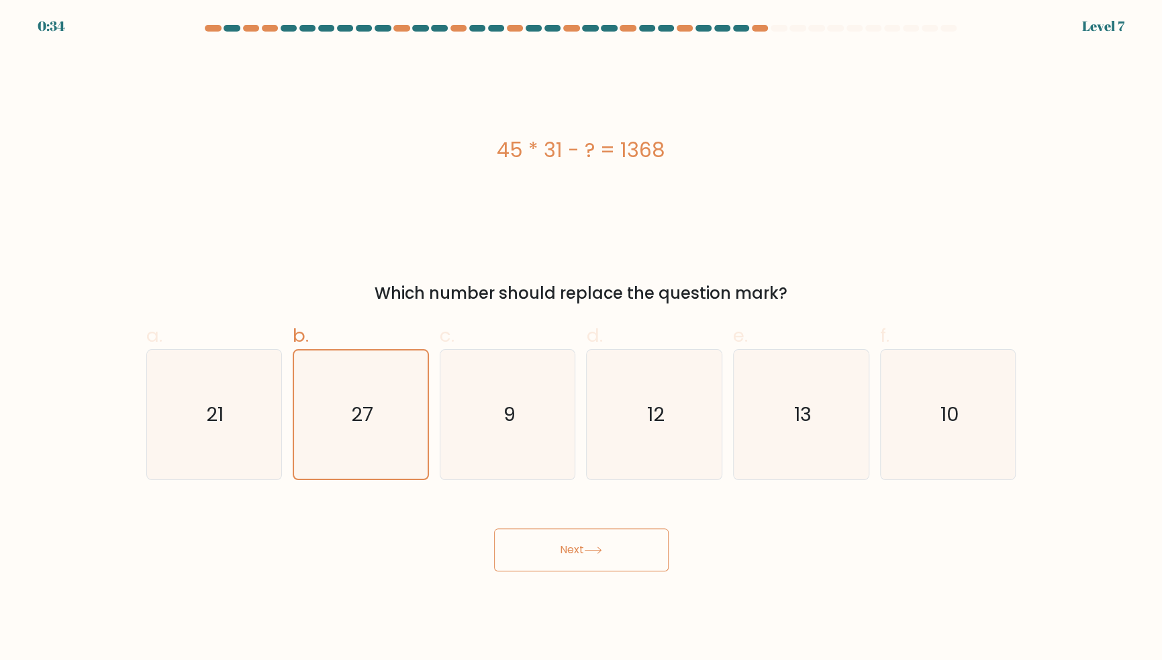
click at [613, 571] on button "Next" at bounding box center [581, 549] width 175 height 43
click at [631, 557] on button "Next" at bounding box center [581, 549] width 175 height 43
click at [630, 570] on button "Next" at bounding box center [581, 549] width 175 height 43
click at [615, 571] on button "Next" at bounding box center [581, 549] width 175 height 43
click at [580, 571] on button "Next" at bounding box center [581, 549] width 175 height 43
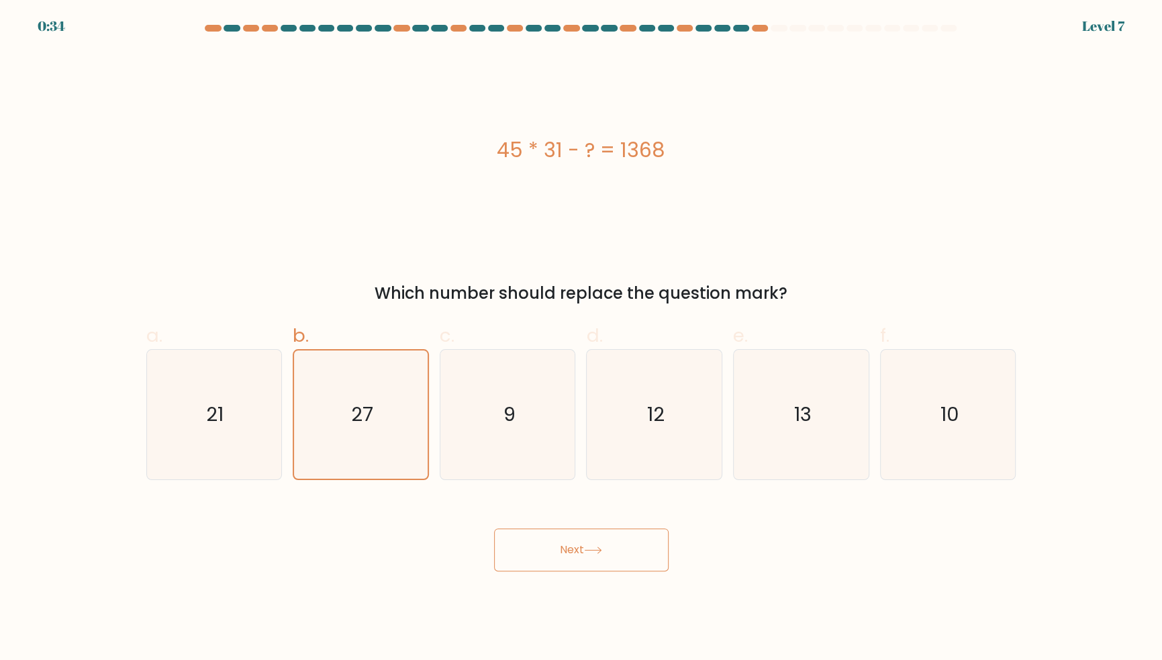
click at [561, 567] on button "Next" at bounding box center [581, 549] width 175 height 43
click at [542, 571] on button "Next" at bounding box center [581, 549] width 175 height 43
click at [526, 567] on button "Next" at bounding box center [581, 549] width 175 height 43
click at [503, 563] on button "Next" at bounding box center [581, 549] width 175 height 43
click at [521, 571] on button "Next" at bounding box center [581, 549] width 175 height 43
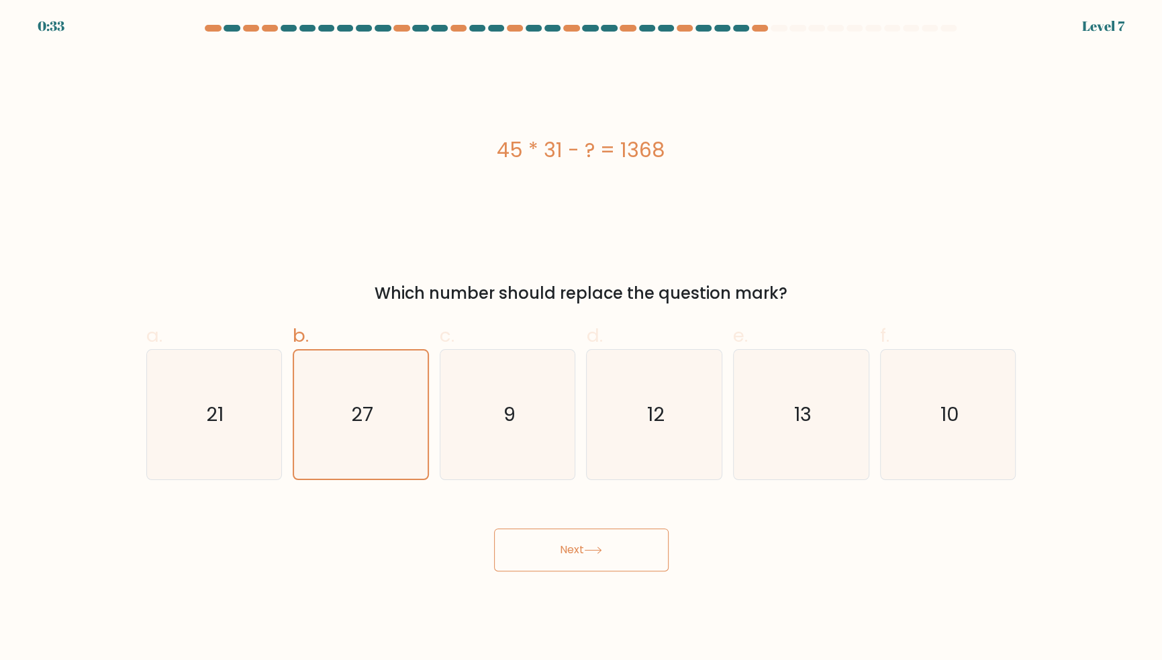
click at [559, 562] on button "Next" at bounding box center [581, 549] width 175 height 43
click at [587, 571] on button "Next" at bounding box center [581, 549] width 175 height 43
click at [652, 571] on button "Next" at bounding box center [581, 549] width 175 height 43
click at [589, 571] on button "Next" at bounding box center [581, 549] width 175 height 43
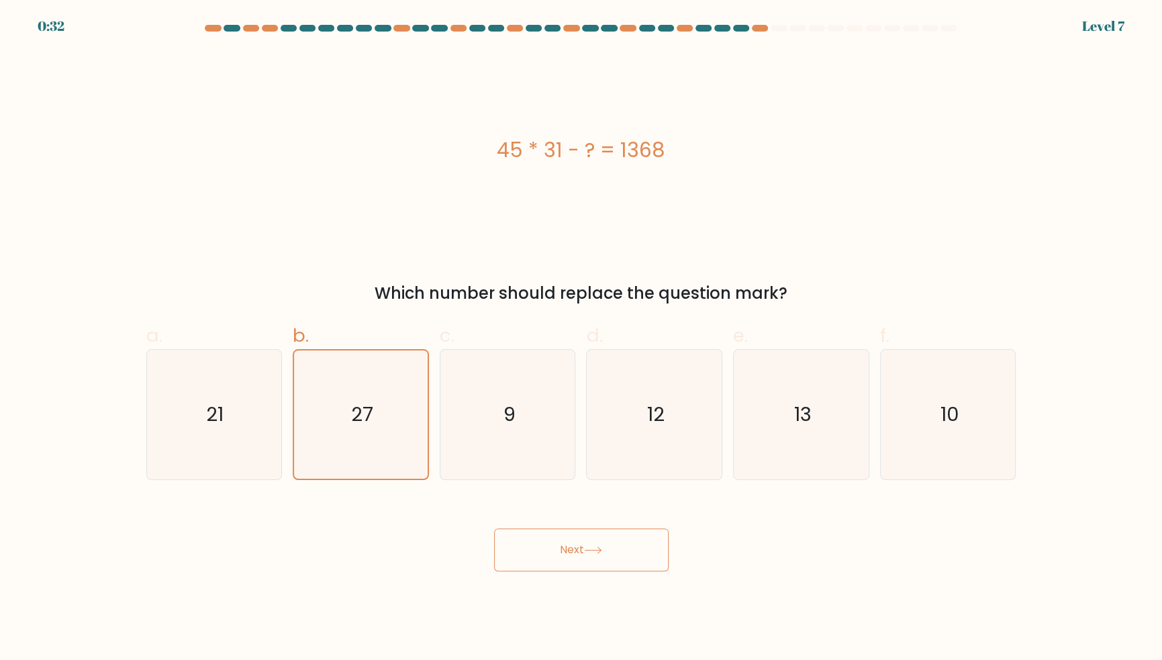
click at [529, 571] on button "Next" at bounding box center [581, 549] width 175 height 43
click at [528, 571] on button "Next" at bounding box center [581, 549] width 175 height 43
click at [589, 554] on icon at bounding box center [593, 549] width 18 height 7
click at [665, 569] on button "Next" at bounding box center [581, 549] width 175 height 43
click at [648, 571] on button "Next" at bounding box center [581, 549] width 175 height 43
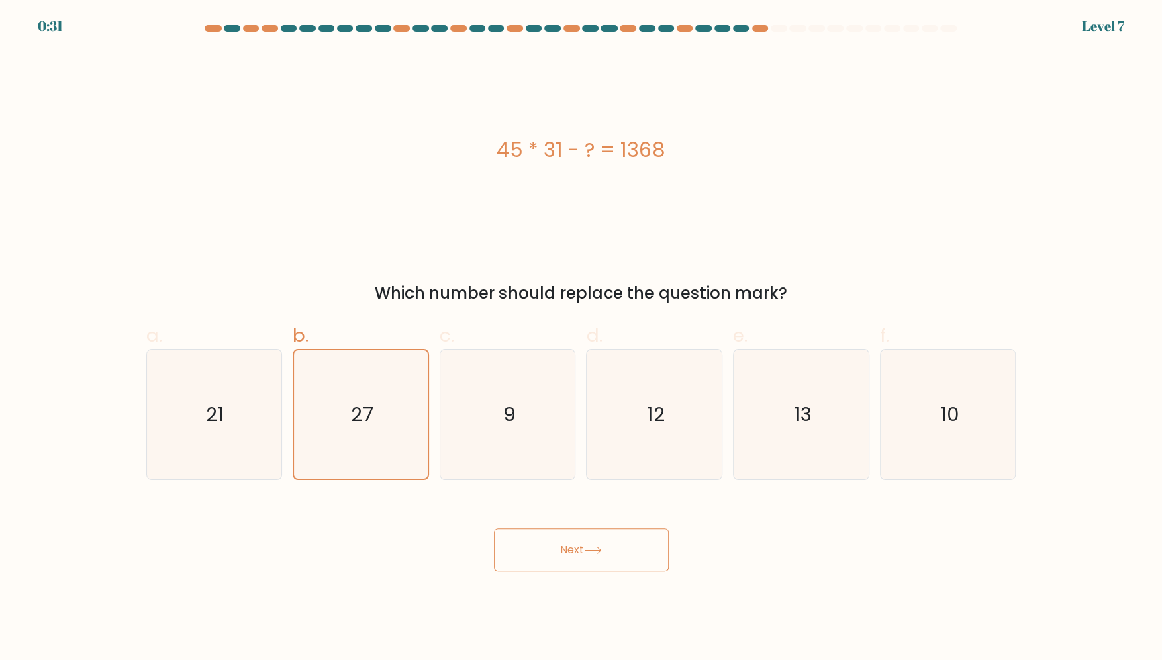
click at [585, 571] on button "Next" at bounding box center [581, 549] width 175 height 43
click at [538, 571] on button "Next" at bounding box center [581, 549] width 175 height 43
click at [616, 569] on button "Next" at bounding box center [581, 549] width 175 height 43
click at [654, 165] on div "45 * 31 - ? = 1368" at bounding box center [581, 150] width 870 height 30
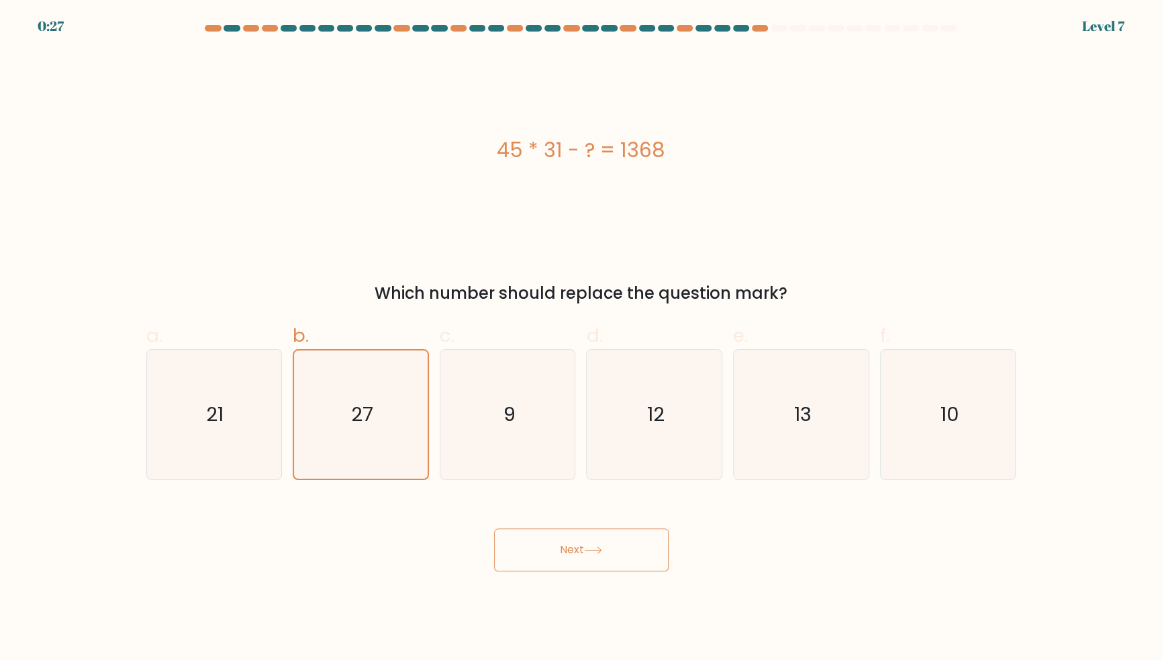
click at [654, 160] on div "45 * 31 - ? = 1368" at bounding box center [581, 150] width 870 height 30
click at [652, 558] on button "Next" at bounding box center [581, 549] width 175 height 43
click at [654, 571] on button "Next" at bounding box center [581, 549] width 175 height 43
click at [648, 564] on button "Next" at bounding box center [581, 549] width 175 height 43
click at [647, 571] on button "Next" at bounding box center [581, 549] width 175 height 43
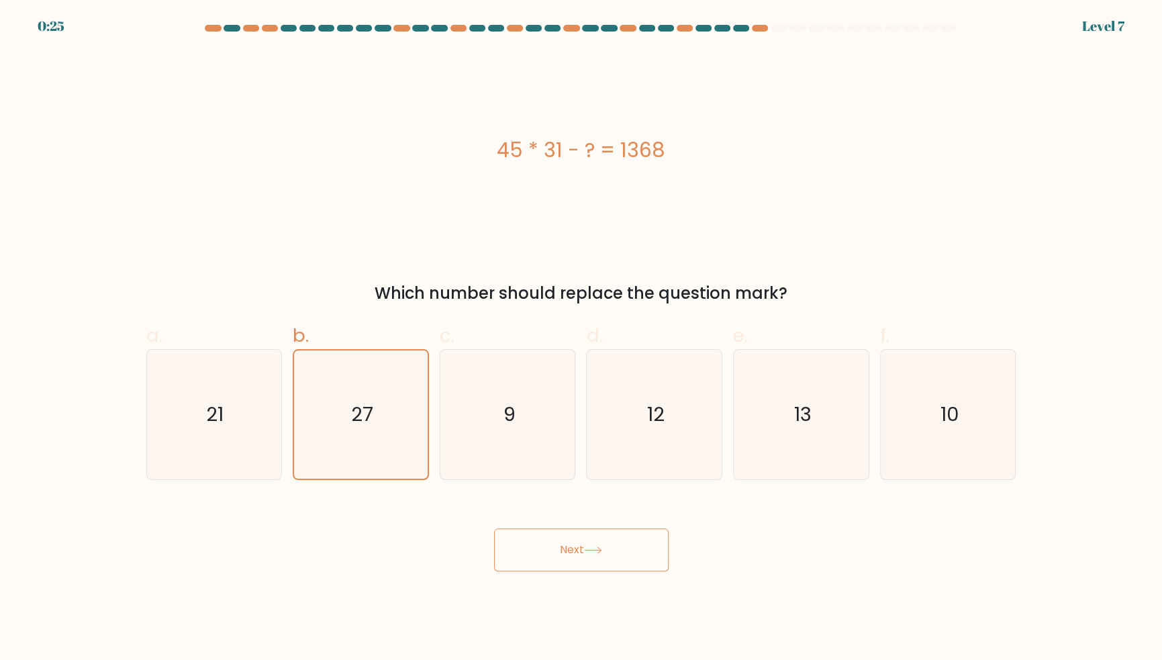
click at [647, 571] on button "Next" at bounding box center [581, 549] width 175 height 43
click at [658, 156] on div "45 * 31 - ? = 1368" at bounding box center [581, 150] width 870 height 30
click at [795, 165] on div "45 * 31 - ? = 1368" at bounding box center [581, 150] width 870 height 30
click at [626, 565] on button "Next" at bounding box center [581, 549] width 175 height 43
click at [646, 570] on button "Next" at bounding box center [581, 549] width 175 height 43
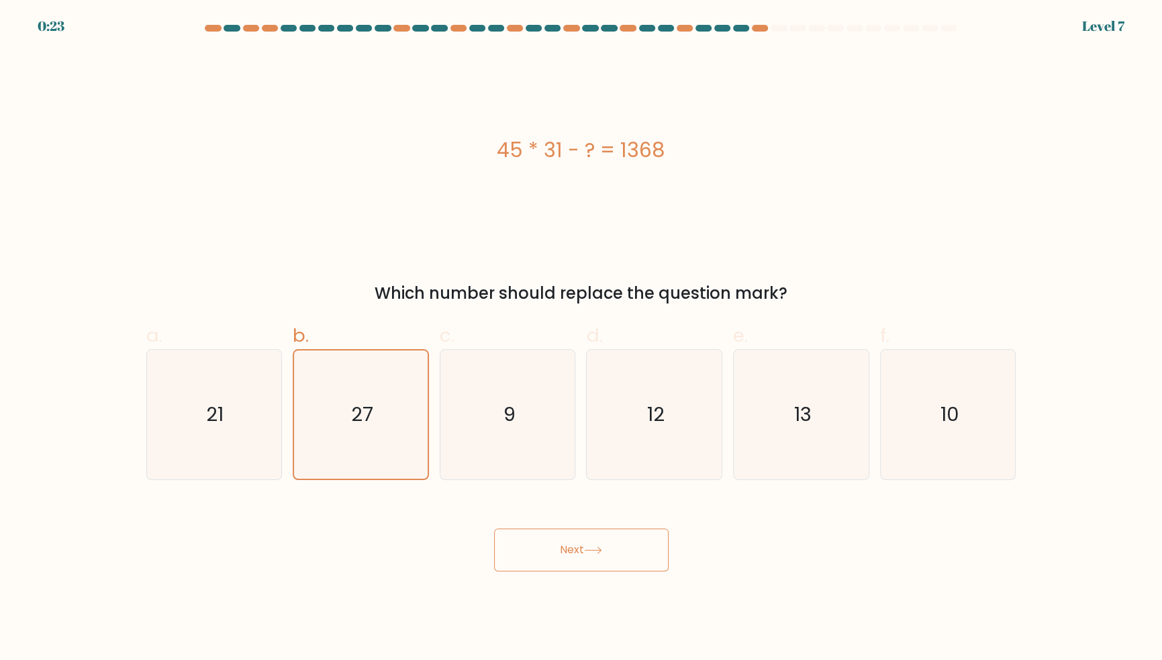
click at [646, 569] on button "Next" at bounding box center [581, 549] width 175 height 43
click at [413, 453] on icon "27" at bounding box center [361, 414] width 128 height 128
click at [581, 339] on input "b. 27" at bounding box center [581, 334] width 1 height 9
click at [579, 564] on button "Next" at bounding box center [581, 549] width 175 height 43
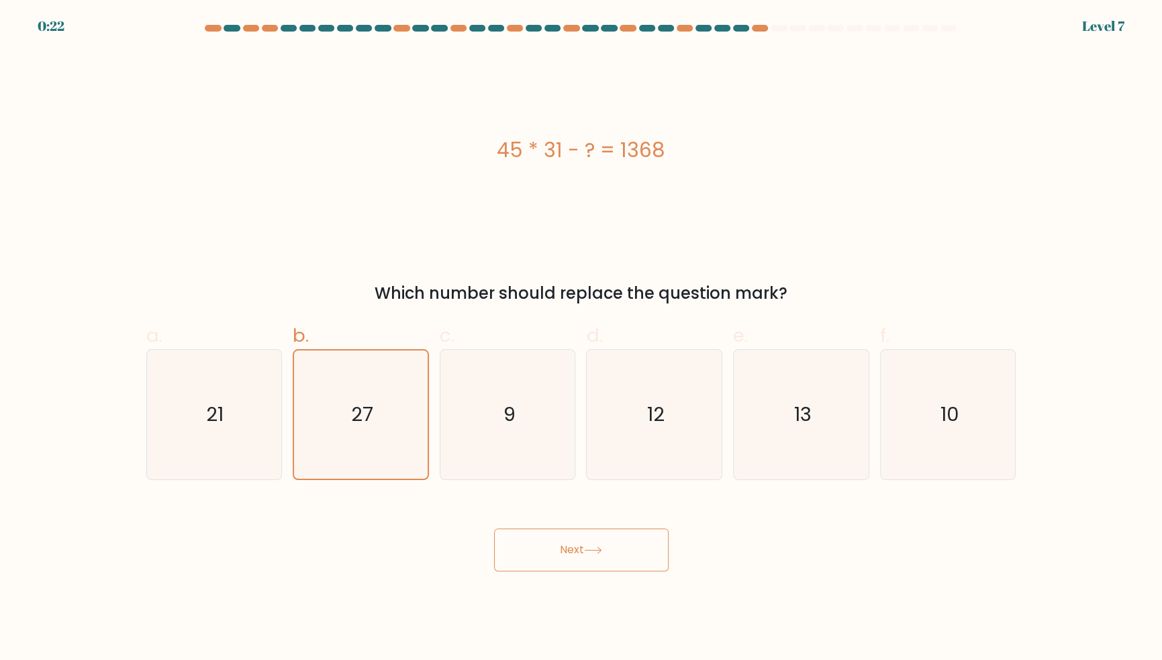
click at [593, 554] on icon at bounding box center [593, 549] width 18 height 7
click at [638, 571] on button "Next" at bounding box center [581, 549] width 175 height 43
click at [654, 571] on button "Next" at bounding box center [581, 549] width 175 height 43
click at [659, 571] on button "Next" at bounding box center [581, 549] width 175 height 43
click at [653, 571] on button "Next" at bounding box center [581, 549] width 175 height 43
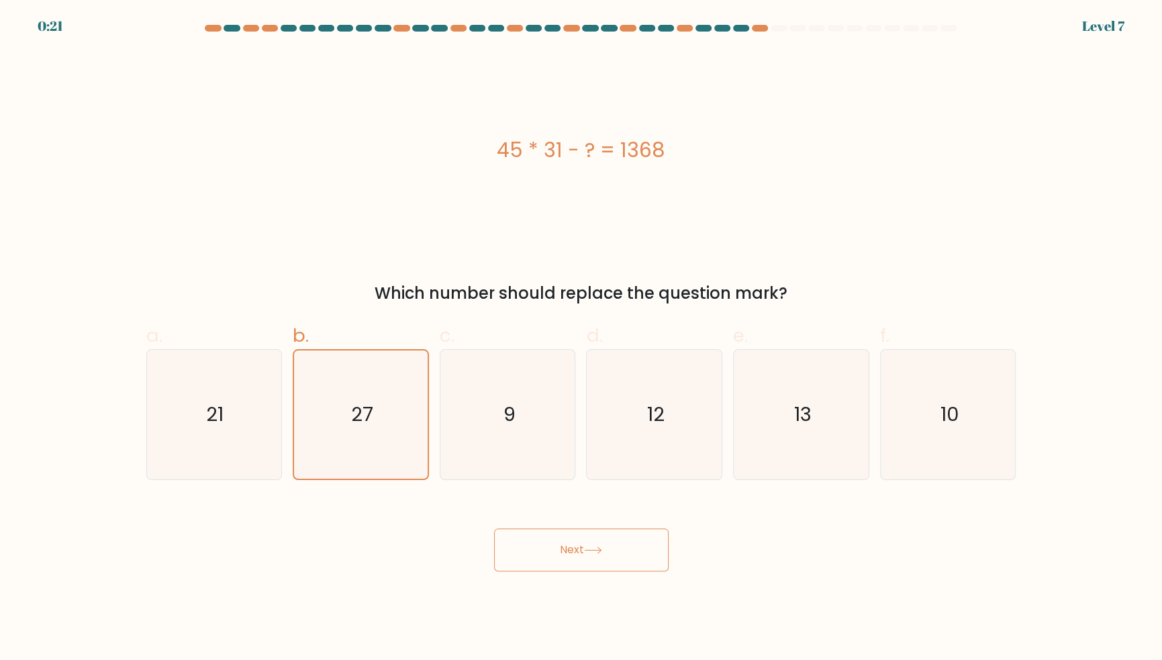
click at [663, 571] on button "Next" at bounding box center [581, 549] width 175 height 43
click at [587, 564] on button "Next" at bounding box center [581, 549] width 175 height 43
click at [598, 558] on button "Next" at bounding box center [581, 549] width 175 height 43
click at [573, 571] on button "Next" at bounding box center [581, 549] width 175 height 43
click at [509, 564] on button "Next" at bounding box center [581, 549] width 175 height 43
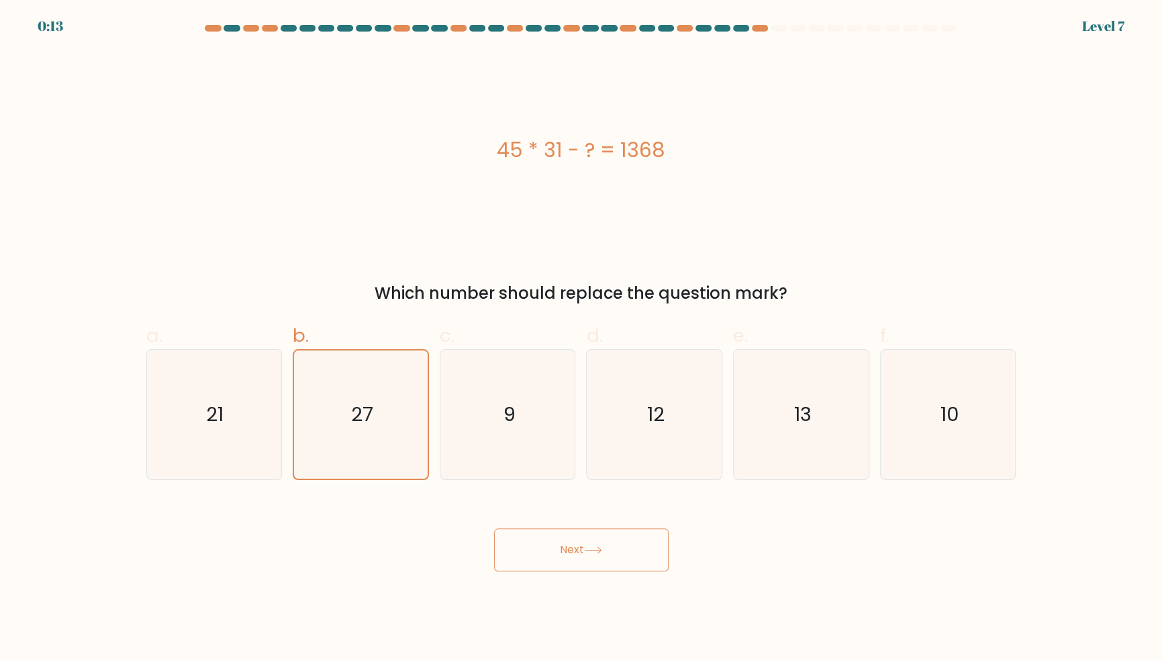
click at [497, 571] on button "Next" at bounding box center [581, 549] width 175 height 43
click at [763, 31] on div at bounding box center [760, 28] width 16 height 7
click at [754, 28] on div at bounding box center [760, 28] width 16 height 7
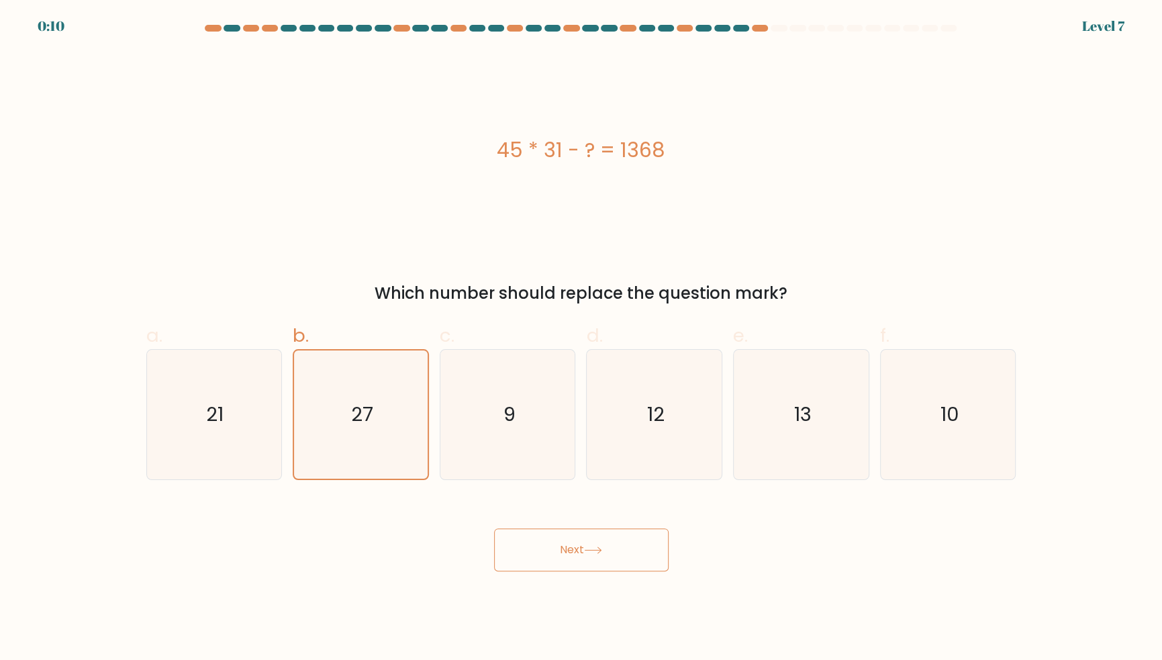
click at [730, 25] on at bounding box center [581, 28] width 754 height 7
click at [738, 35] on div at bounding box center [581, 31] width 886 height 12
click at [756, 30] on div at bounding box center [760, 28] width 16 height 7
click at [626, 571] on button "Next" at bounding box center [581, 549] width 175 height 43
click at [636, 571] on button "Next" at bounding box center [581, 549] width 175 height 43
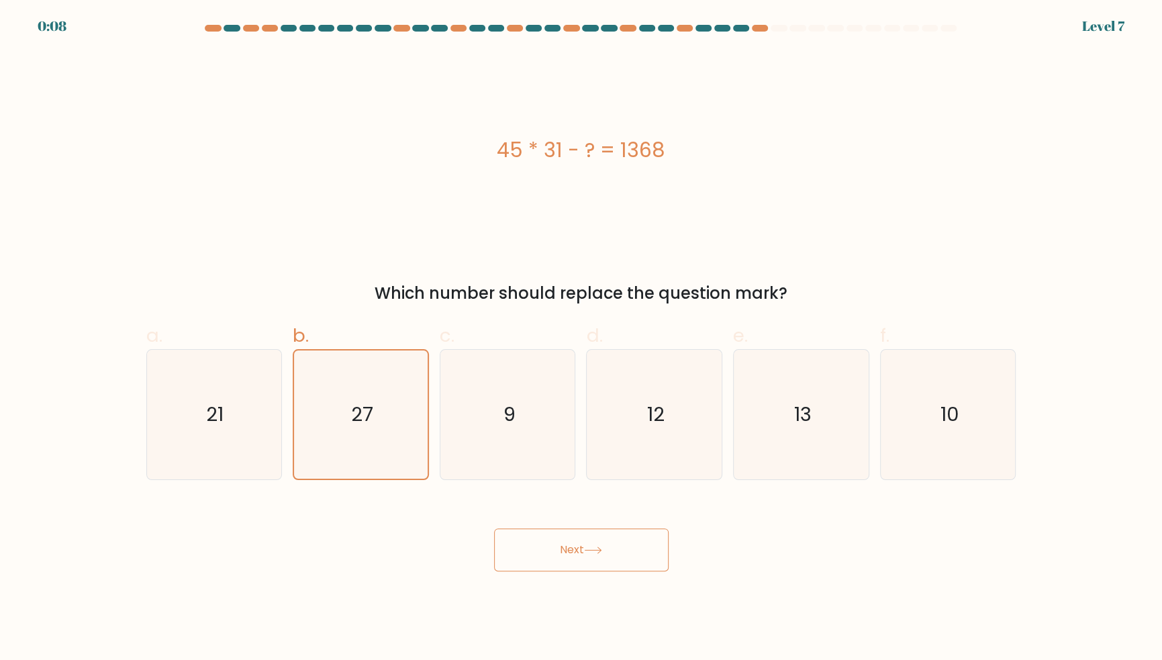
click at [650, 571] on button "Next" at bounding box center [581, 549] width 175 height 43
click at [644, 568] on button "Next" at bounding box center [581, 549] width 175 height 43
click at [605, 571] on button "Next" at bounding box center [581, 549] width 175 height 43
click at [567, 569] on button "Next" at bounding box center [581, 549] width 175 height 43
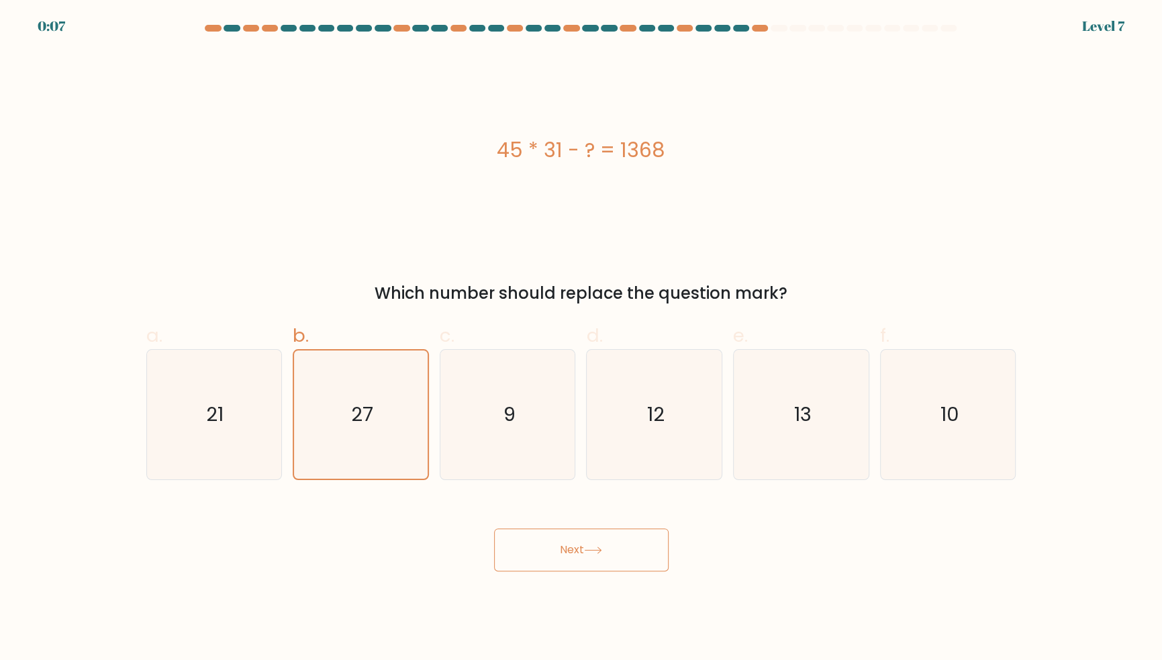
click at [536, 570] on button "Next" at bounding box center [581, 549] width 175 height 43
click at [528, 565] on button "Next" at bounding box center [581, 549] width 175 height 43
click at [546, 559] on button "Next" at bounding box center [581, 549] width 175 height 43
click at [574, 565] on button "Next" at bounding box center [581, 549] width 175 height 43
click at [601, 565] on button "Next" at bounding box center [581, 549] width 175 height 43
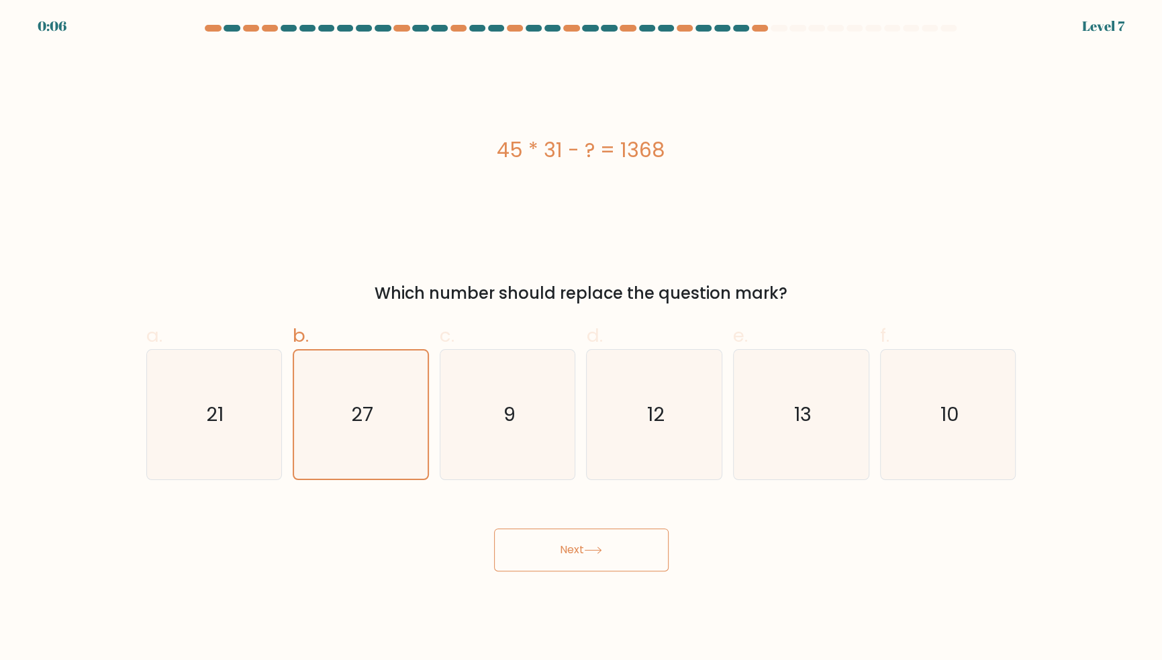
click at [601, 565] on button "Next" at bounding box center [581, 549] width 175 height 43
click at [593, 559] on button "Next" at bounding box center [581, 549] width 175 height 43
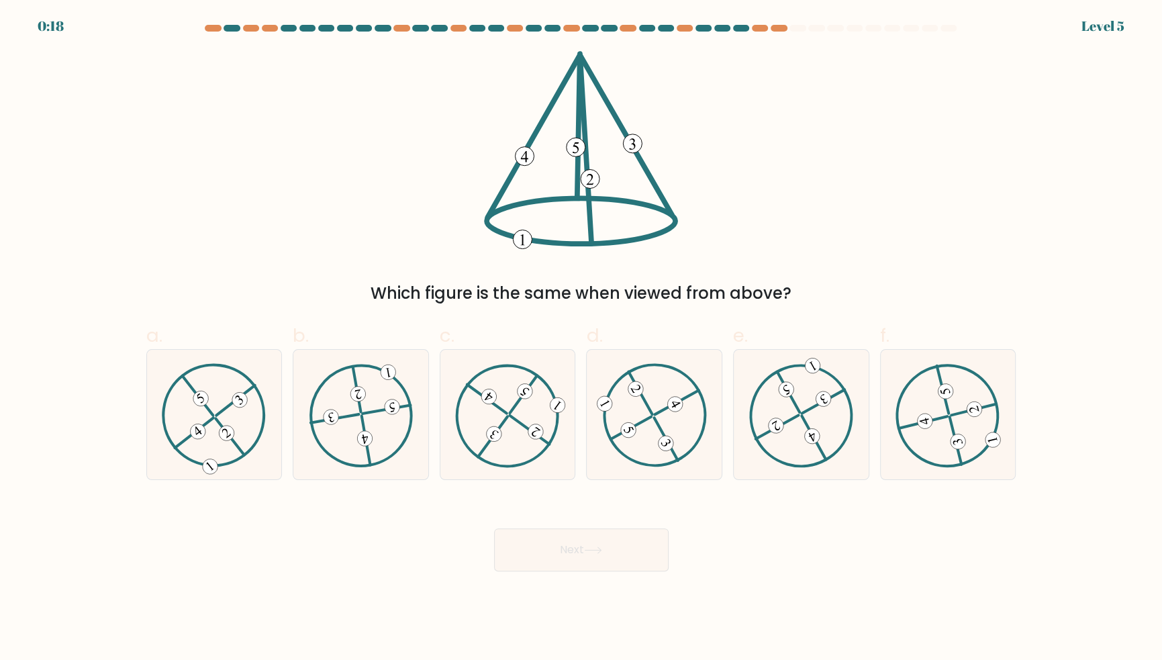
click at [219, 466] on icon at bounding box center [214, 414] width 105 height 103
click at [581, 339] on input "a." at bounding box center [581, 334] width 1 height 9
radio input "true"
click at [628, 571] on button "Next" at bounding box center [581, 549] width 175 height 43
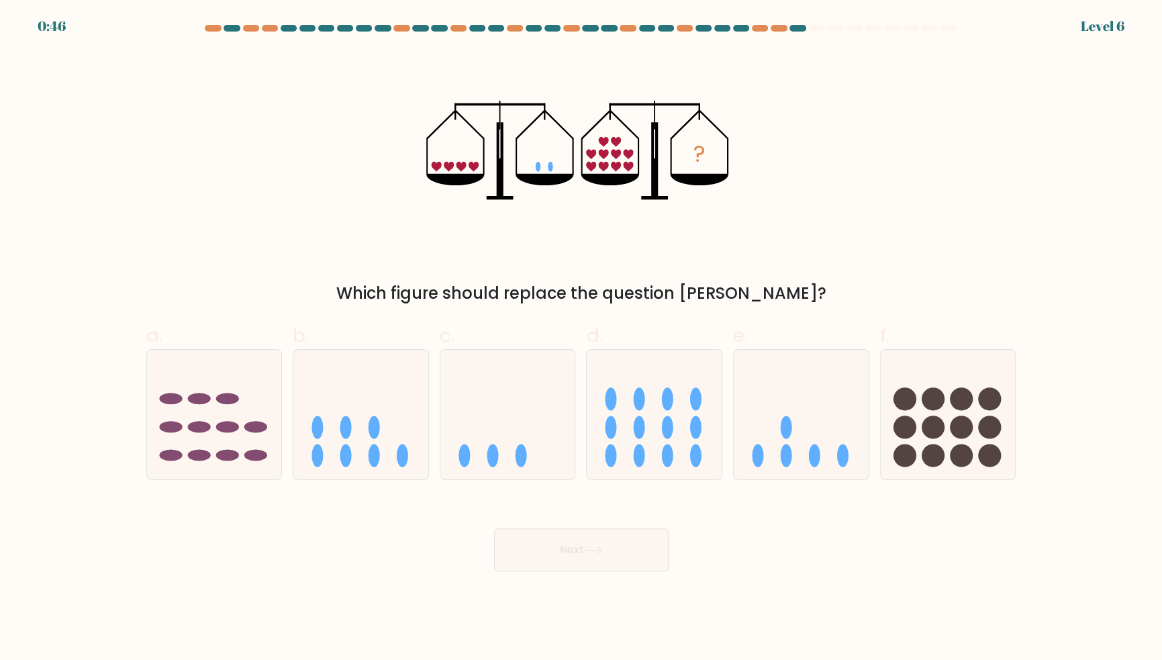
click at [803, 419] on icon at bounding box center [801, 414] width 135 height 111
click at [582, 339] on input "e." at bounding box center [581, 334] width 1 height 9
radio input "true"
click at [648, 604] on body "0:45 Level 6" at bounding box center [581, 330] width 1162 height 660
click at [636, 571] on button "Next" at bounding box center [581, 549] width 175 height 43
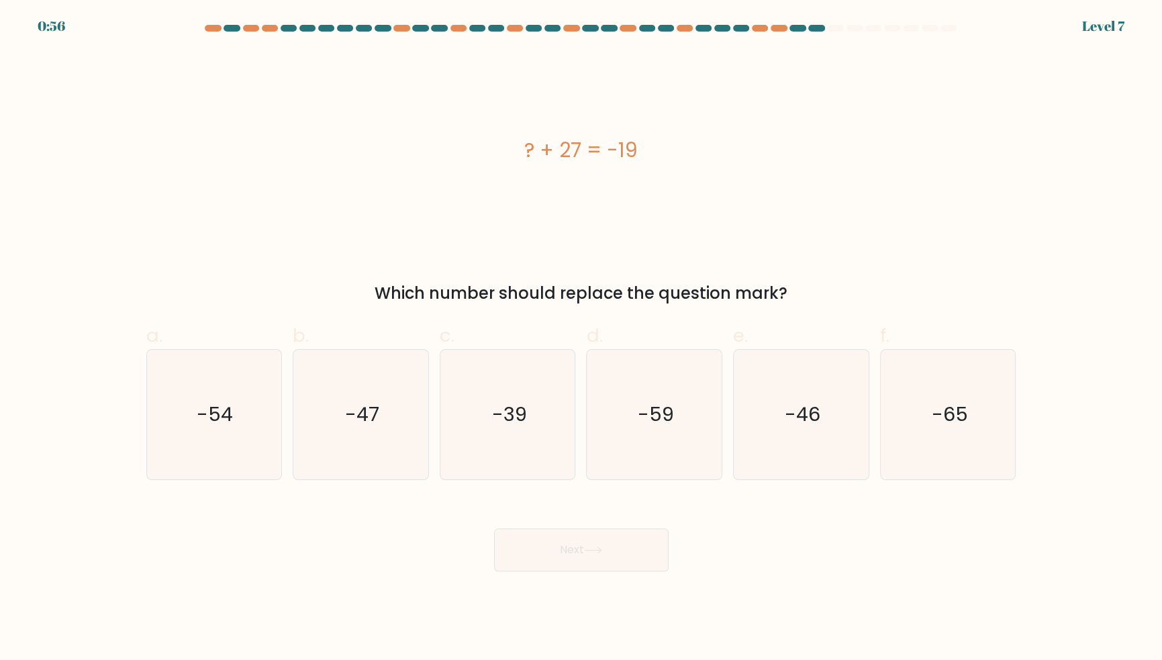
click at [846, 431] on icon "-46" at bounding box center [801, 415] width 130 height 130
click at [582, 339] on input "e. -46" at bounding box center [581, 334] width 1 height 9
radio input "true"
click at [618, 571] on button "Next" at bounding box center [581, 549] width 175 height 43
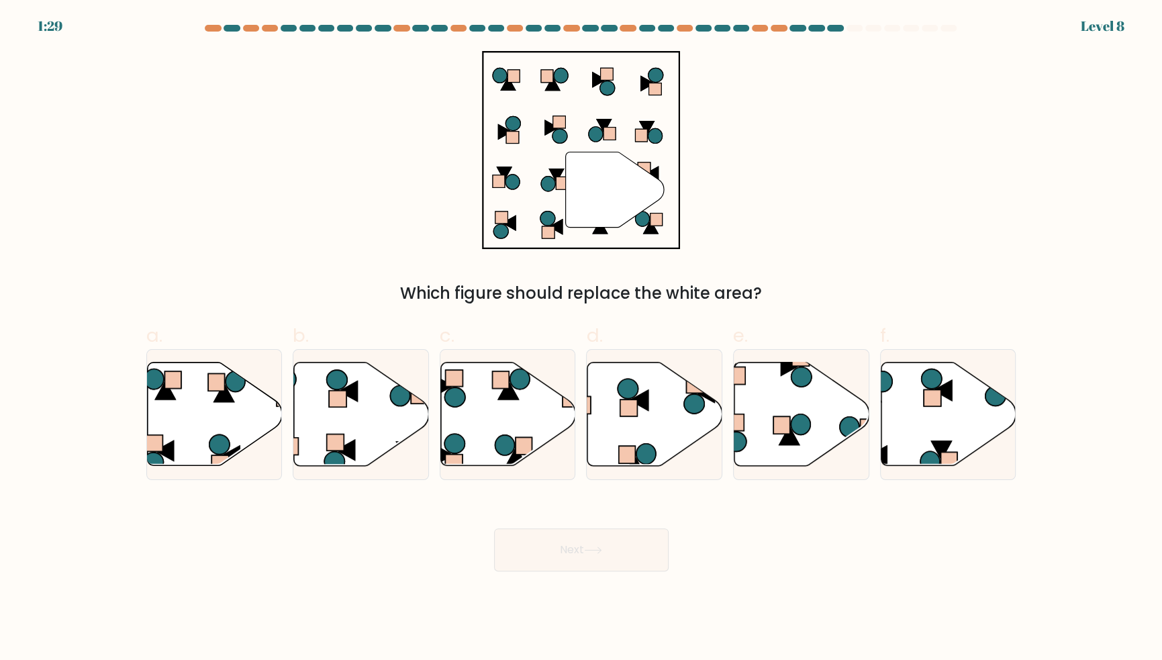
click at [665, 455] on icon at bounding box center [654, 413] width 135 height 103
click at [582, 339] on input "d." at bounding box center [581, 334] width 1 height 9
radio input "true"
click at [646, 571] on button "Next" at bounding box center [581, 549] width 175 height 43
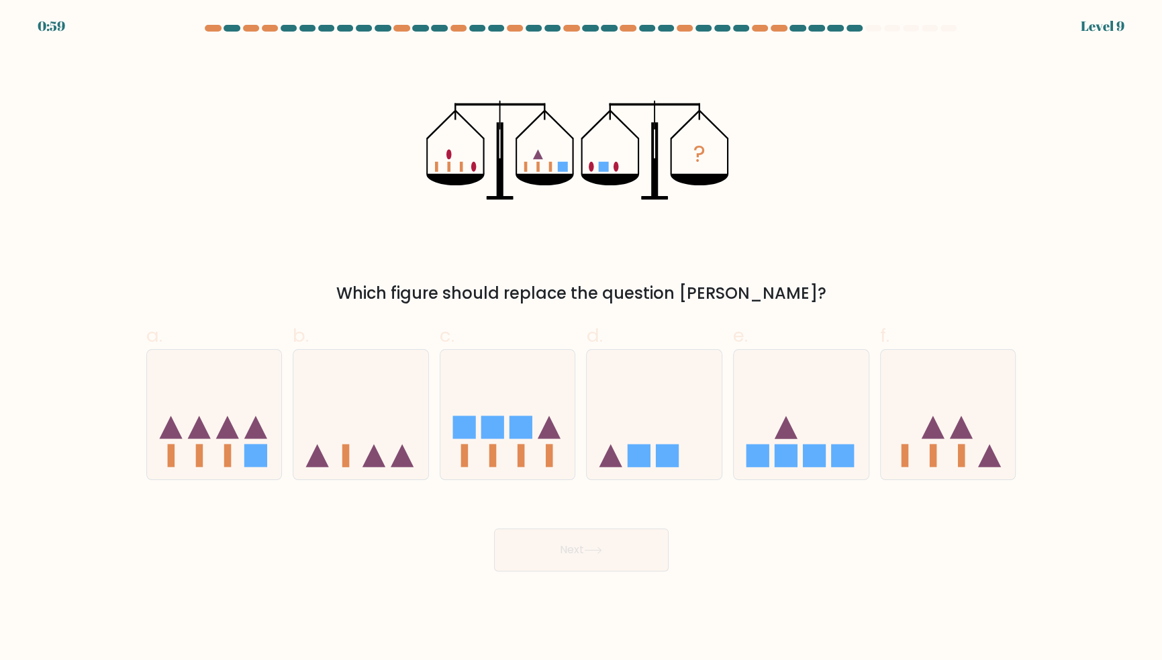
click at [656, 445] on icon at bounding box center [654, 414] width 135 height 111
click at [582, 339] on input "d." at bounding box center [581, 334] width 1 height 9
radio input "true"
click at [634, 571] on button "Next" at bounding box center [581, 549] width 175 height 43
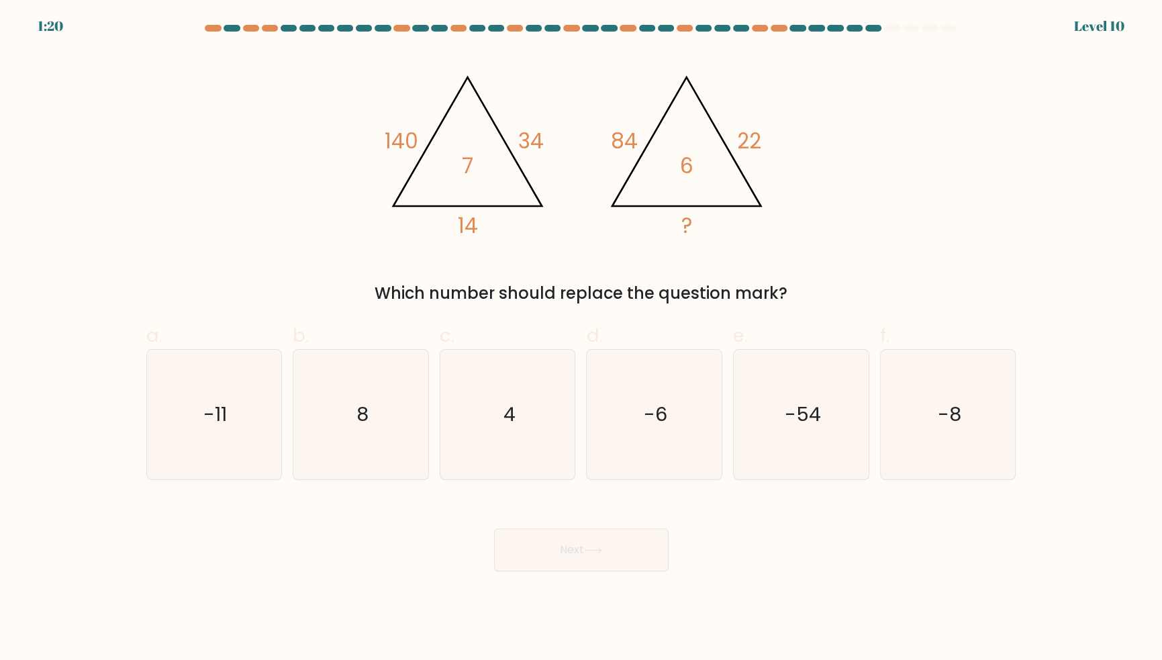
click at [751, 442] on icon "-54" at bounding box center [801, 415] width 130 height 130
click at [582, 339] on input "e. -54" at bounding box center [581, 334] width 1 height 9
radio input "true"
click at [644, 567] on button "Next" at bounding box center [581, 549] width 175 height 43
click at [619, 571] on button "Next" at bounding box center [581, 549] width 175 height 43
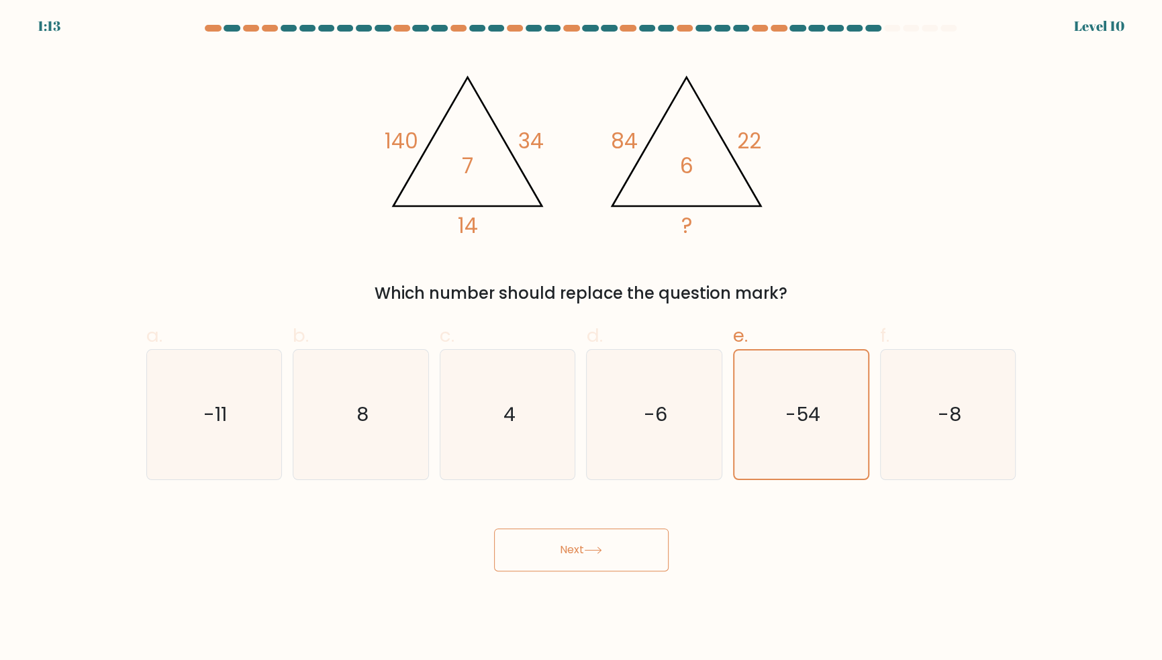
click at [618, 571] on button "Next" at bounding box center [581, 549] width 175 height 43
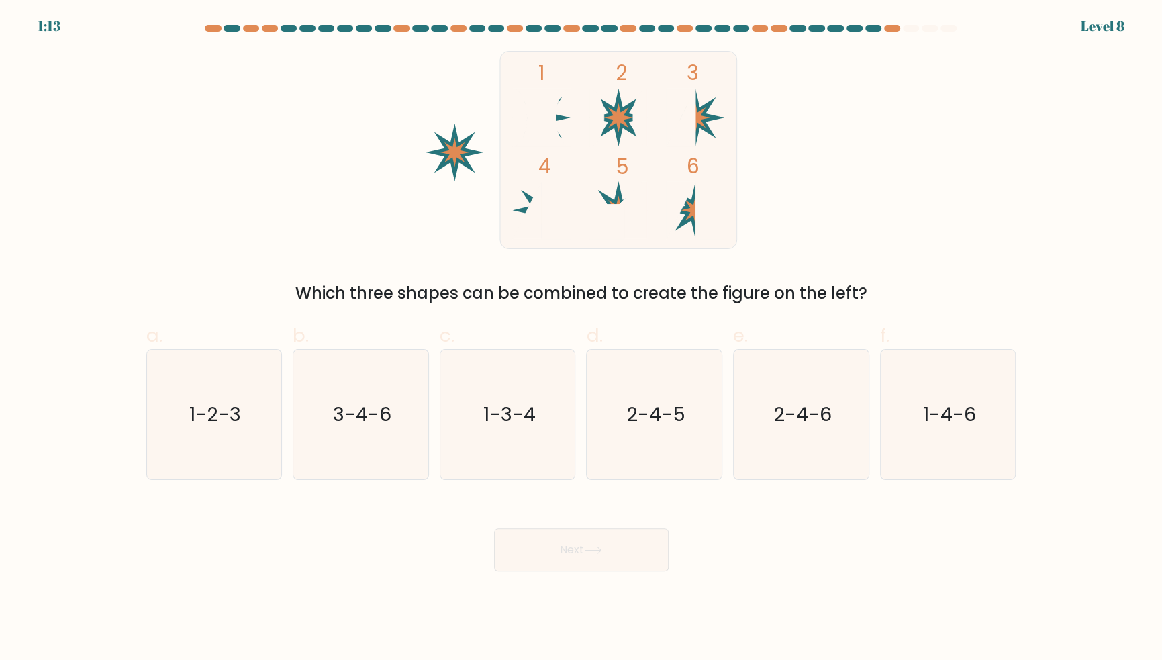
click at [604, 554] on button "Next" at bounding box center [581, 549] width 175 height 43
click at [603, 554] on button "Next" at bounding box center [581, 549] width 175 height 43
click at [778, 428] on text "2-4-6" at bounding box center [802, 414] width 58 height 27
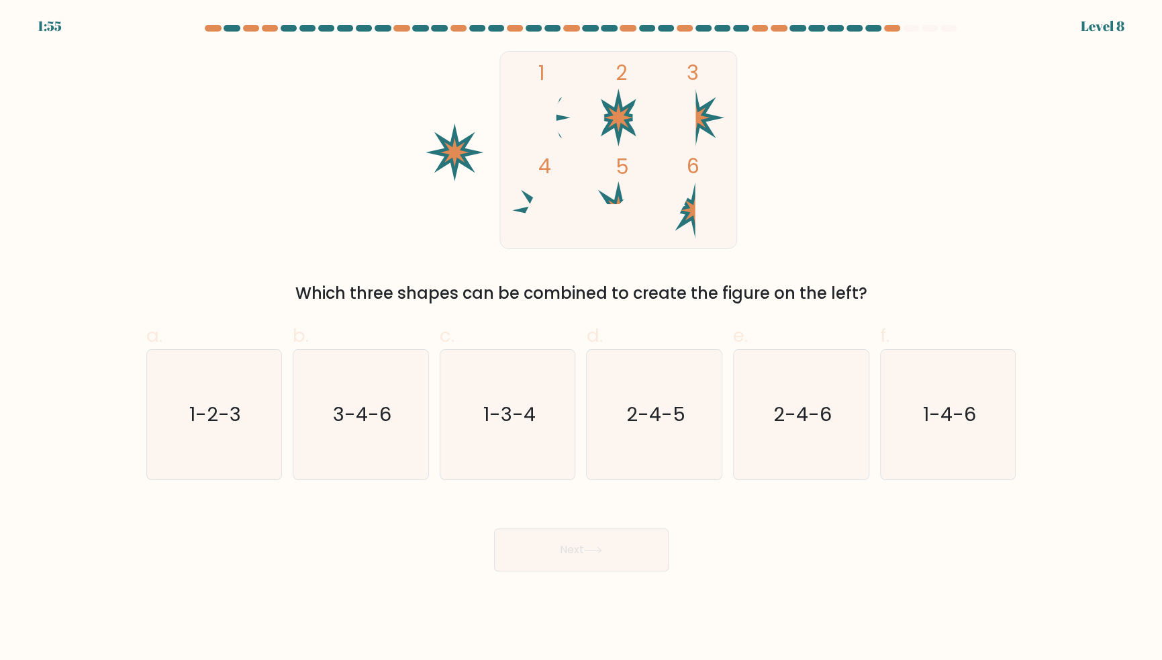
click at [582, 339] on input "e. 2-4-6" at bounding box center [581, 334] width 1 height 9
radio input "true"
click at [392, 431] on icon "3-4-6" at bounding box center [361, 415] width 130 height 130
click at [581, 339] on input "b. 3-4-6" at bounding box center [581, 334] width 1 height 9
radio input "true"
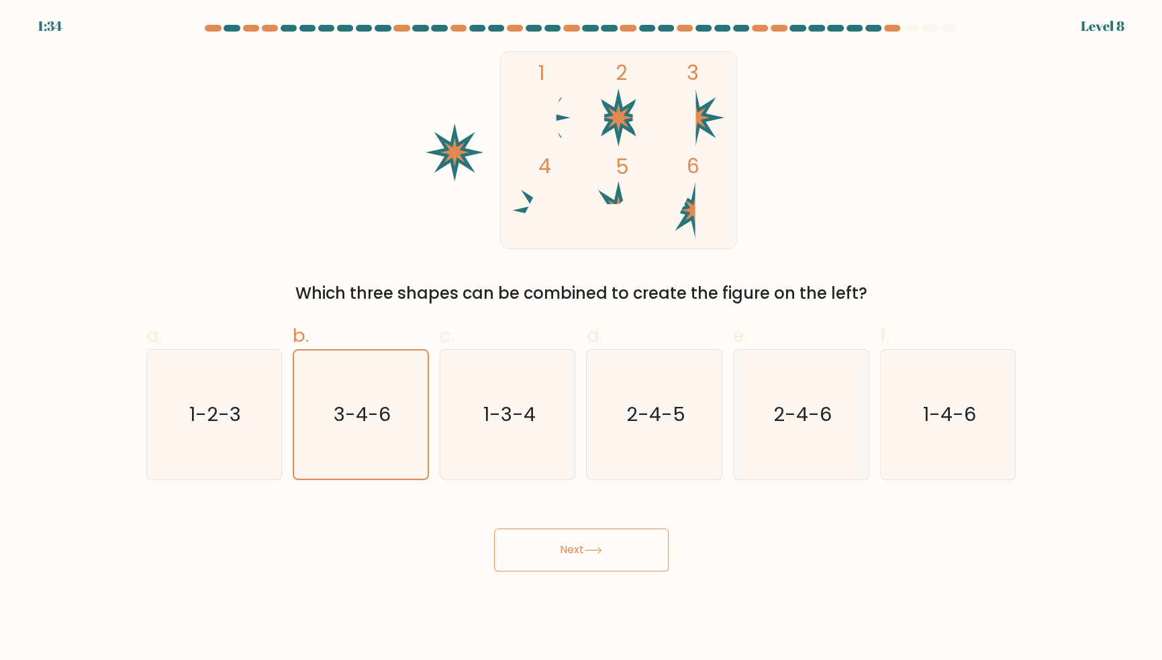
click at [597, 560] on button "Next" at bounding box center [581, 549] width 175 height 43
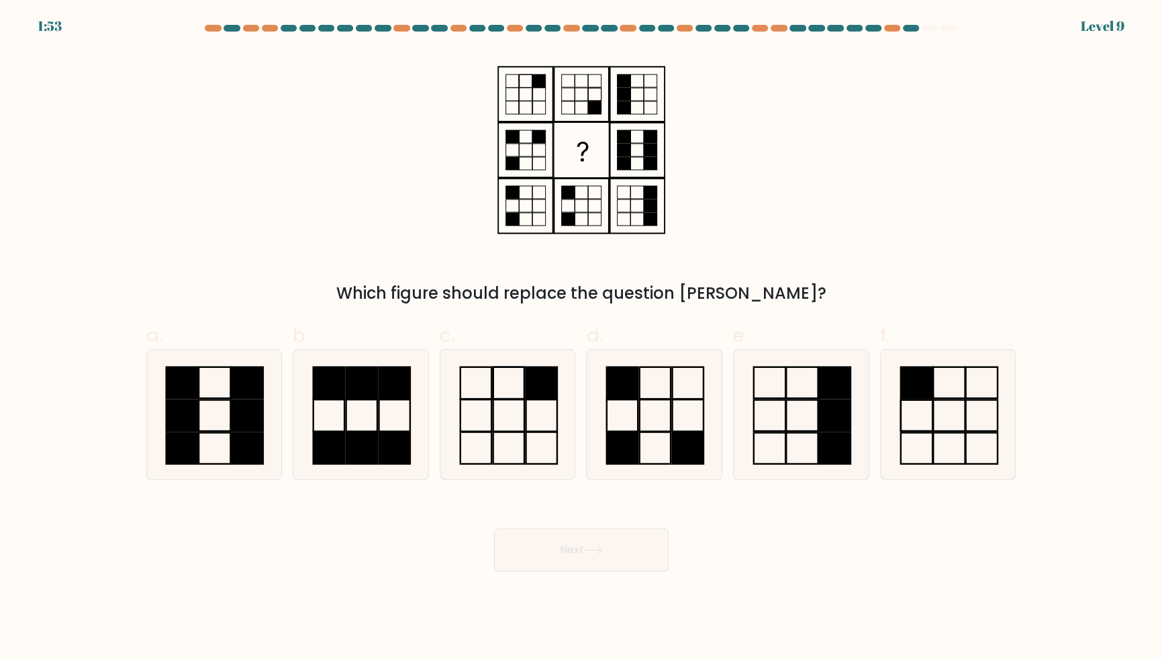
click at [675, 464] on rect at bounding box center [688, 448] width 31 height 32
click at [582, 339] on input "d." at bounding box center [581, 334] width 1 height 9
radio input "true"
click at [644, 571] on button "Next" at bounding box center [581, 549] width 175 height 43
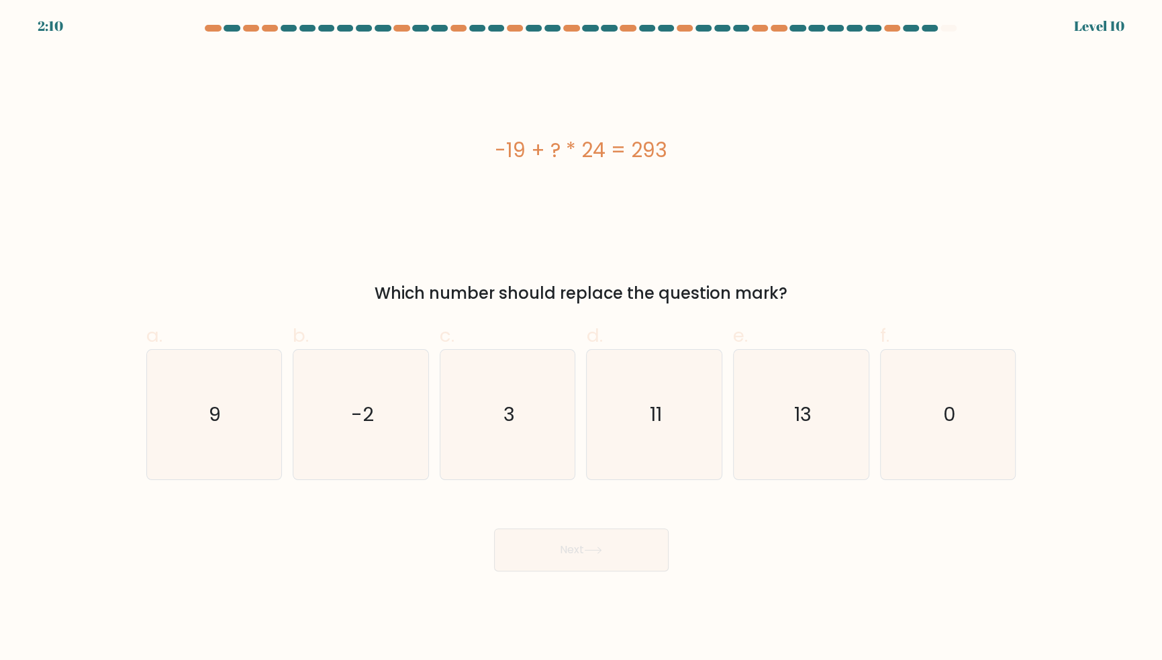
click at [832, 442] on icon "13" at bounding box center [801, 415] width 130 height 130
click at [582, 339] on input "e. 13" at bounding box center [581, 334] width 1 height 9
radio input "true"
click at [612, 571] on button "Next" at bounding box center [581, 549] width 175 height 43
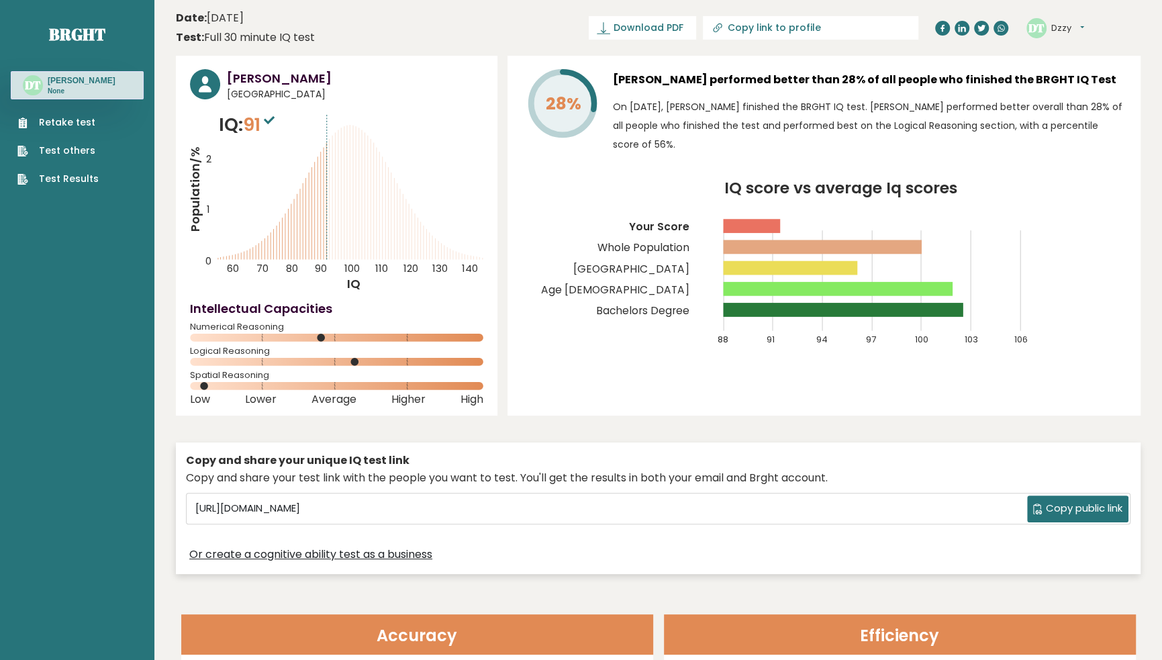
click at [656, 34] on span "Download PDF" at bounding box center [648, 28] width 70 height 14
